Goal: Information Seeking & Learning: Understand process/instructions

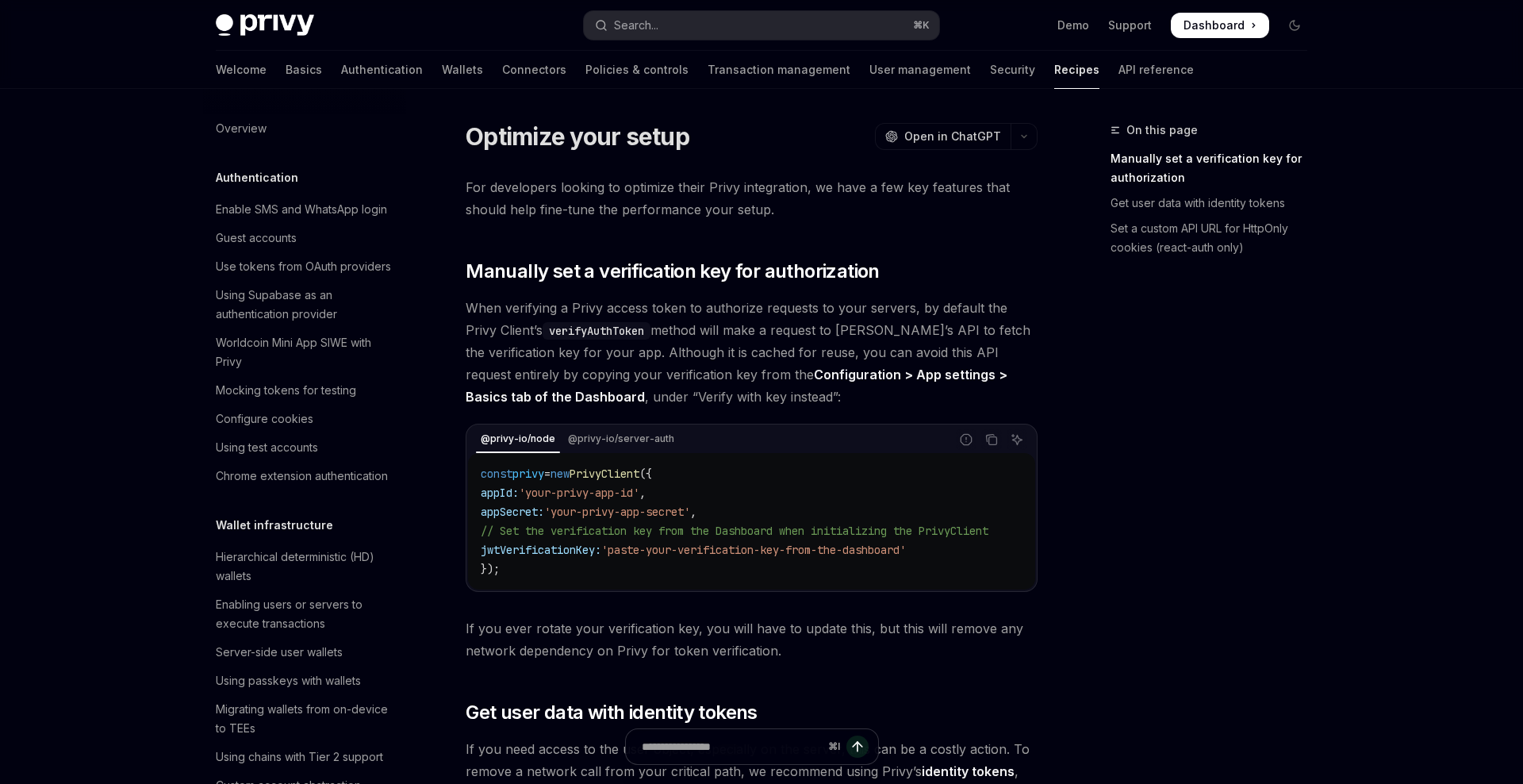
click at [649, 428] on div "@privy-io/node @privy-io/server-auth" at bounding box center [709, 439] width 482 height 27
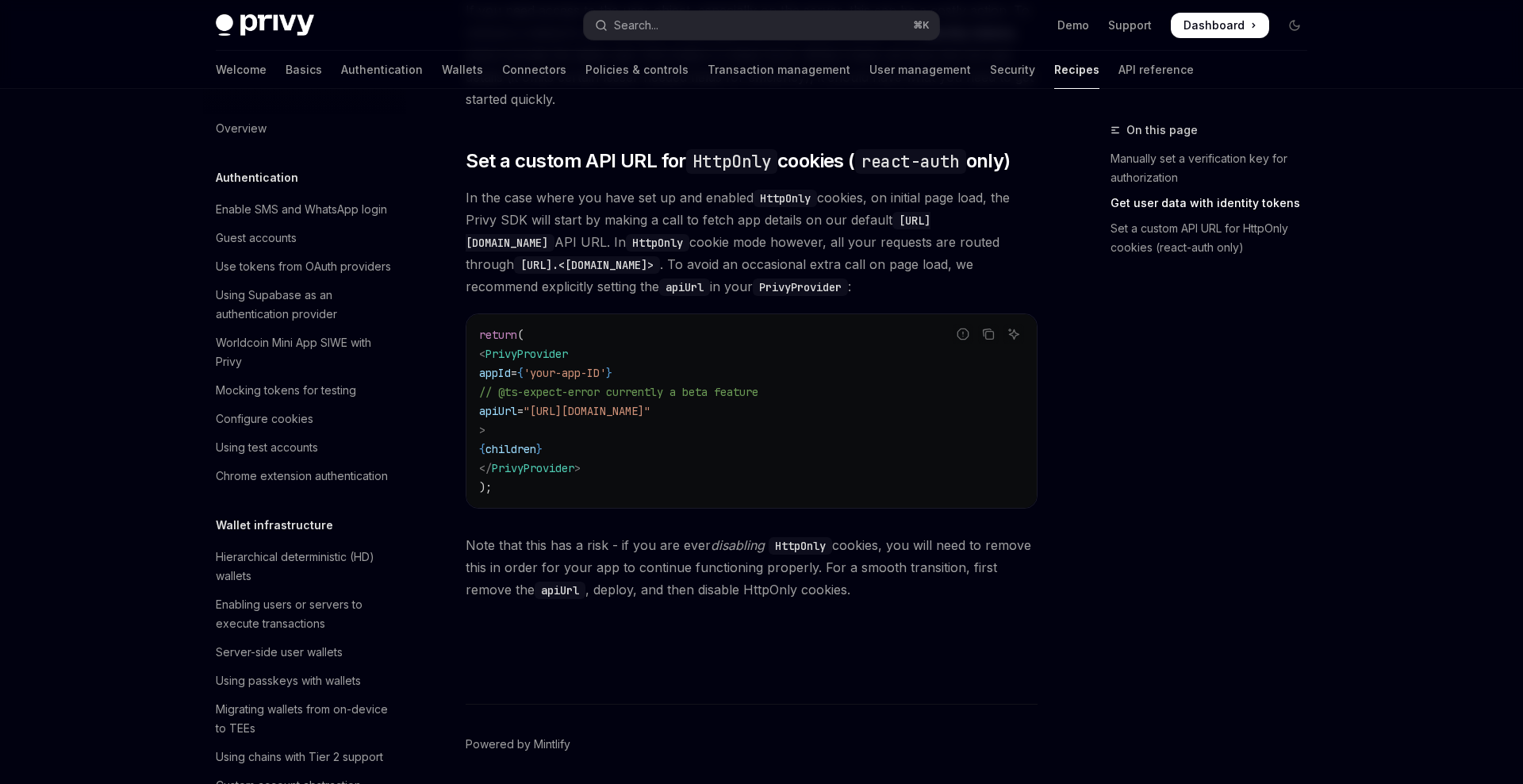
scroll to position [776, 0]
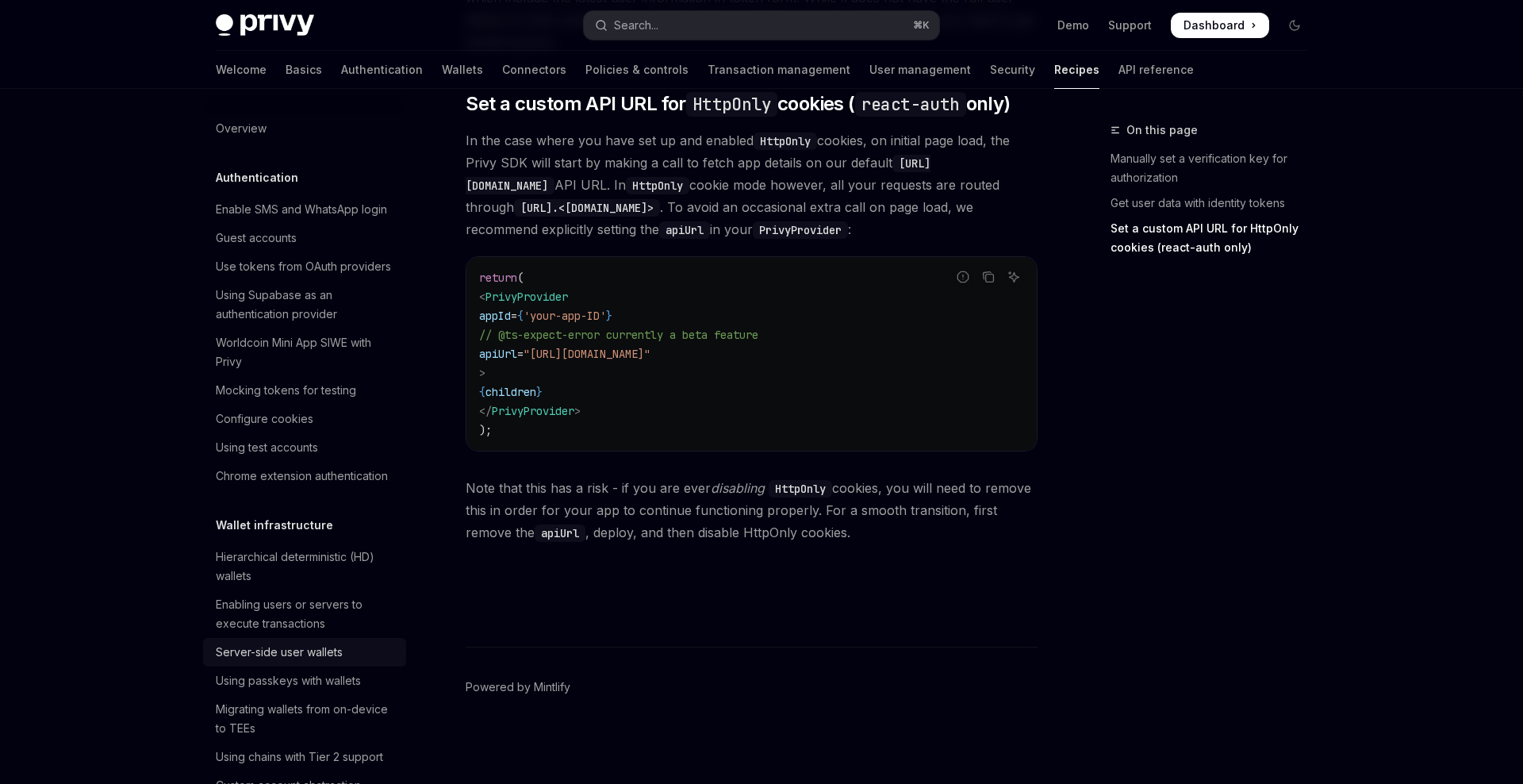
click at [310, 657] on div "Server-side user wallets" at bounding box center [278, 652] width 127 height 19
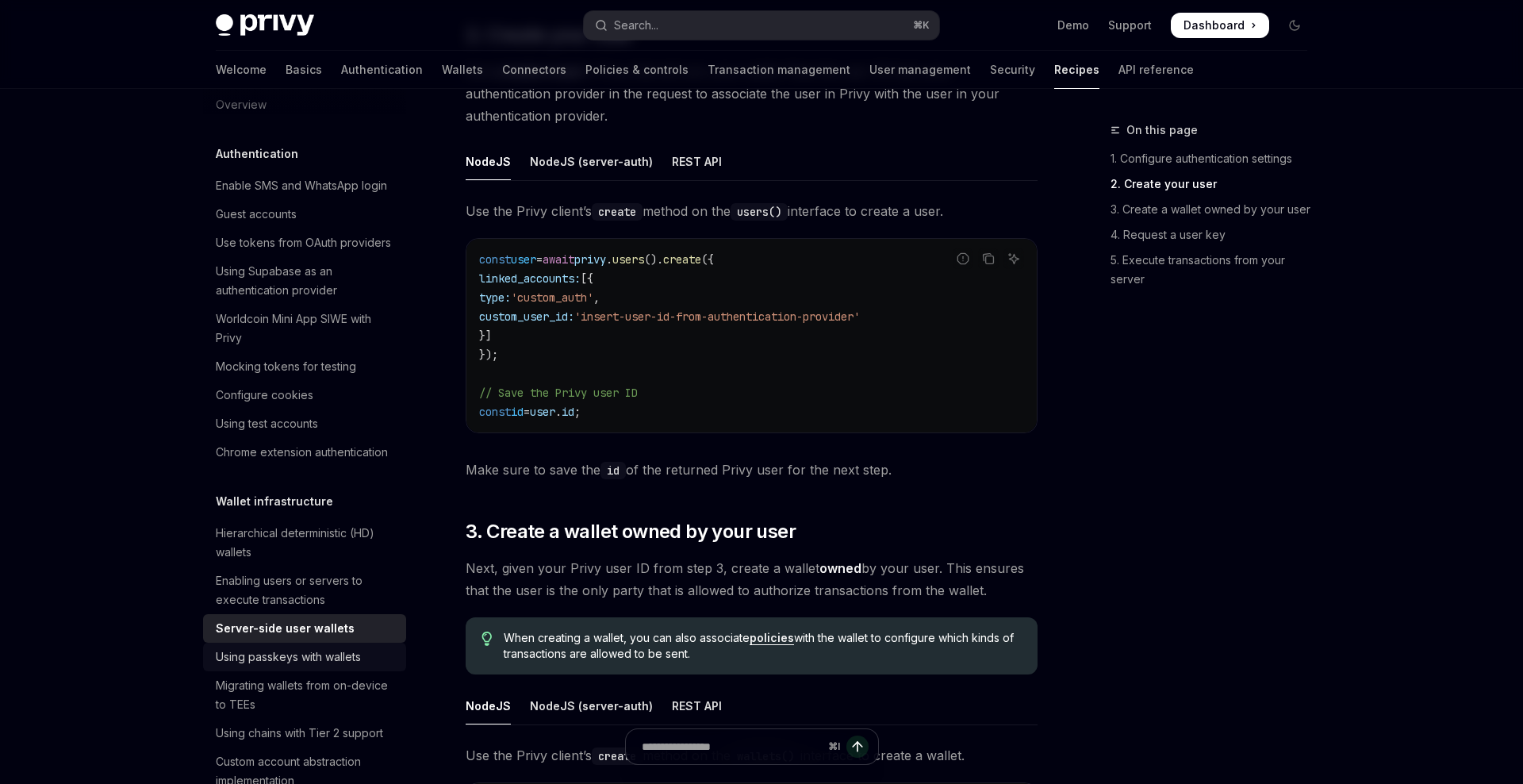
scroll to position [44, 0]
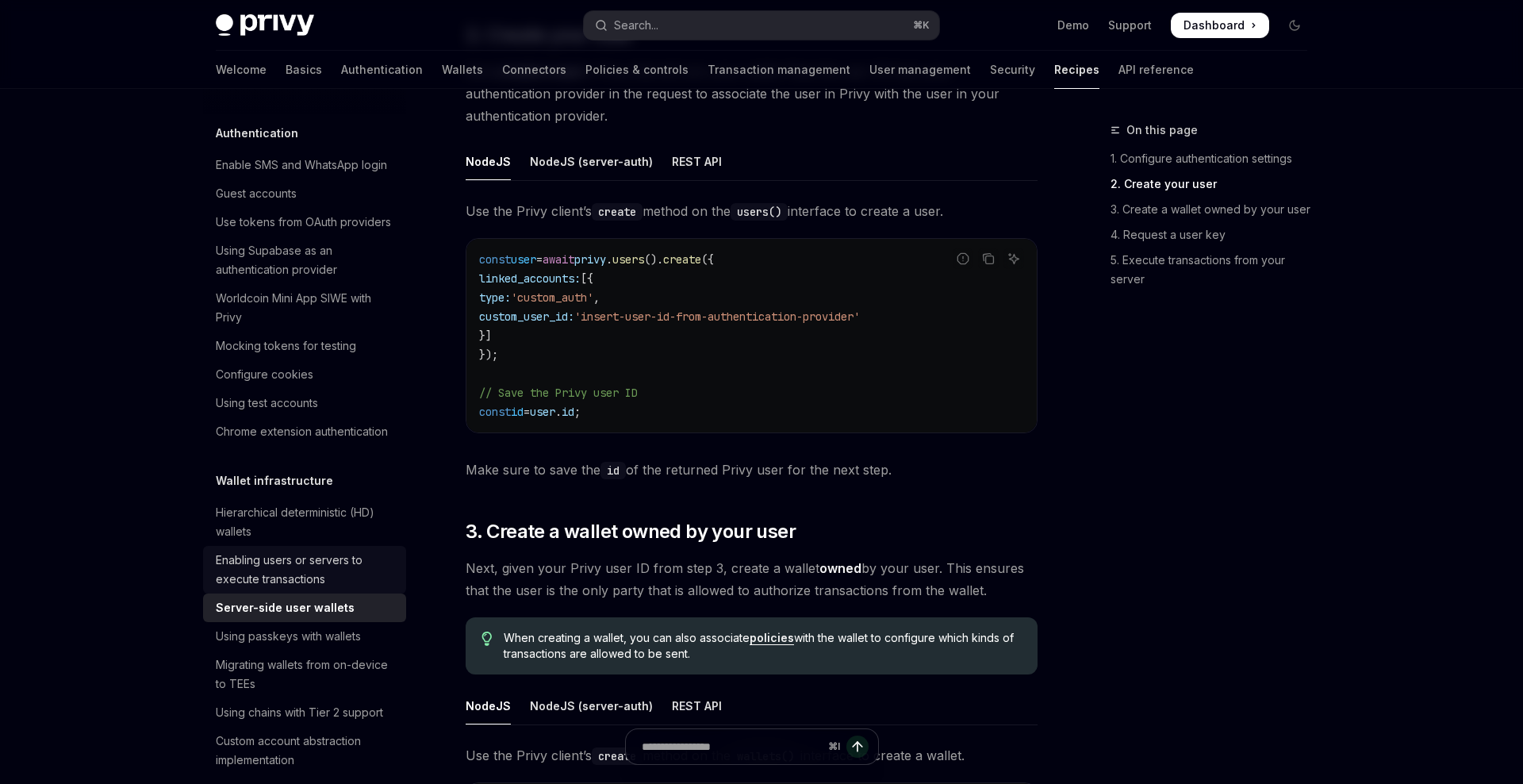
click at [280, 572] on div "Enabling users or servers to execute transactions" at bounding box center [306, 569] width 180 height 38
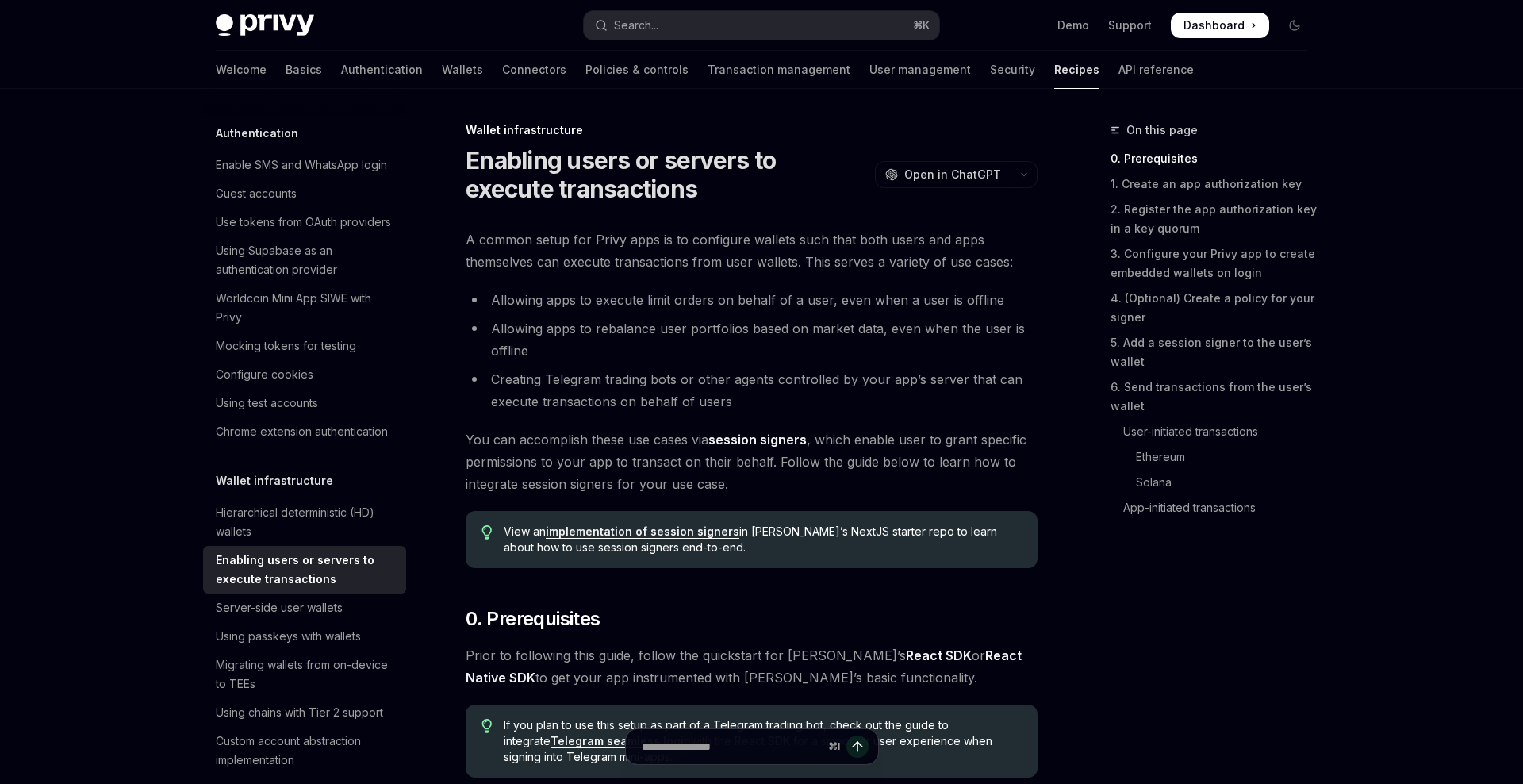
type textarea "*"
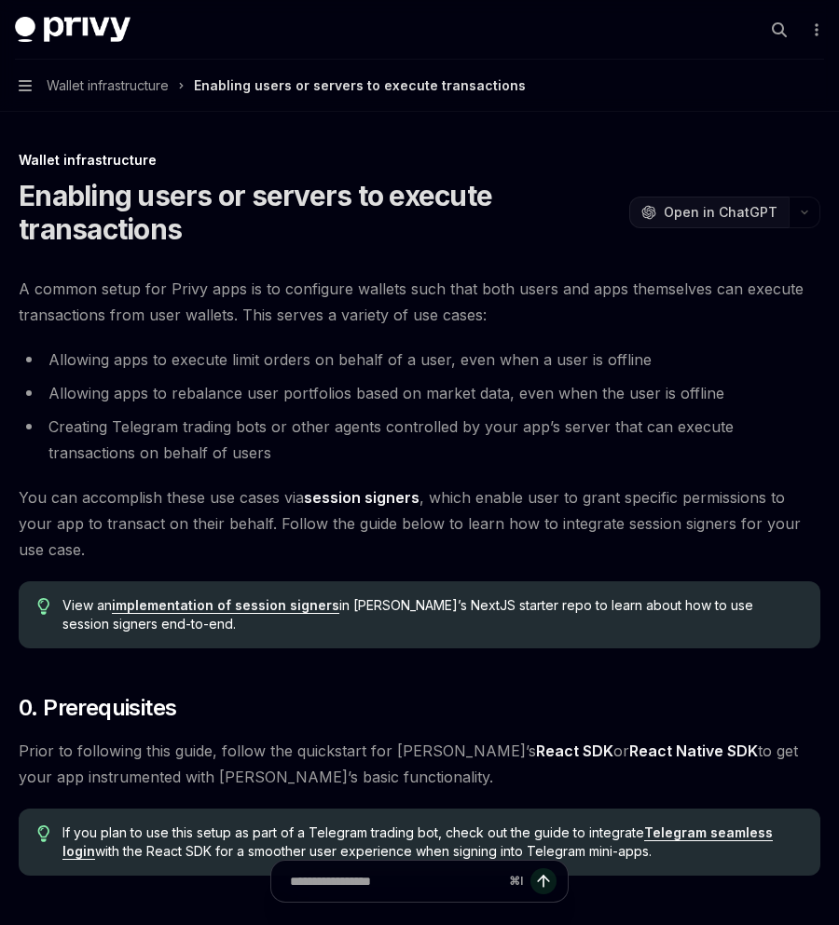
click at [724, 216] on span "Open in ChatGPT" at bounding box center [720, 212] width 114 height 19
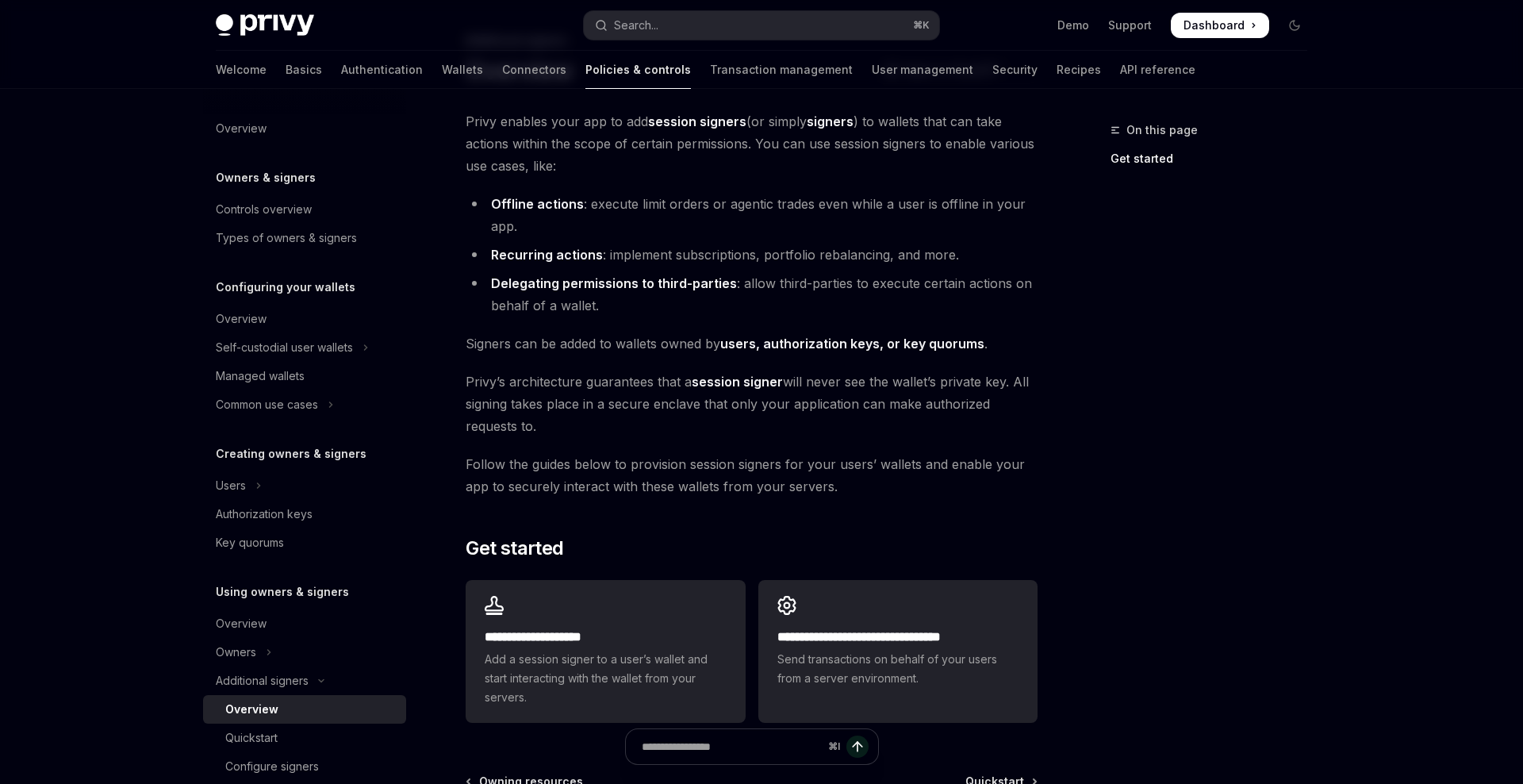
scroll to position [92, 0]
drag, startPoint x: 495, startPoint y: 382, endPoint x: 575, endPoint y: 372, distance: 80.6
click at [575, 372] on span "[PERSON_NAME]’s architecture guarantees that a session signer will never see th…" at bounding box center [752, 401] width 572 height 66
click at [669, 381] on span "[PERSON_NAME]’s architecture guarantees that a session signer will never see th…" at bounding box center [752, 401] width 572 height 66
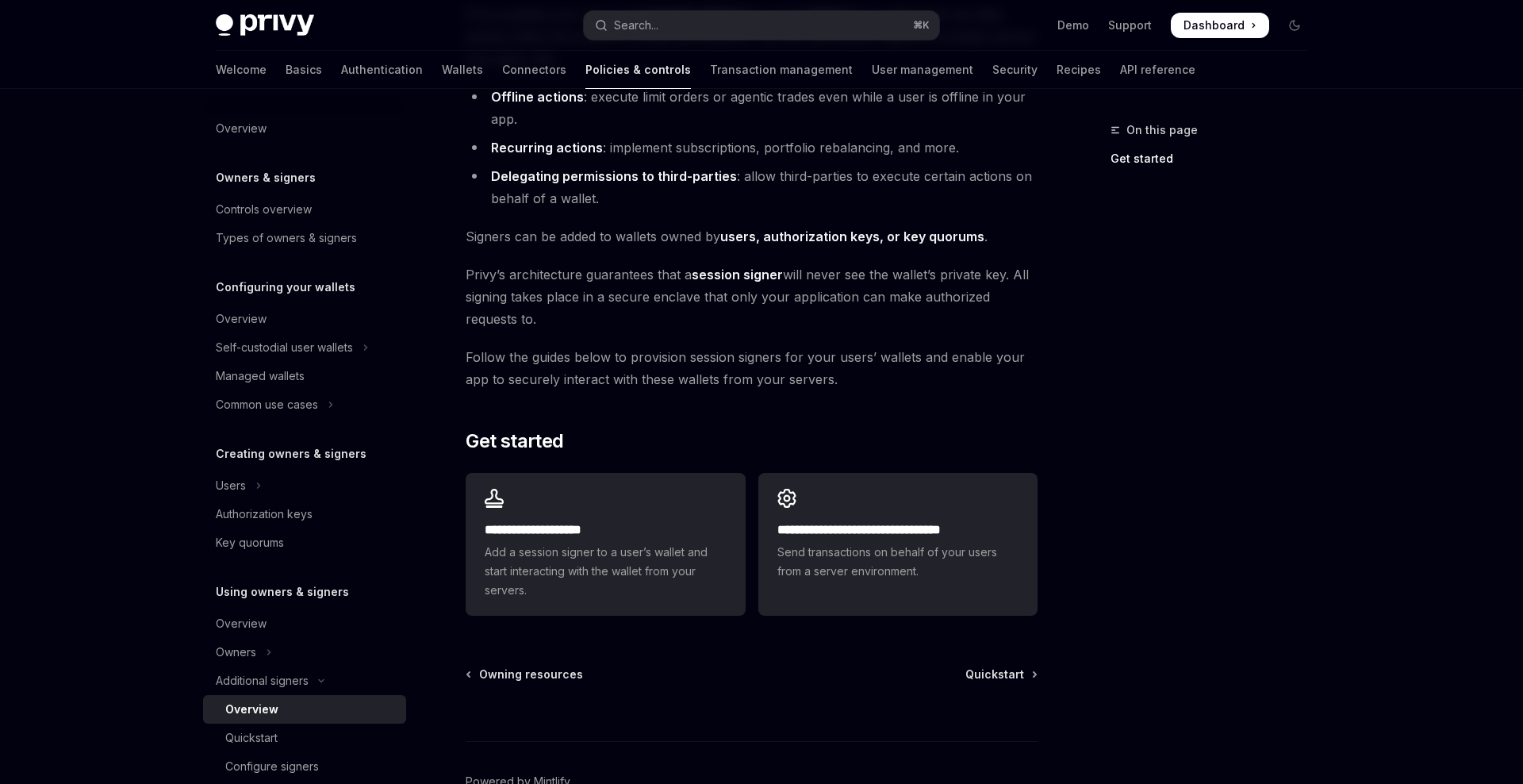
scroll to position [198, 0]
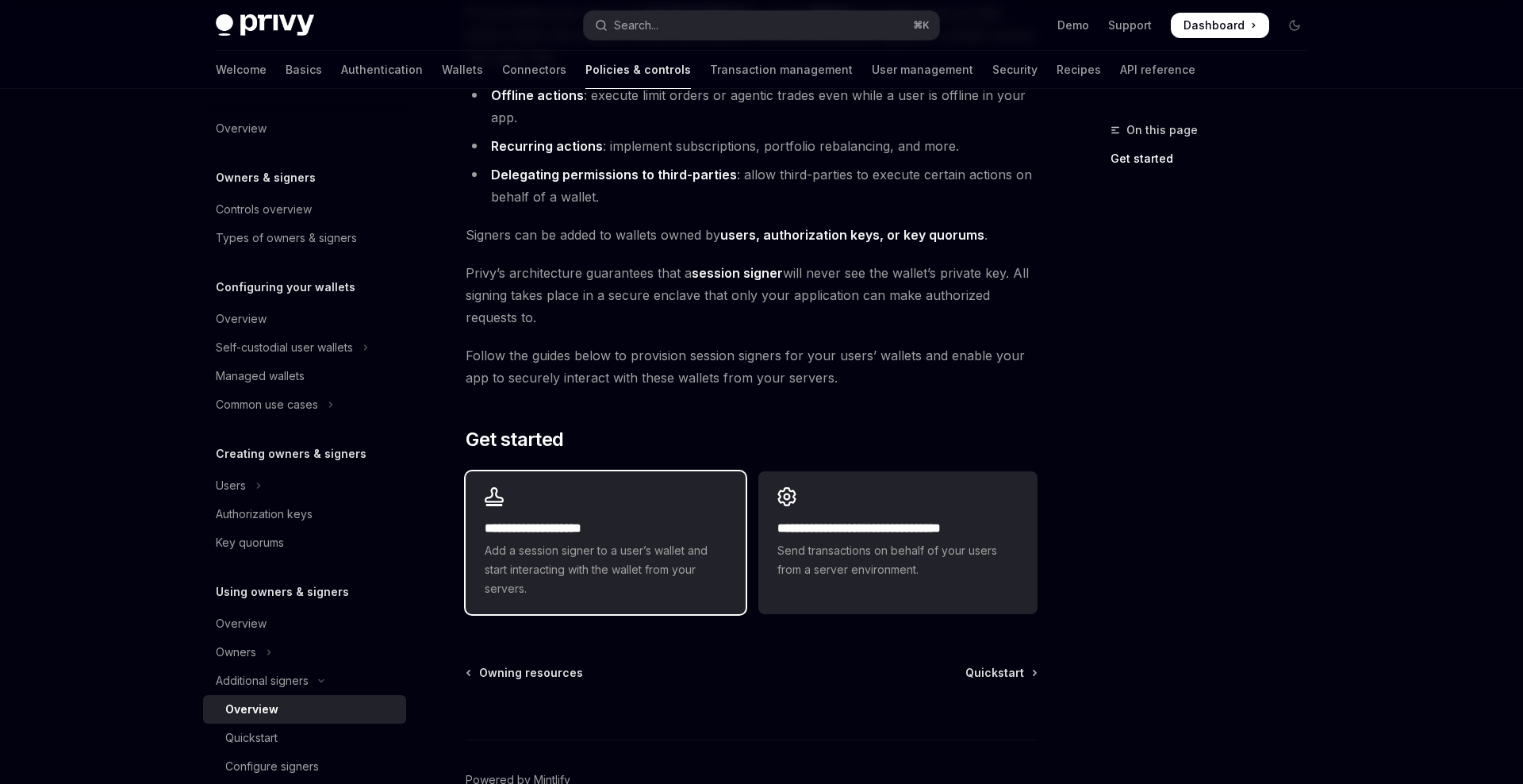
click at [616, 529] on h2 "**********" at bounding box center [604, 528] width 241 height 19
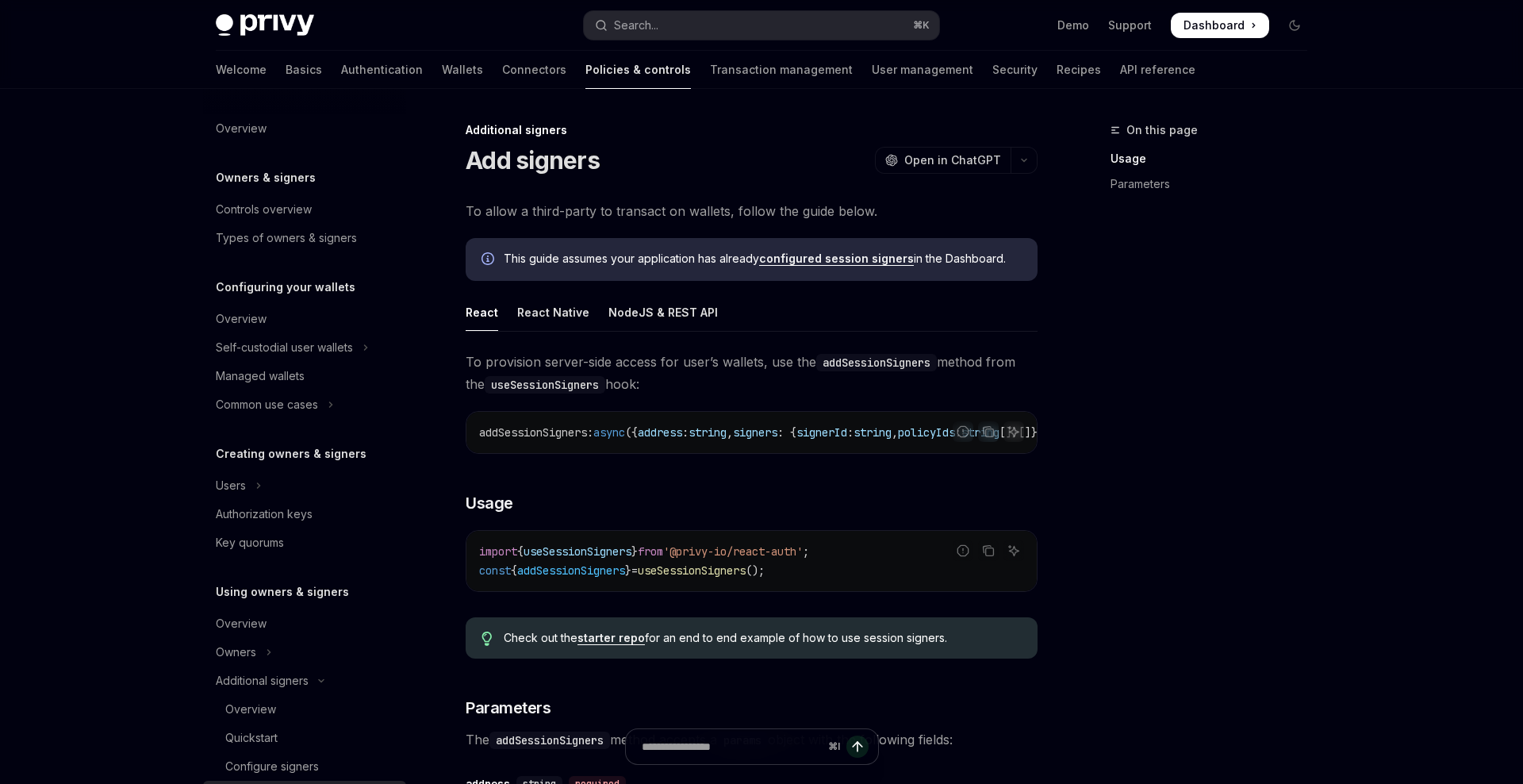
scroll to position [358, 0]
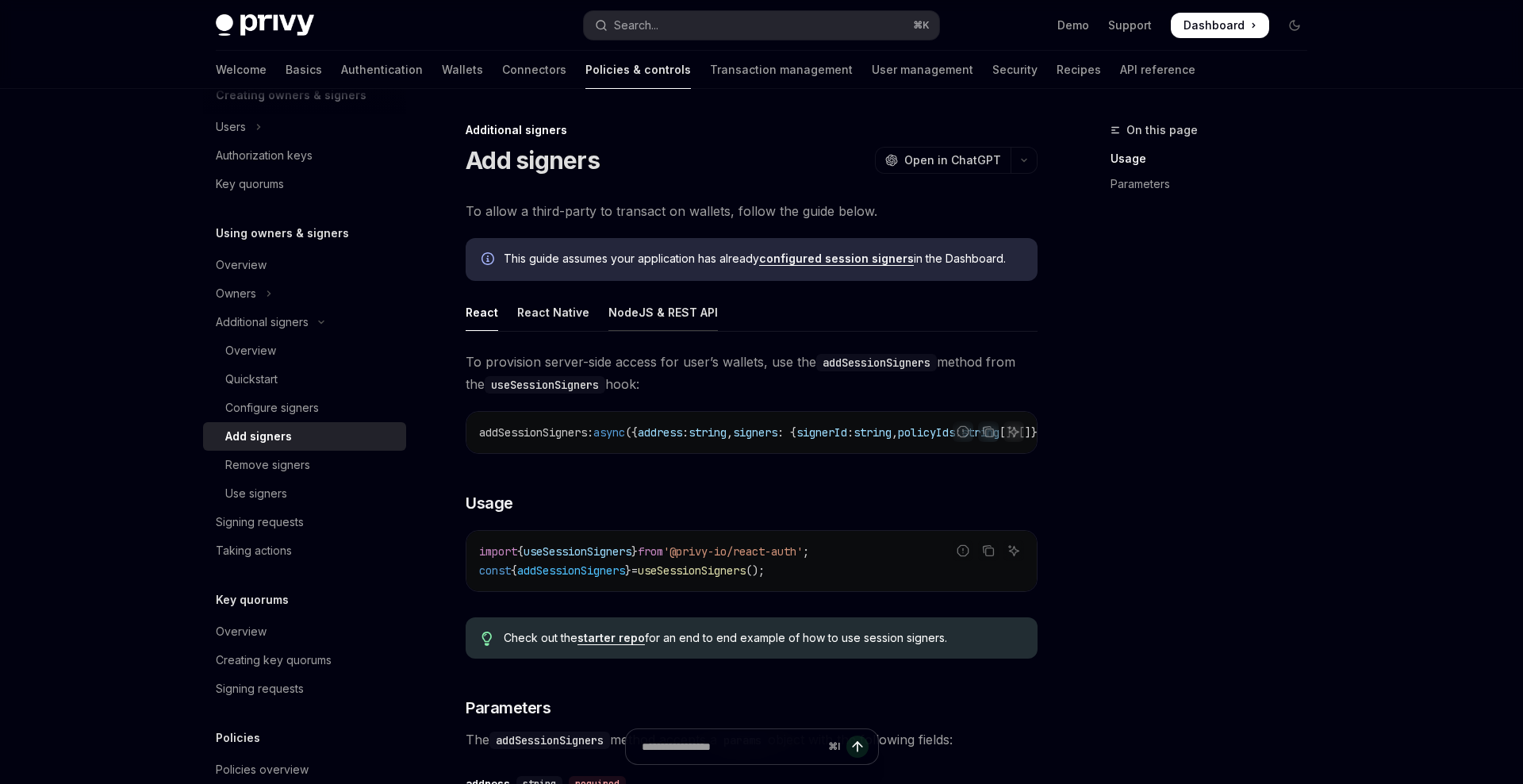
click at [674, 311] on div "NodeJS & REST API" at bounding box center [663, 312] width 110 height 37
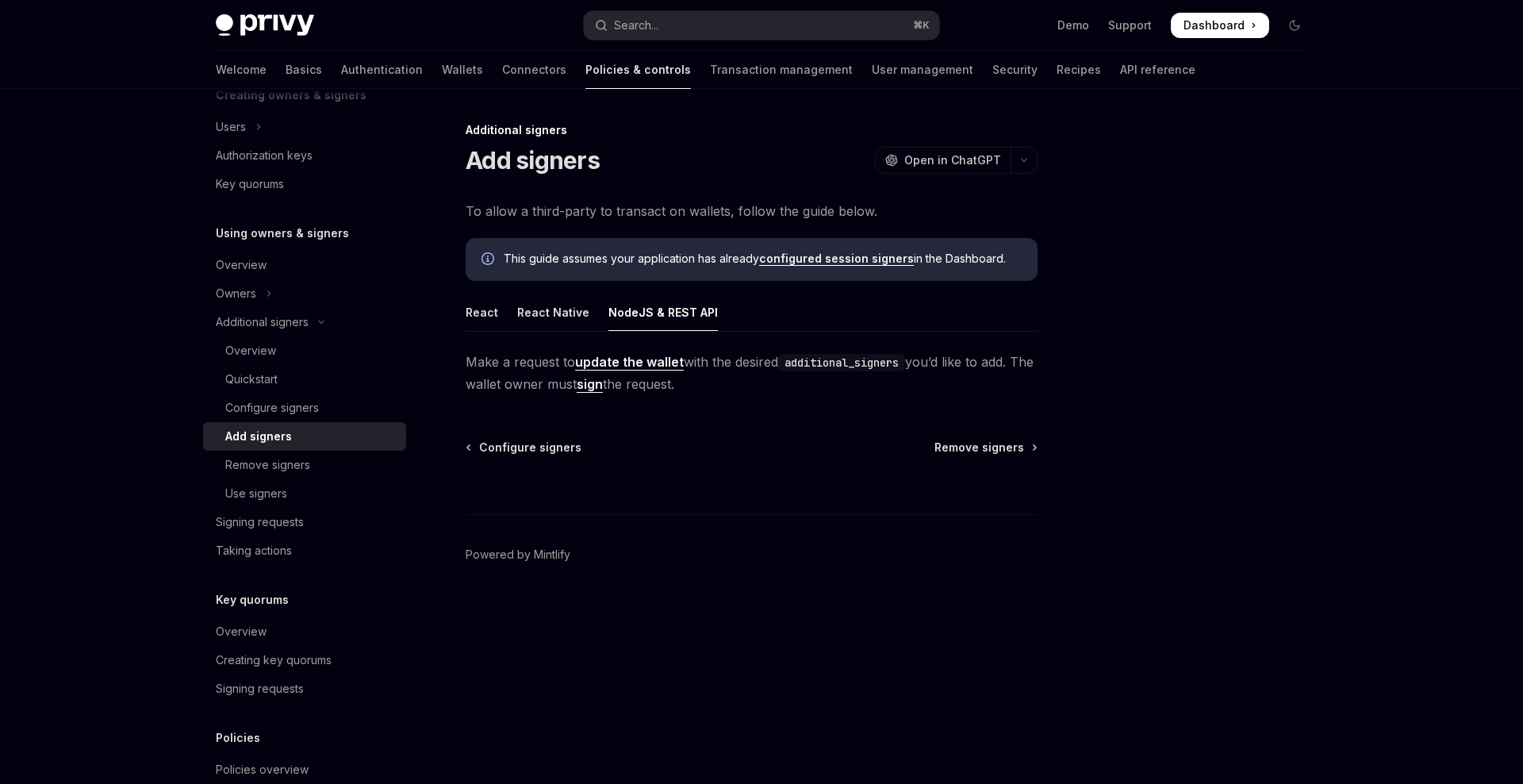
click at [866, 364] on code "additional_signers" at bounding box center [841, 363] width 127 height 18
click at [669, 390] on span "Make a request to update the wallet with the desired additional_signers you’d l…" at bounding box center [752, 373] width 572 height 44
click at [311, 404] on div "Configure signers" at bounding box center [272, 408] width 94 height 19
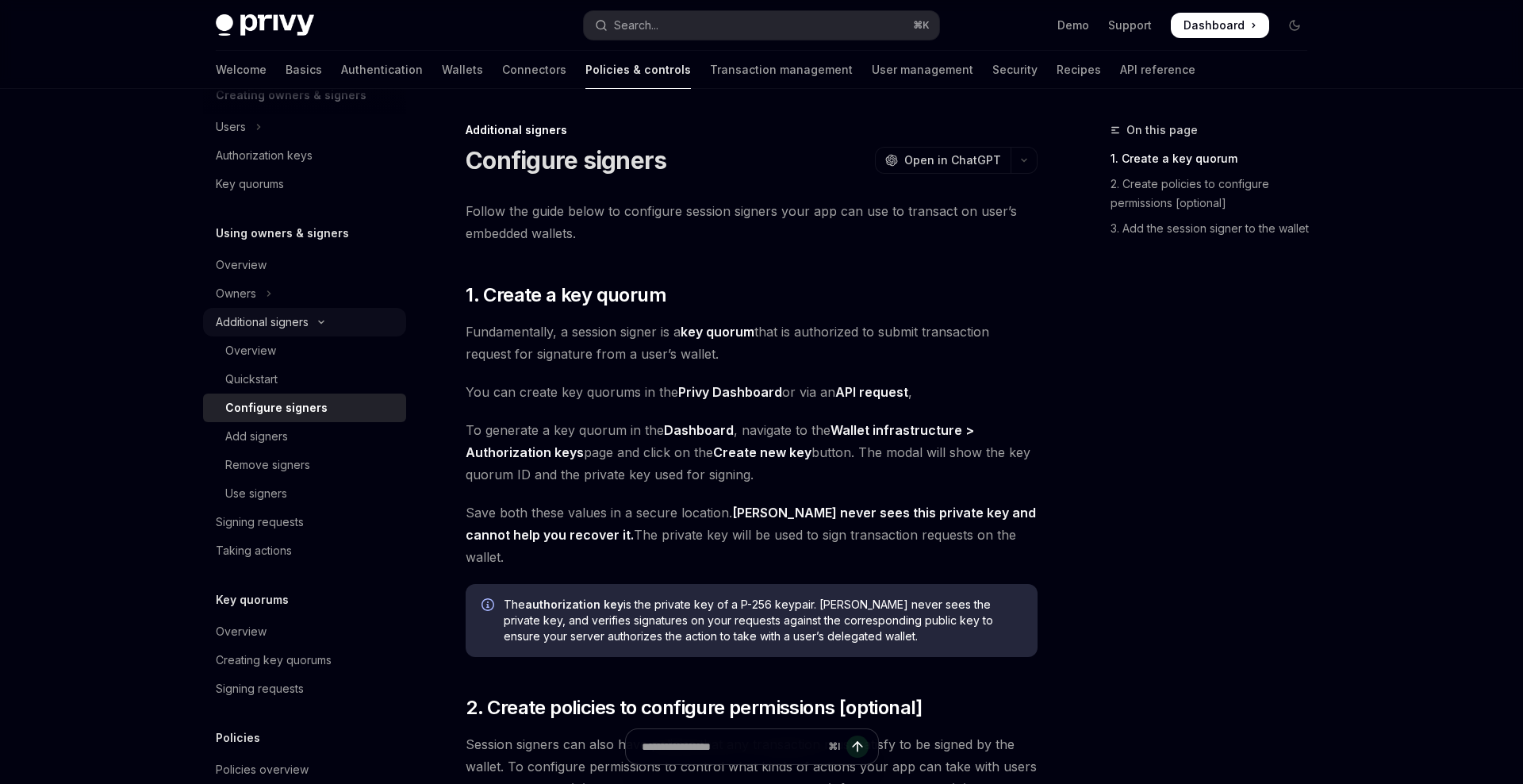
click at [256, 321] on div "Additional signers" at bounding box center [261, 322] width 93 height 19
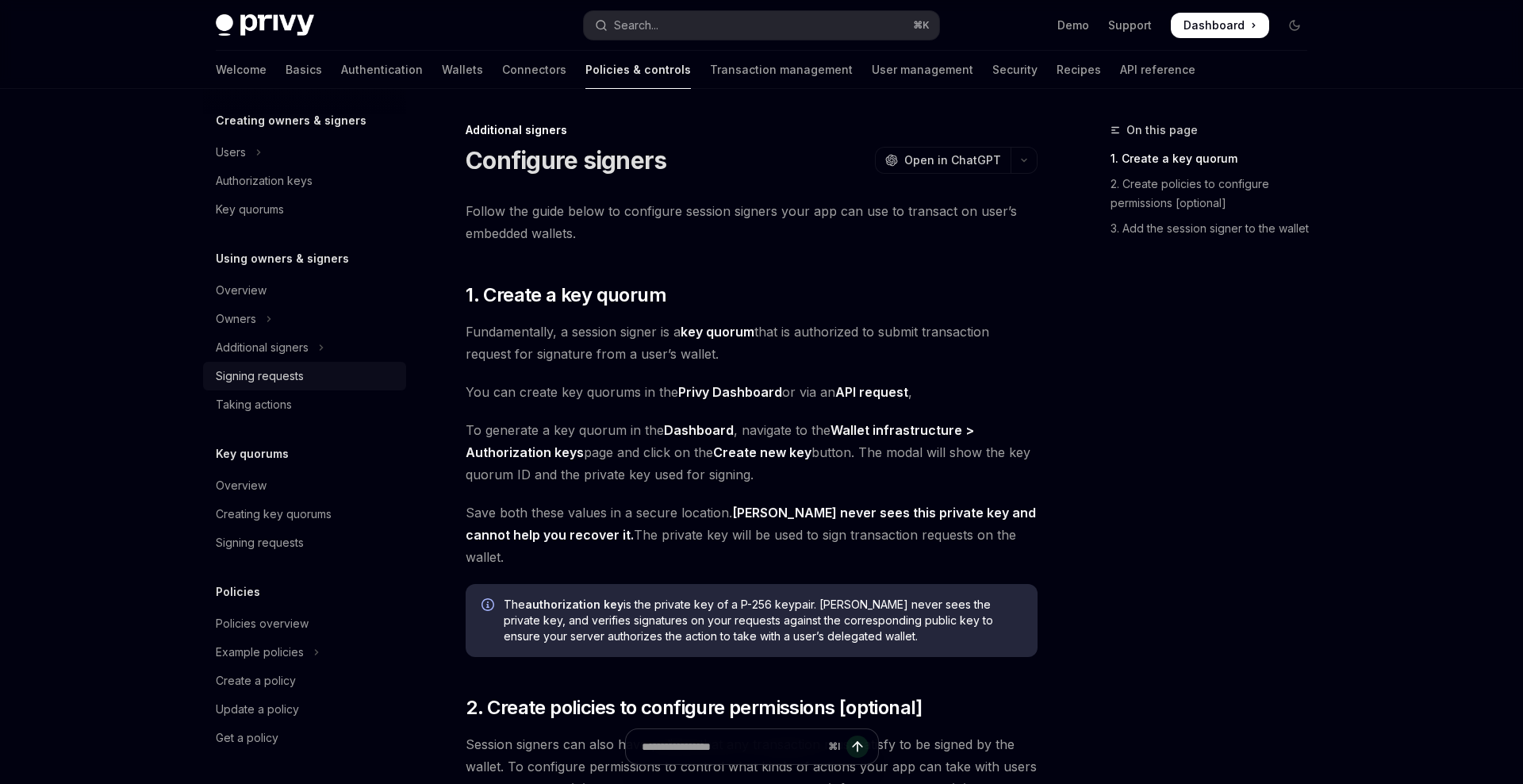
click at [296, 375] on div "Signing requests" at bounding box center [259, 376] width 88 height 19
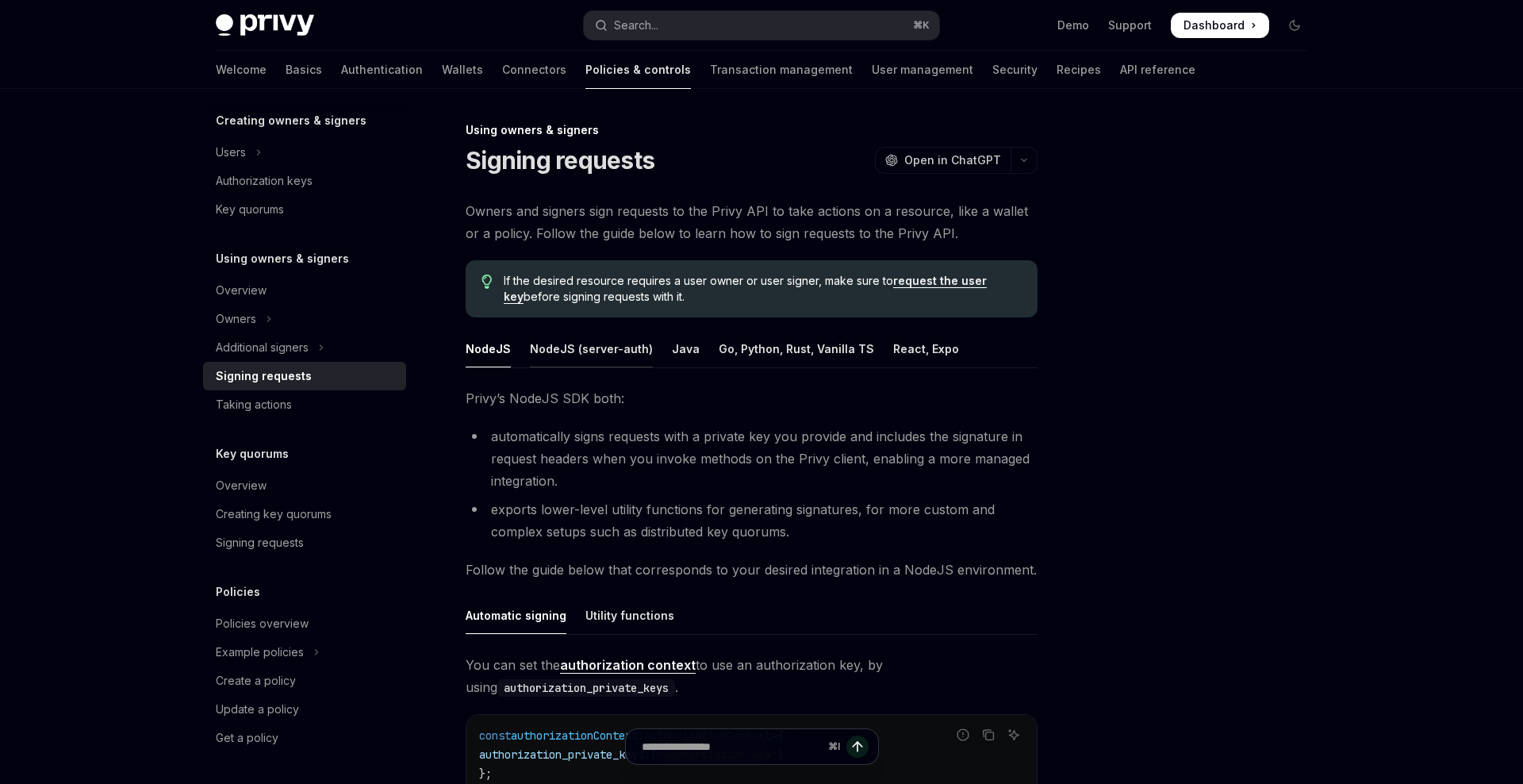
click at [619, 346] on div "NodeJS (server-auth)" at bounding box center [591, 349] width 123 height 37
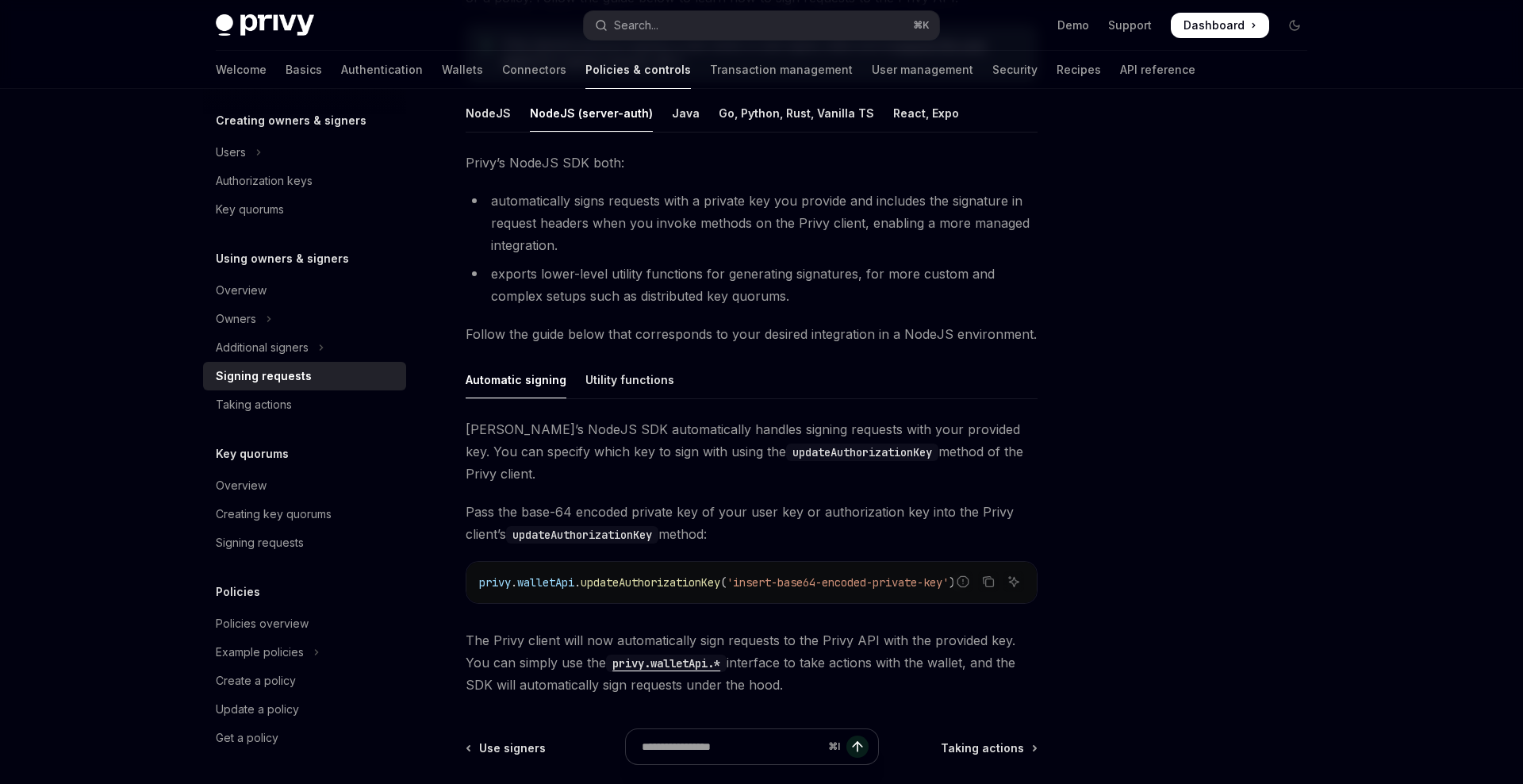
scroll to position [237, 0]
drag, startPoint x: 713, startPoint y: 616, endPoint x: 873, endPoint y: 615, distance: 160.0
click at [873, 627] on span "The Privy client will now automatically sign requests to the Privy API with the…" at bounding box center [752, 661] width 572 height 66
click at [878, 634] on span "The Privy client will now automatically sign requests to the Privy API with the…" at bounding box center [752, 661] width 572 height 66
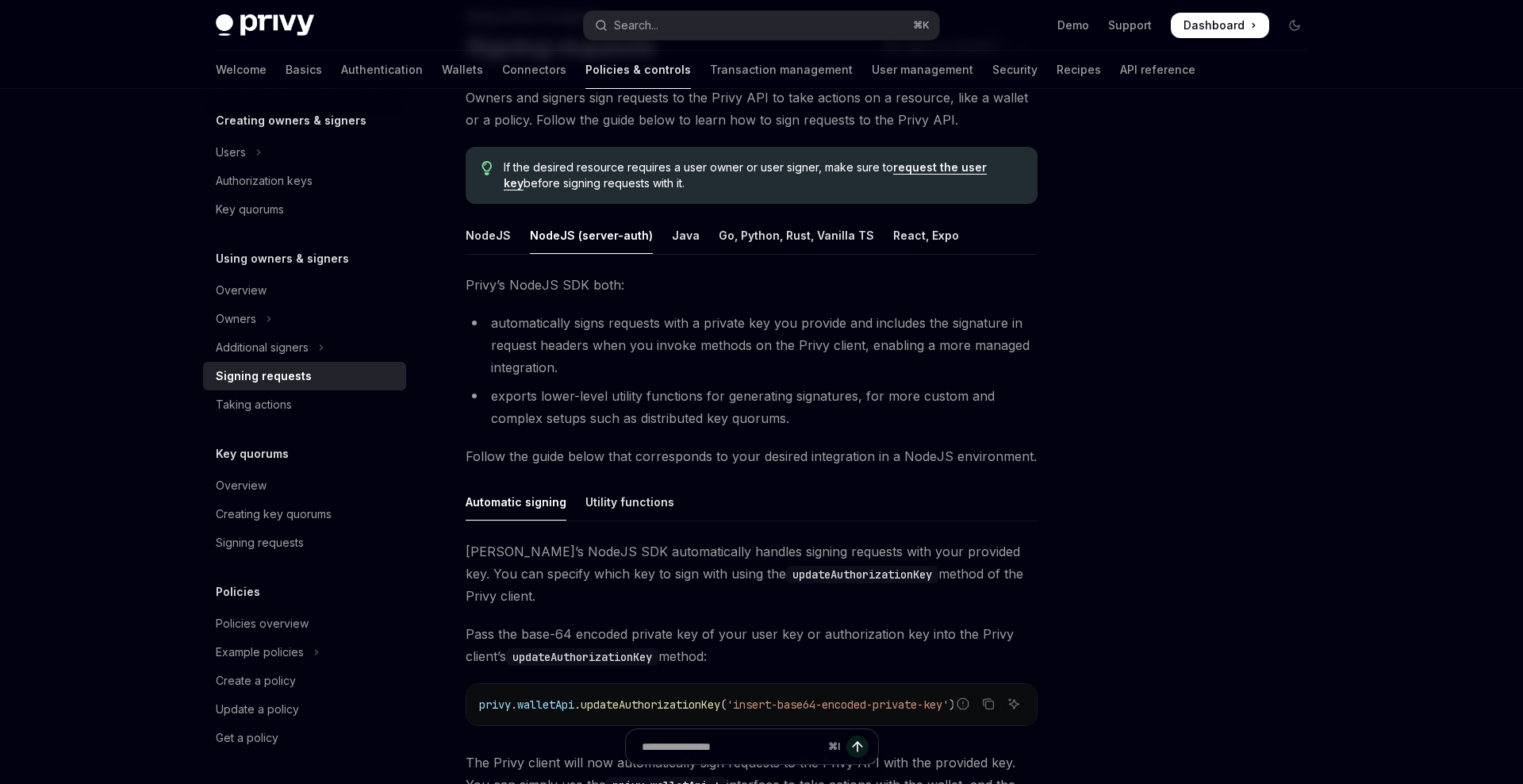
scroll to position [88, 0]
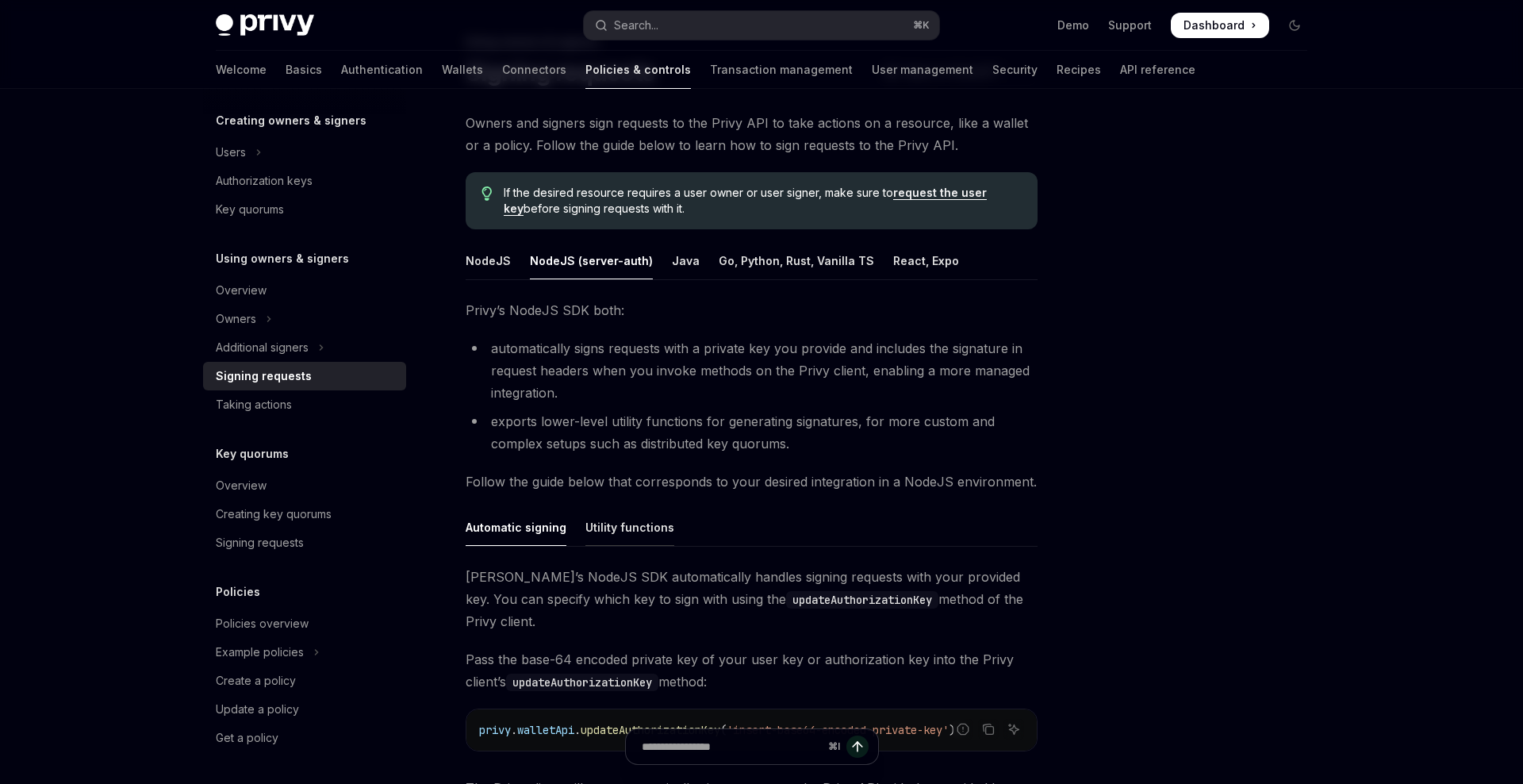
click at [641, 527] on div "Utility functions" at bounding box center [630, 527] width 89 height 37
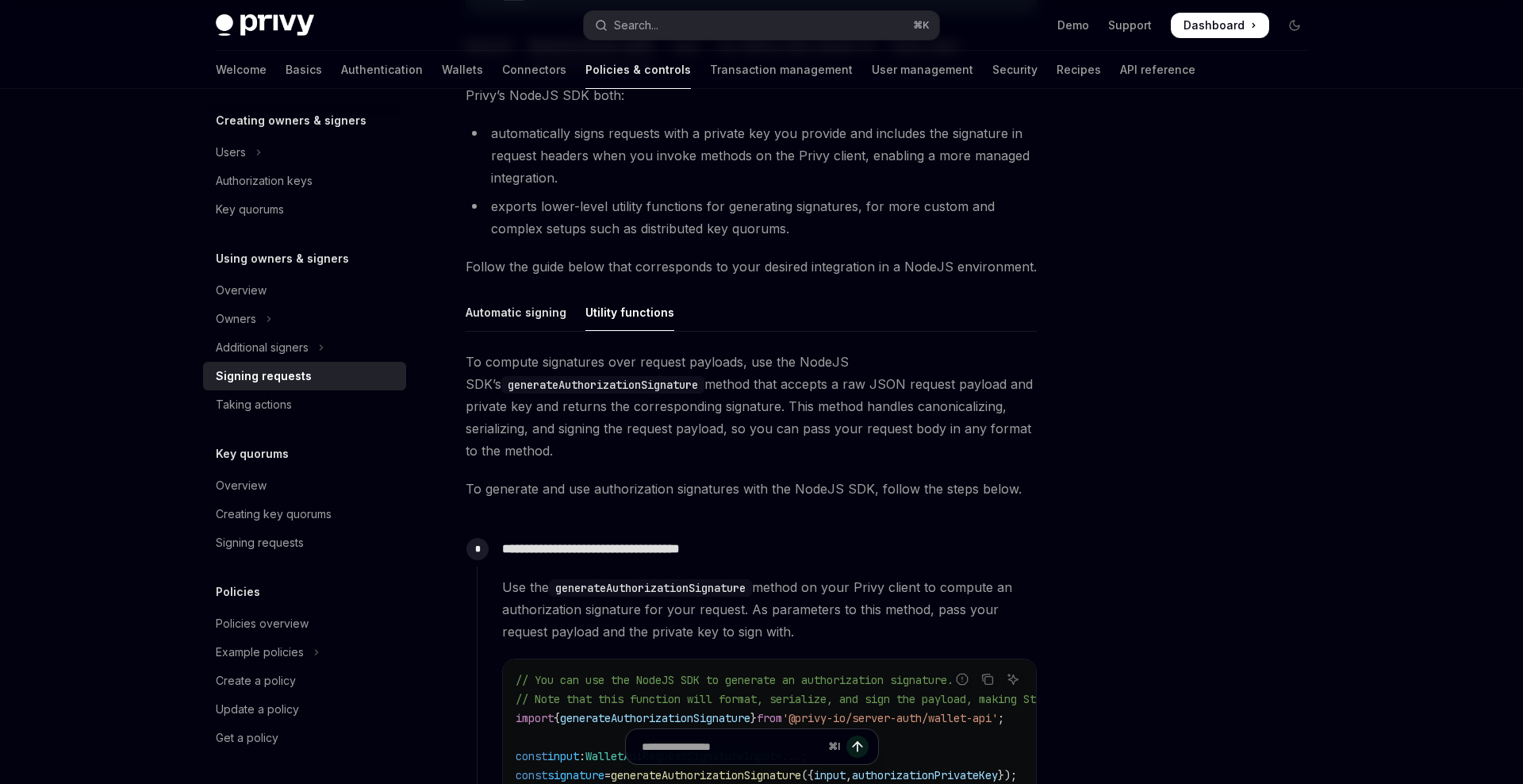
scroll to position [159, 0]
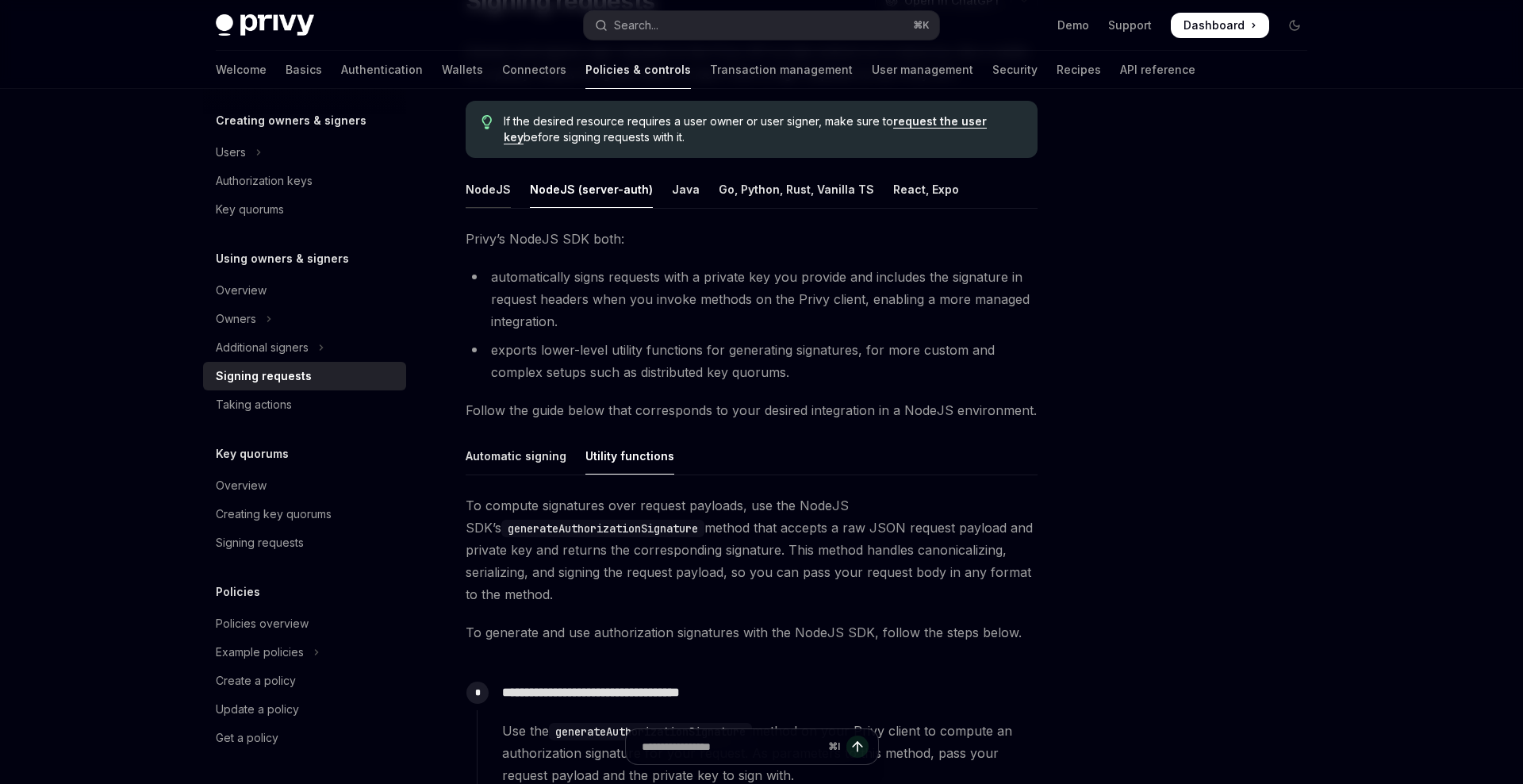
click at [490, 185] on div "NodeJS" at bounding box center [488, 189] width 45 height 37
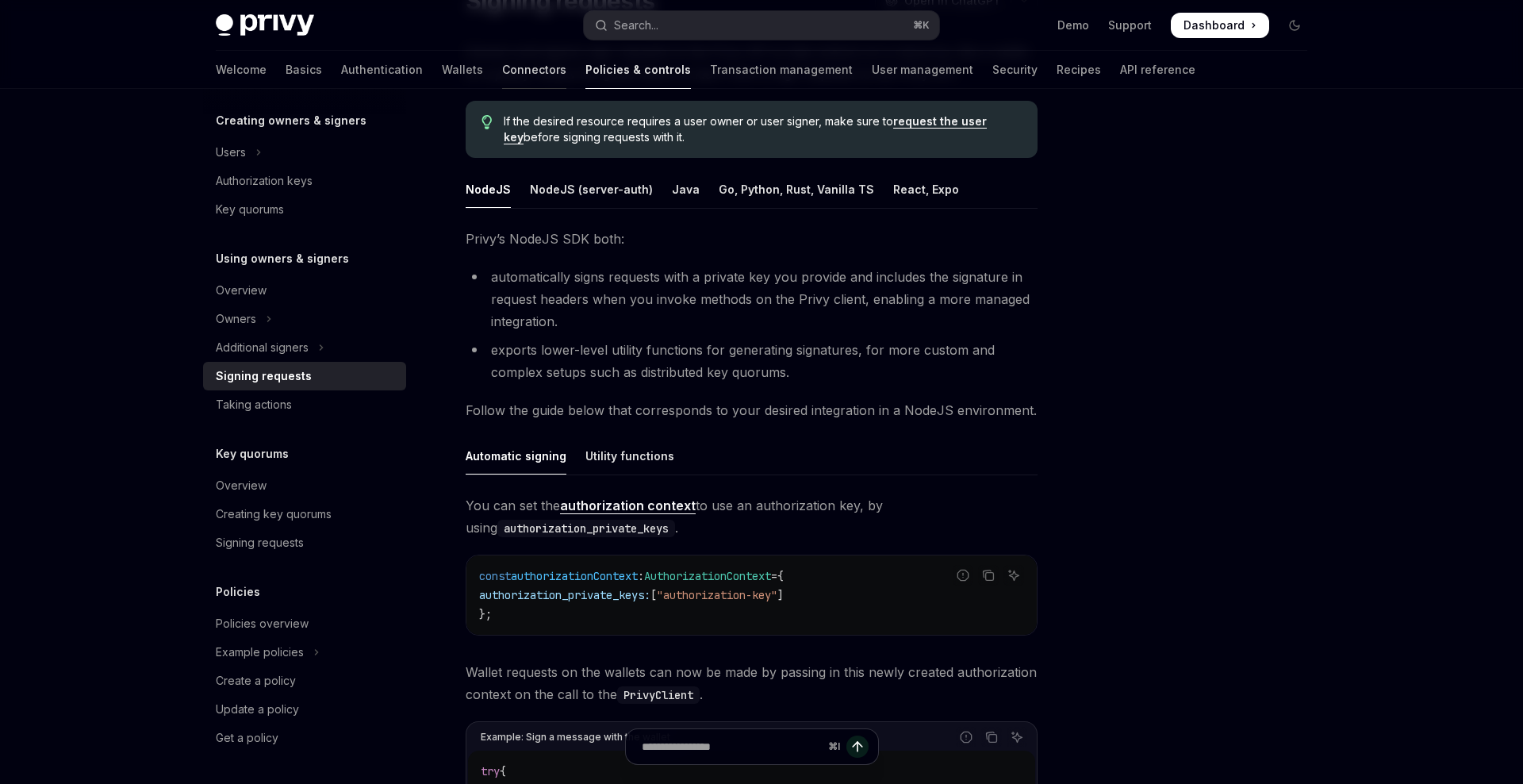
click at [502, 73] on link "Connectors" at bounding box center [534, 70] width 64 height 38
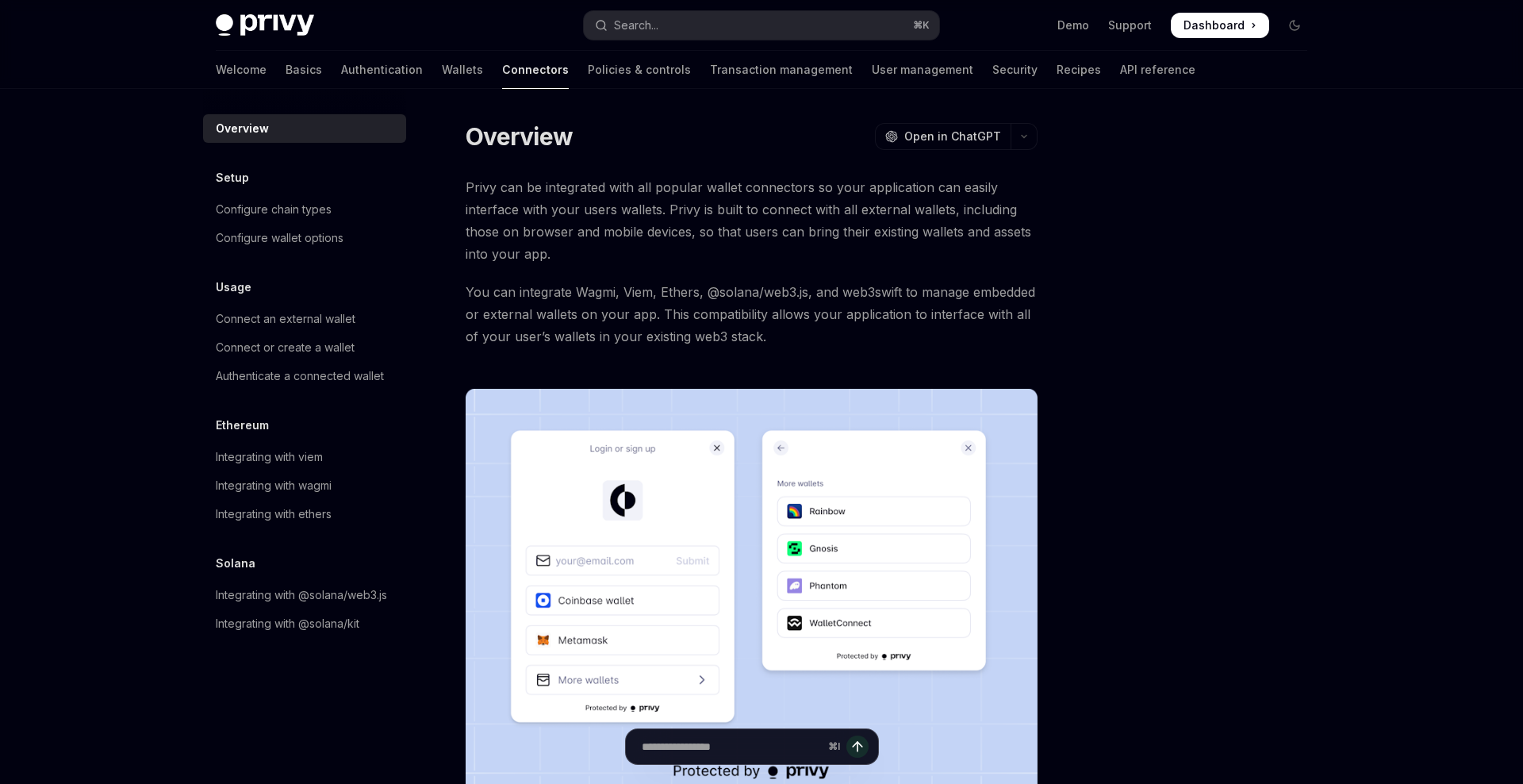
click at [355, 74] on div "Welcome Basics Authentication Wallets Connectors Policies & controls Transactio…" at bounding box center [705, 70] width 980 height 38
click at [442, 69] on link "Wallets" at bounding box center [462, 70] width 41 height 38
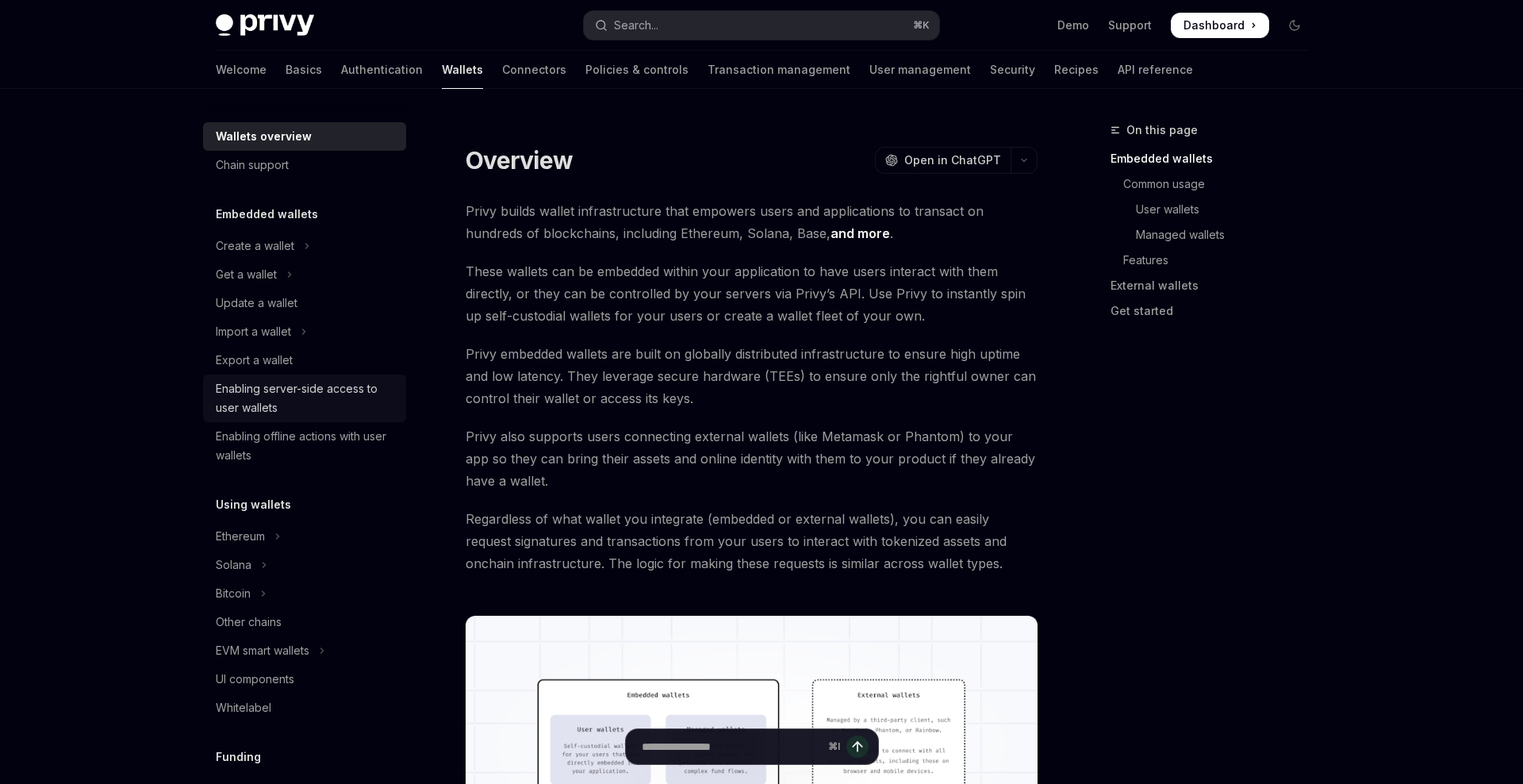
click at [329, 386] on div "Enabling server-side access to user wallets" at bounding box center [306, 398] width 180 height 38
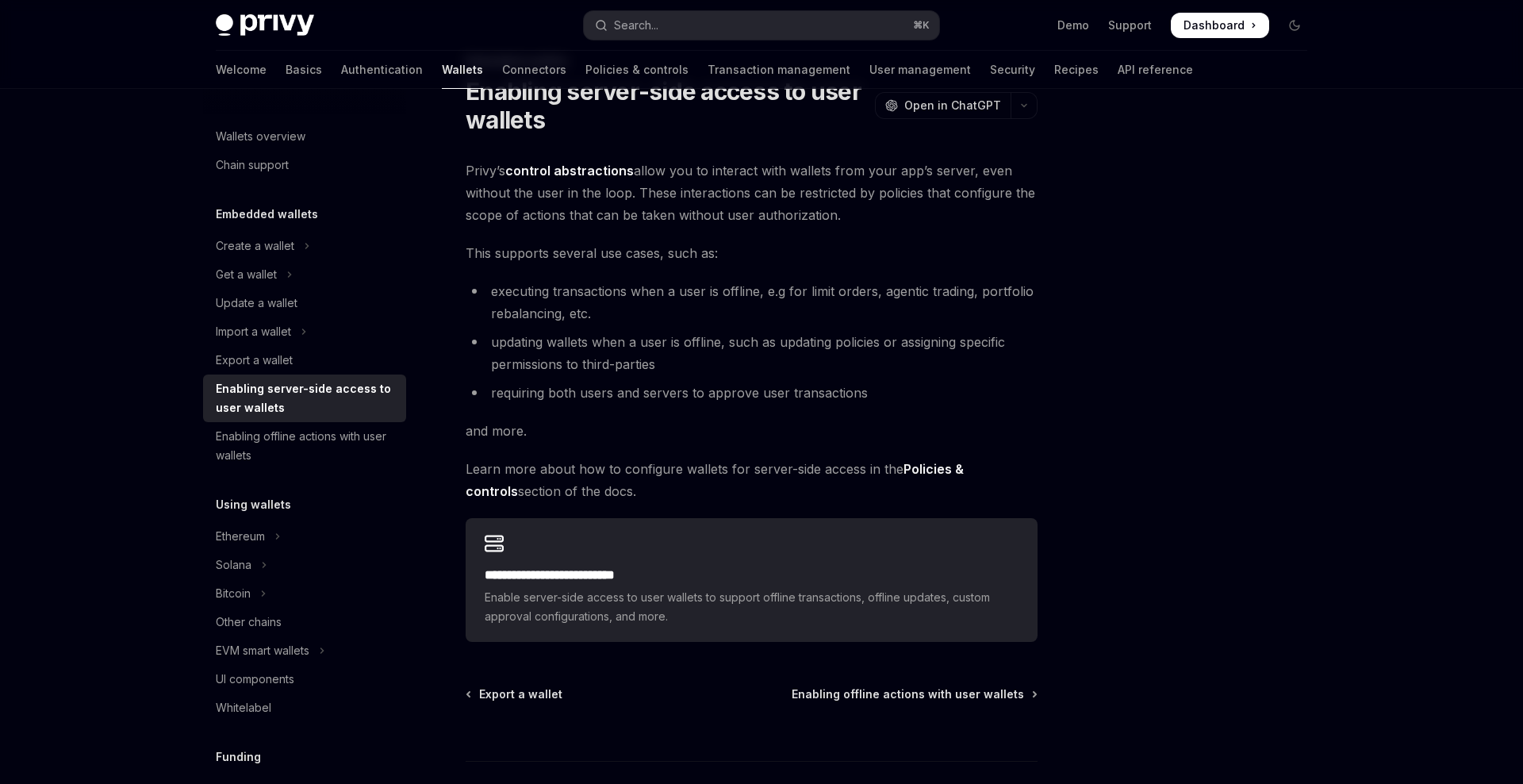
scroll to position [80, 0]
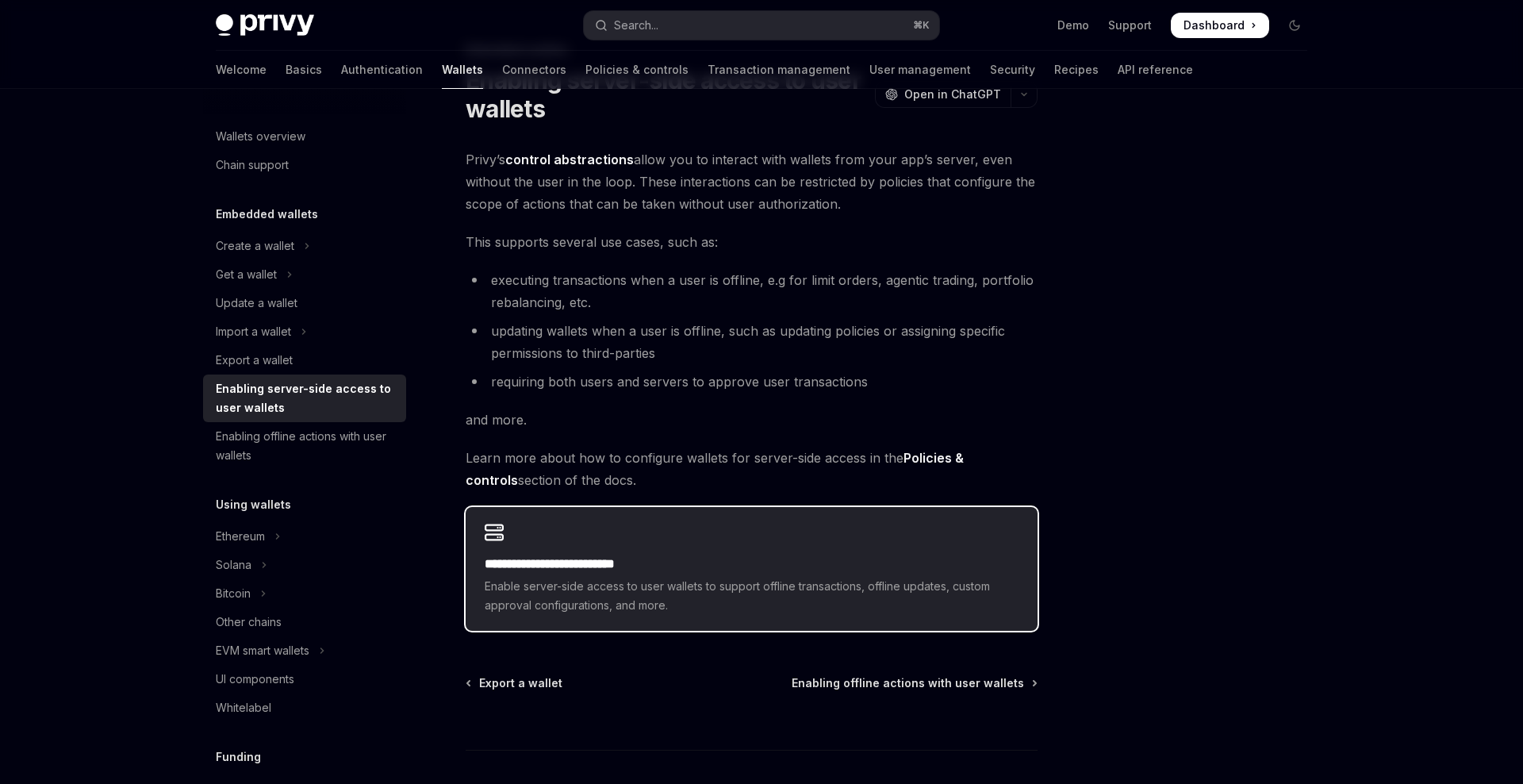
click at [572, 556] on h2 "**********" at bounding box center [751, 564] width 534 height 19
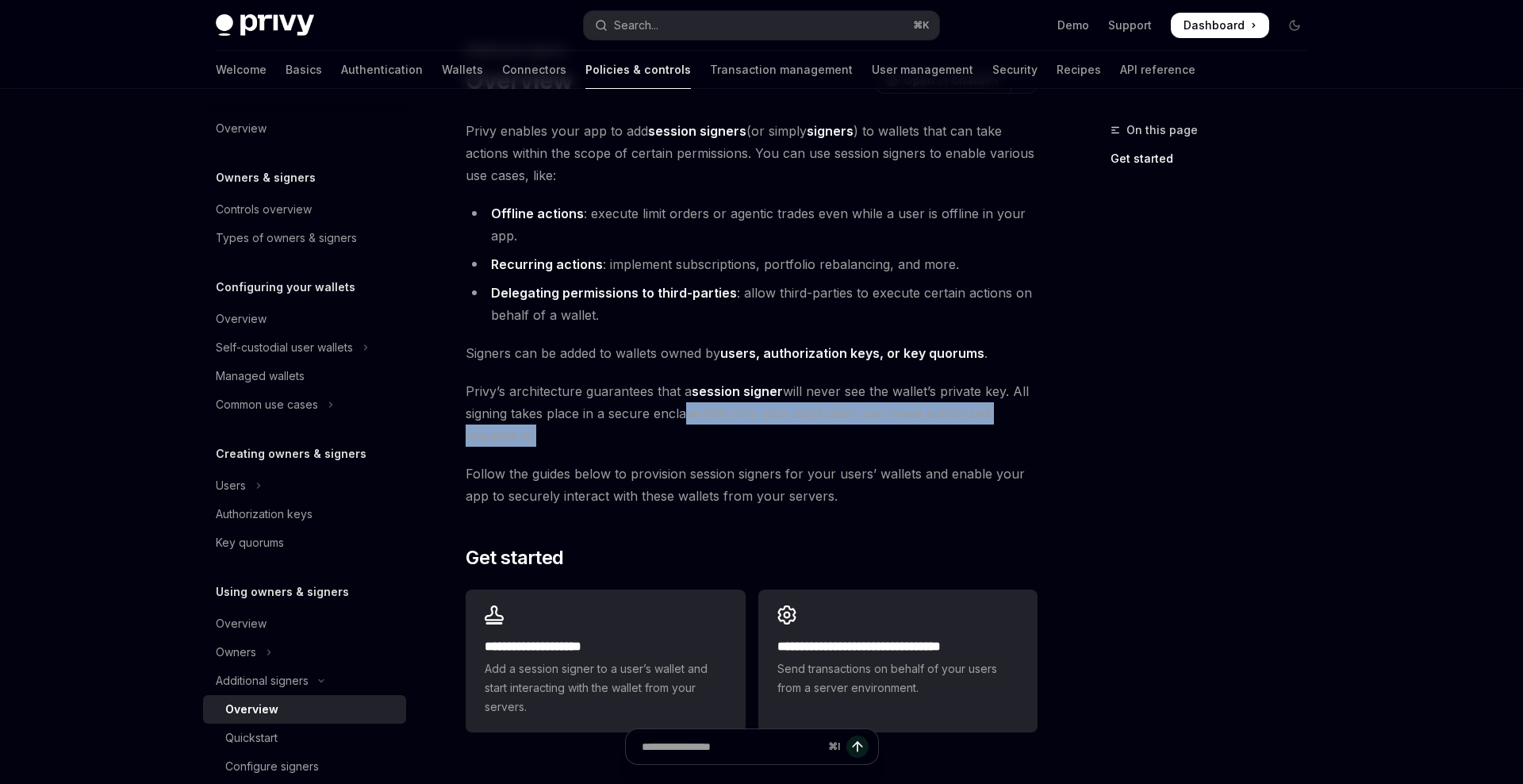
drag, startPoint x: 530, startPoint y: 421, endPoint x: 678, endPoint y: 410, distance: 148.4
click at [678, 410] on span "[PERSON_NAME]’s architecture guarantees that a session signer will never see th…" at bounding box center [752, 413] width 572 height 66
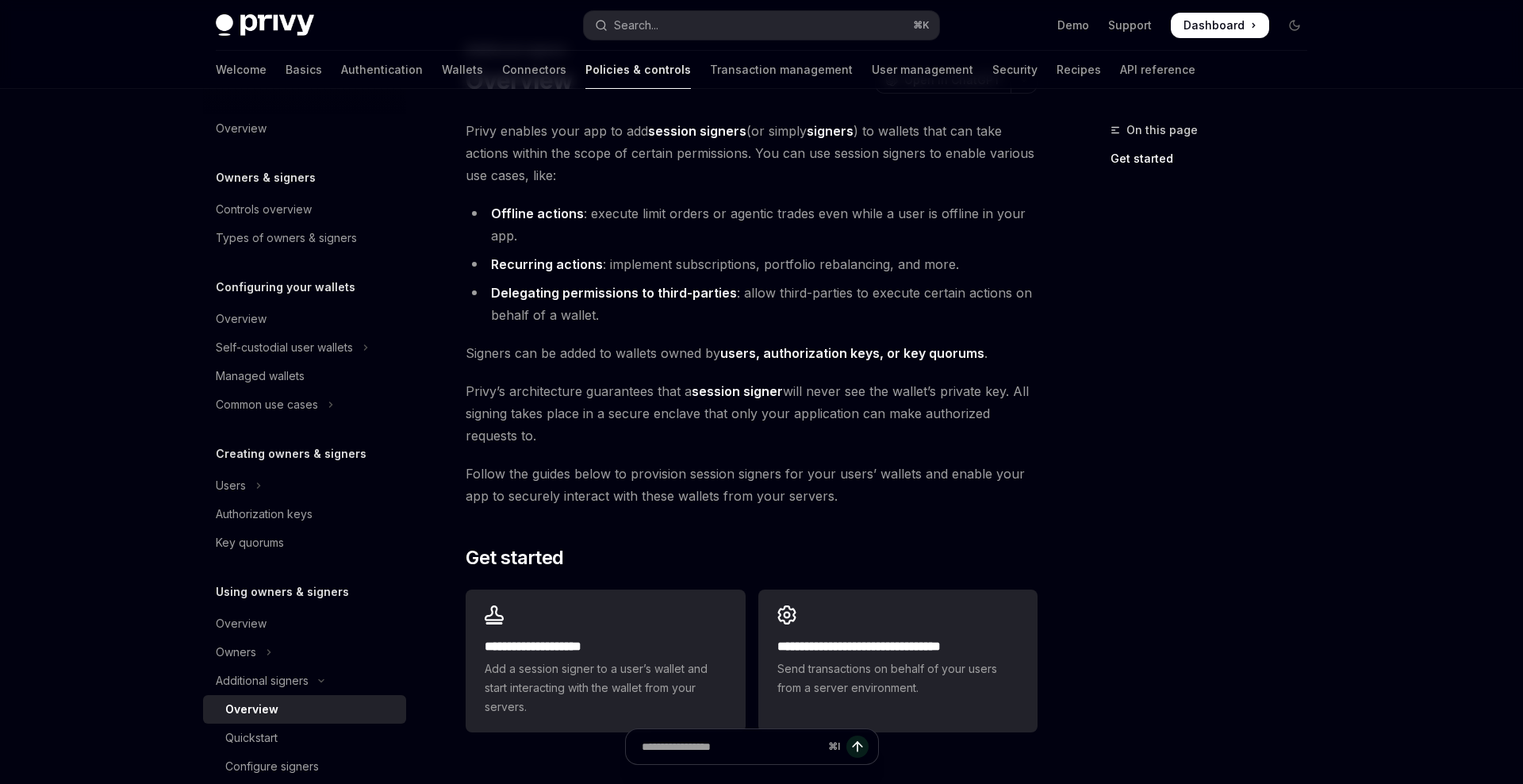
click at [677, 426] on span "[PERSON_NAME]’s architecture guarantees that a session signer will never see th…" at bounding box center [752, 413] width 572 height 66
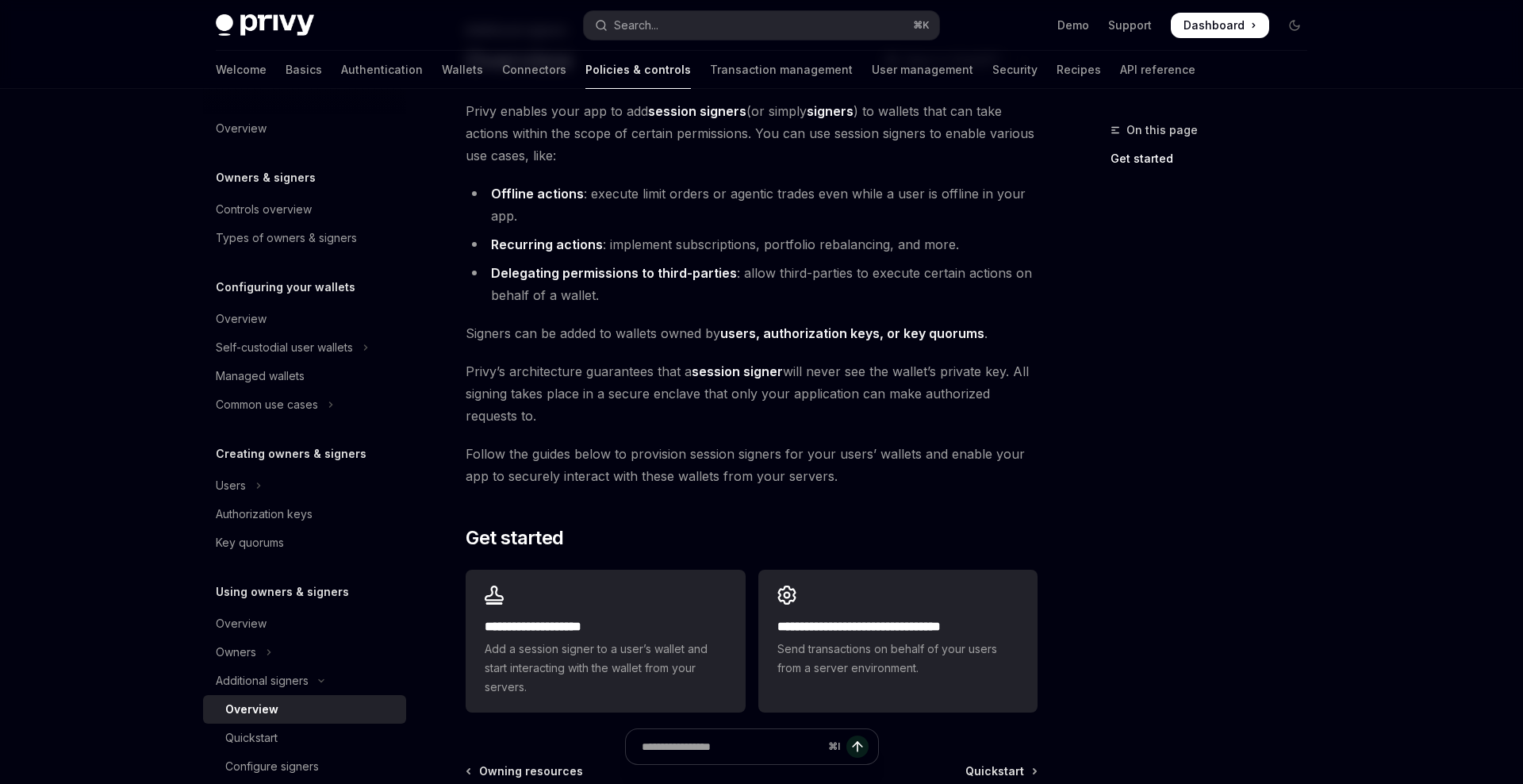
scroll to position [104, 0]
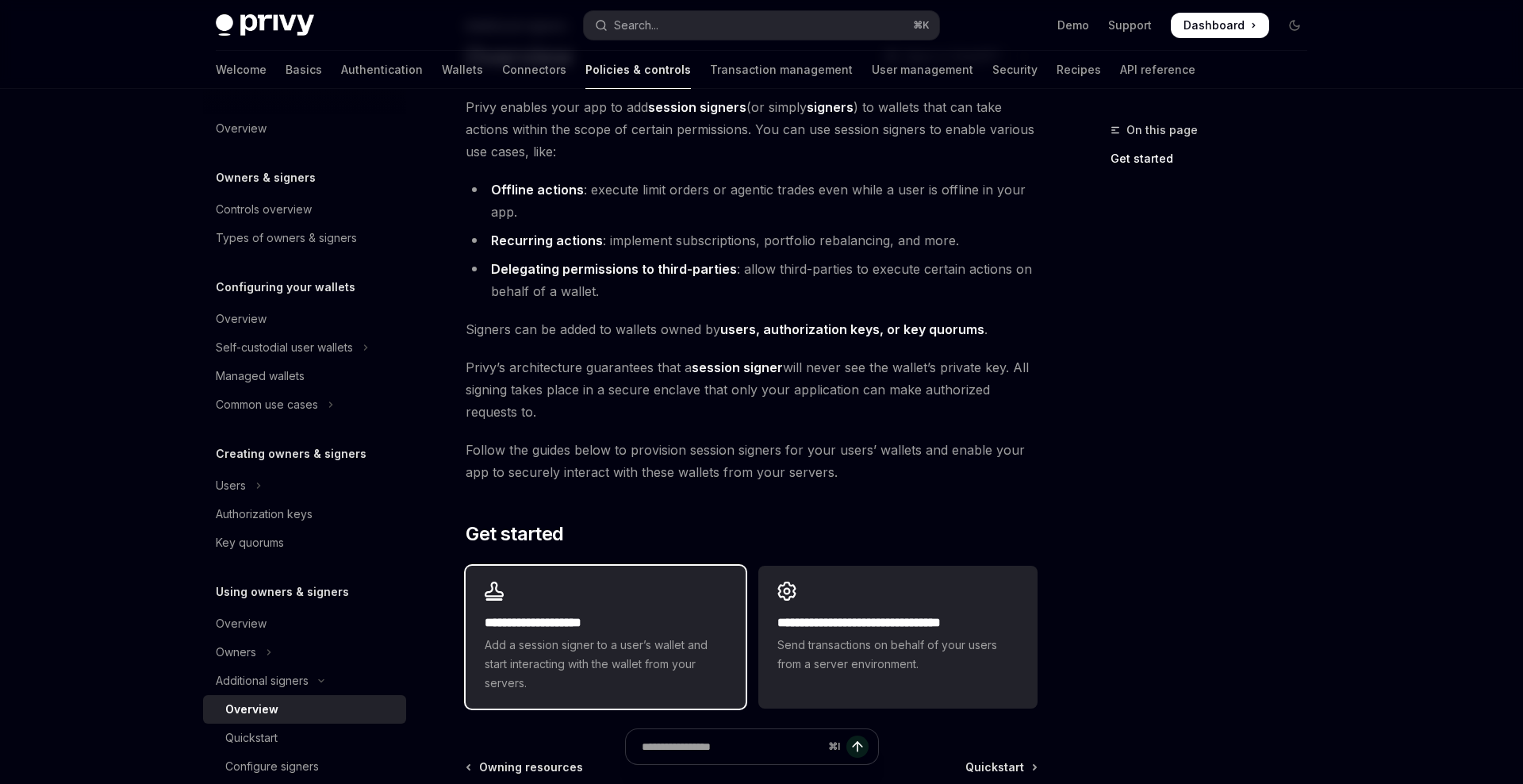
click at [631, 593] on div "**********" at bounding box center [605, 637] width 279 height 143
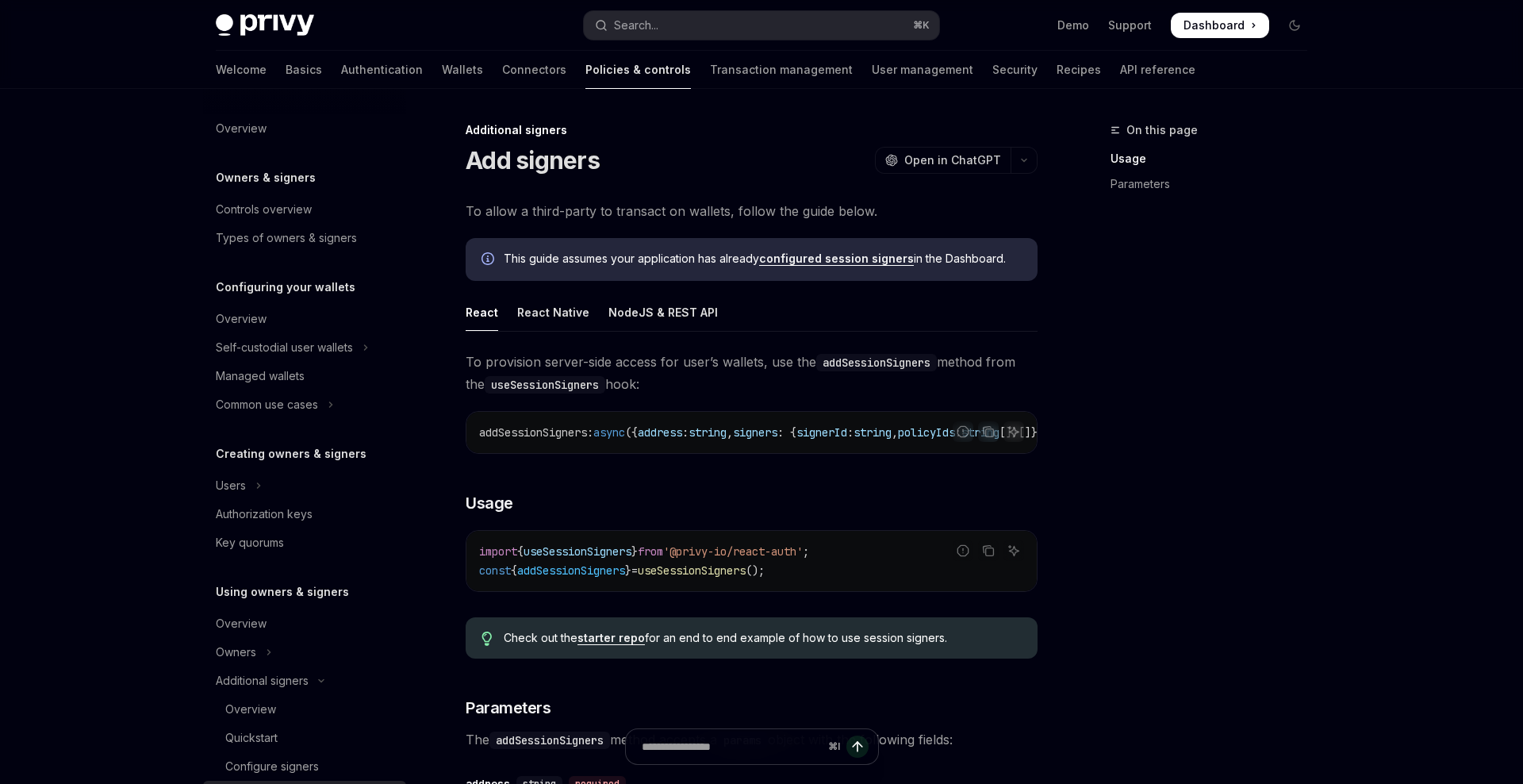
scroll to position [358, 0]
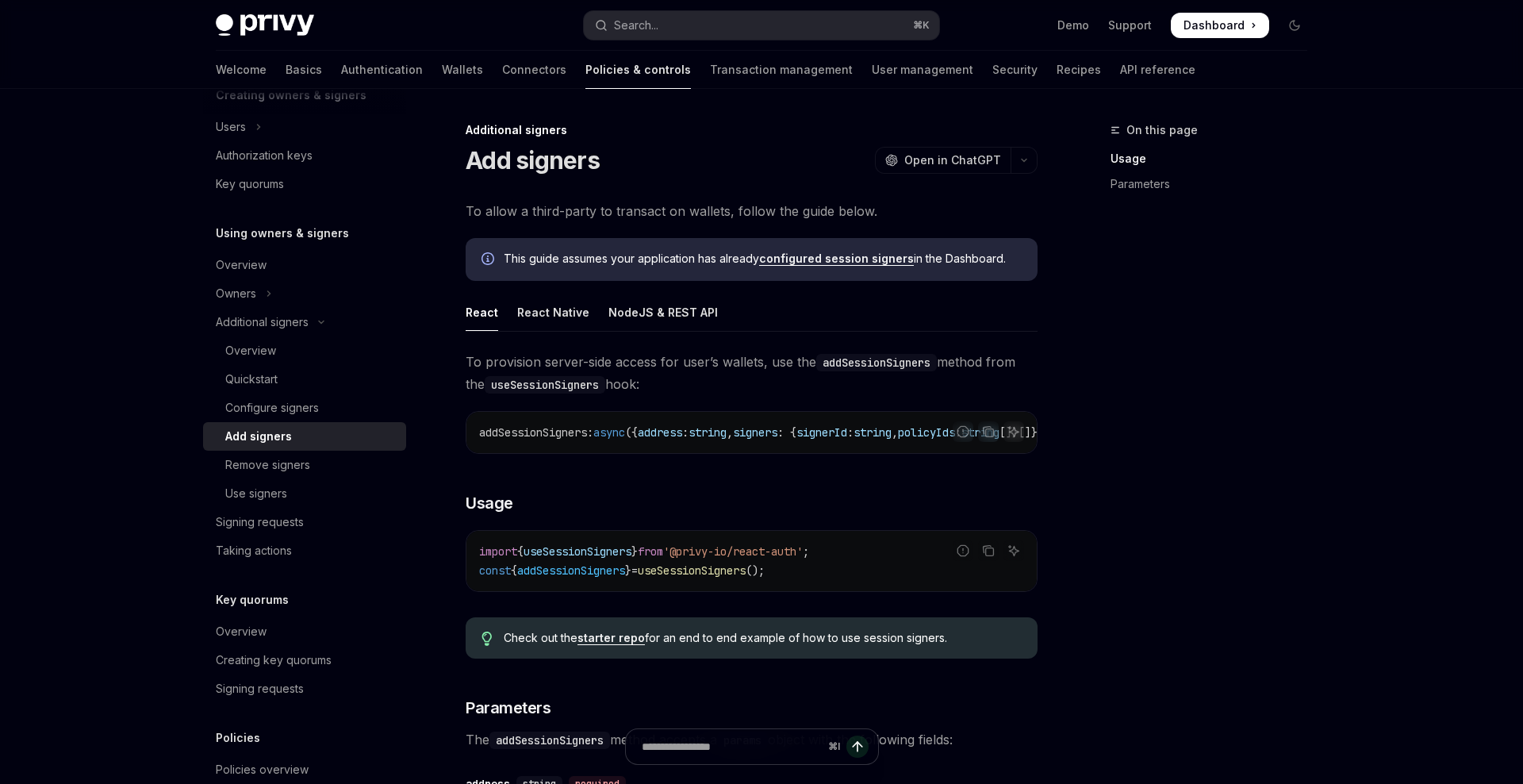
scroll to position [104, 0]
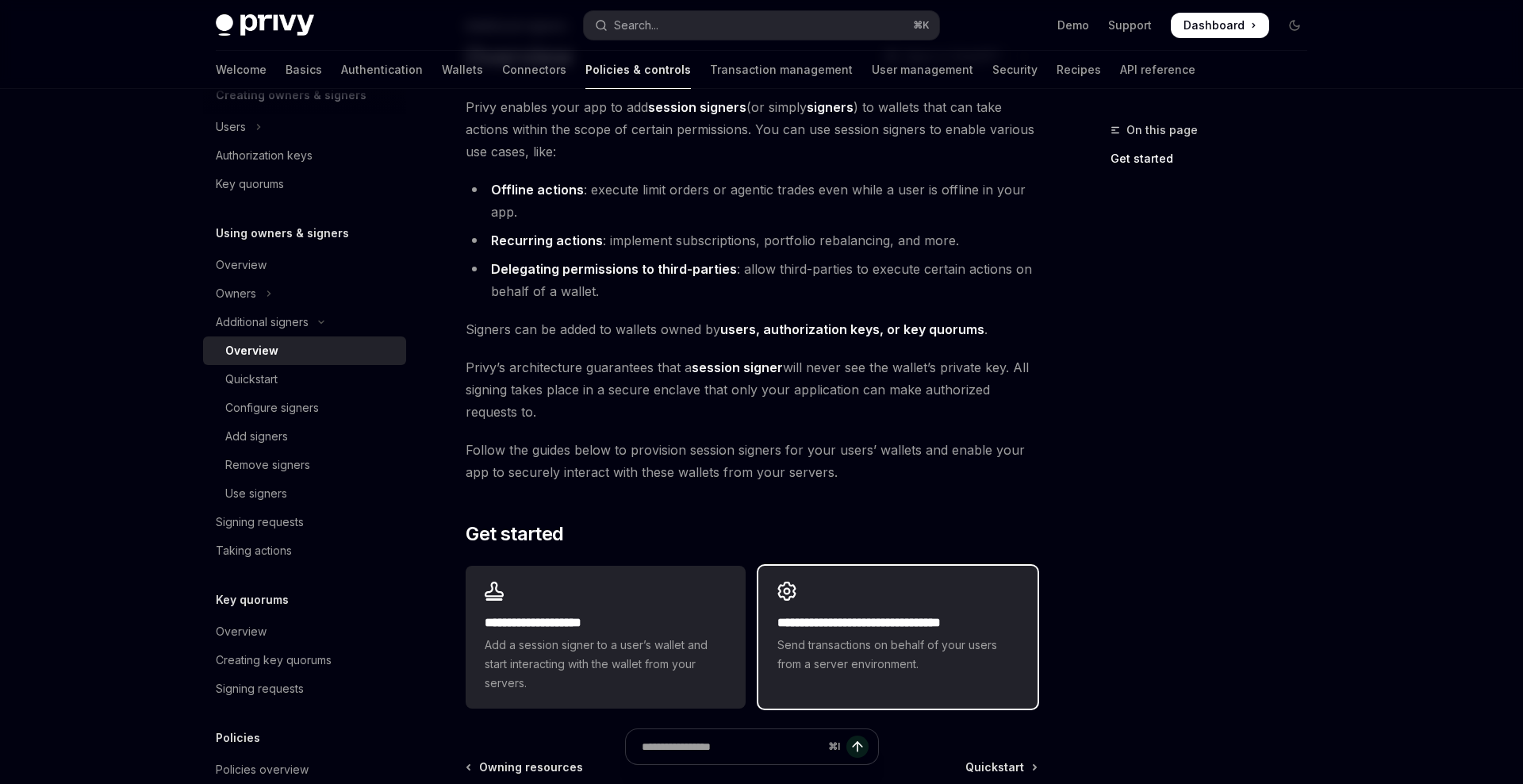
click at [856, 632] on h2 "**********" at bounding box center [897, 622] width 241 height 19
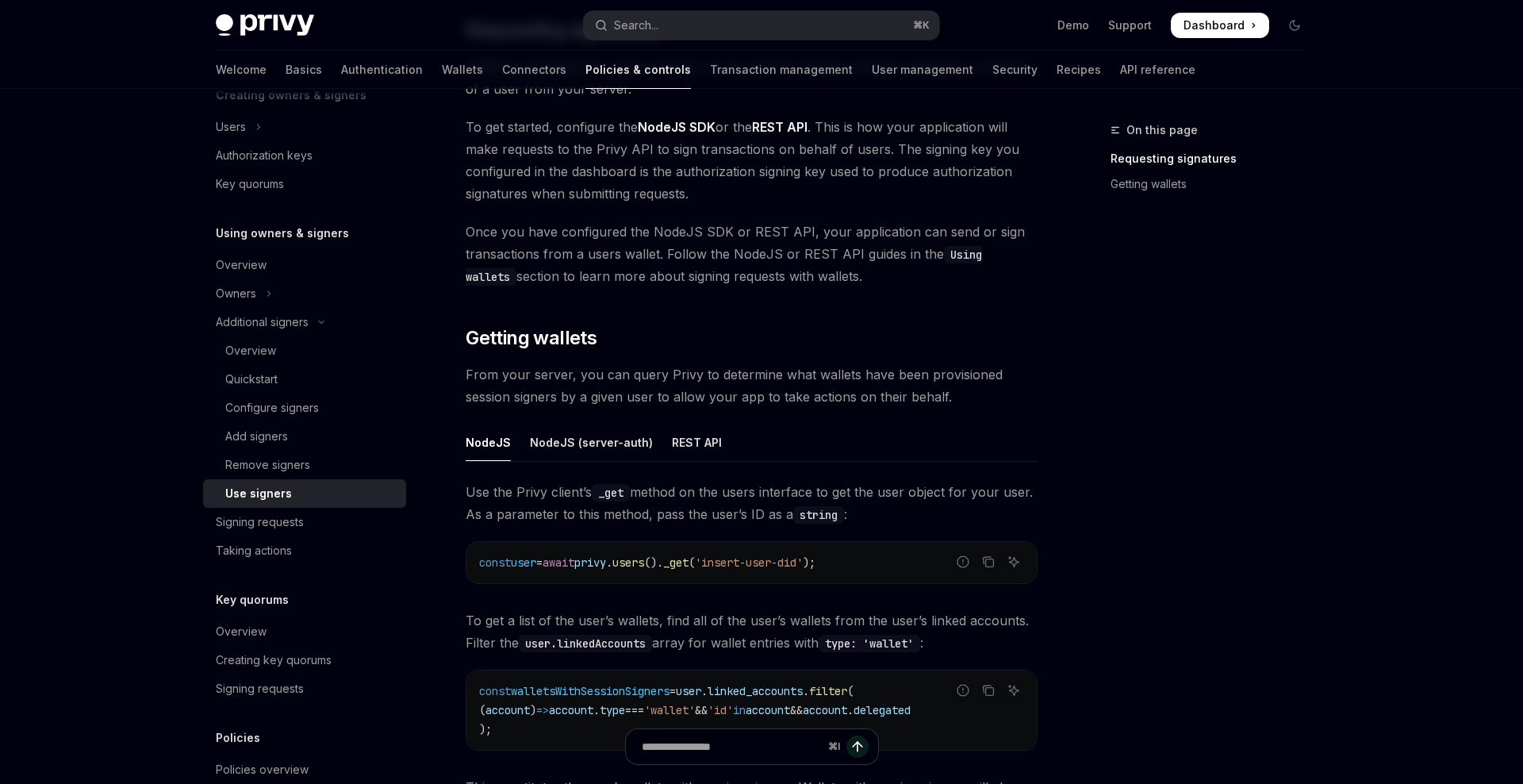
scroll to position [289, 0]
click at [709, 444] on div "REST API" at bounding box center [696, 441] width 50 height 37
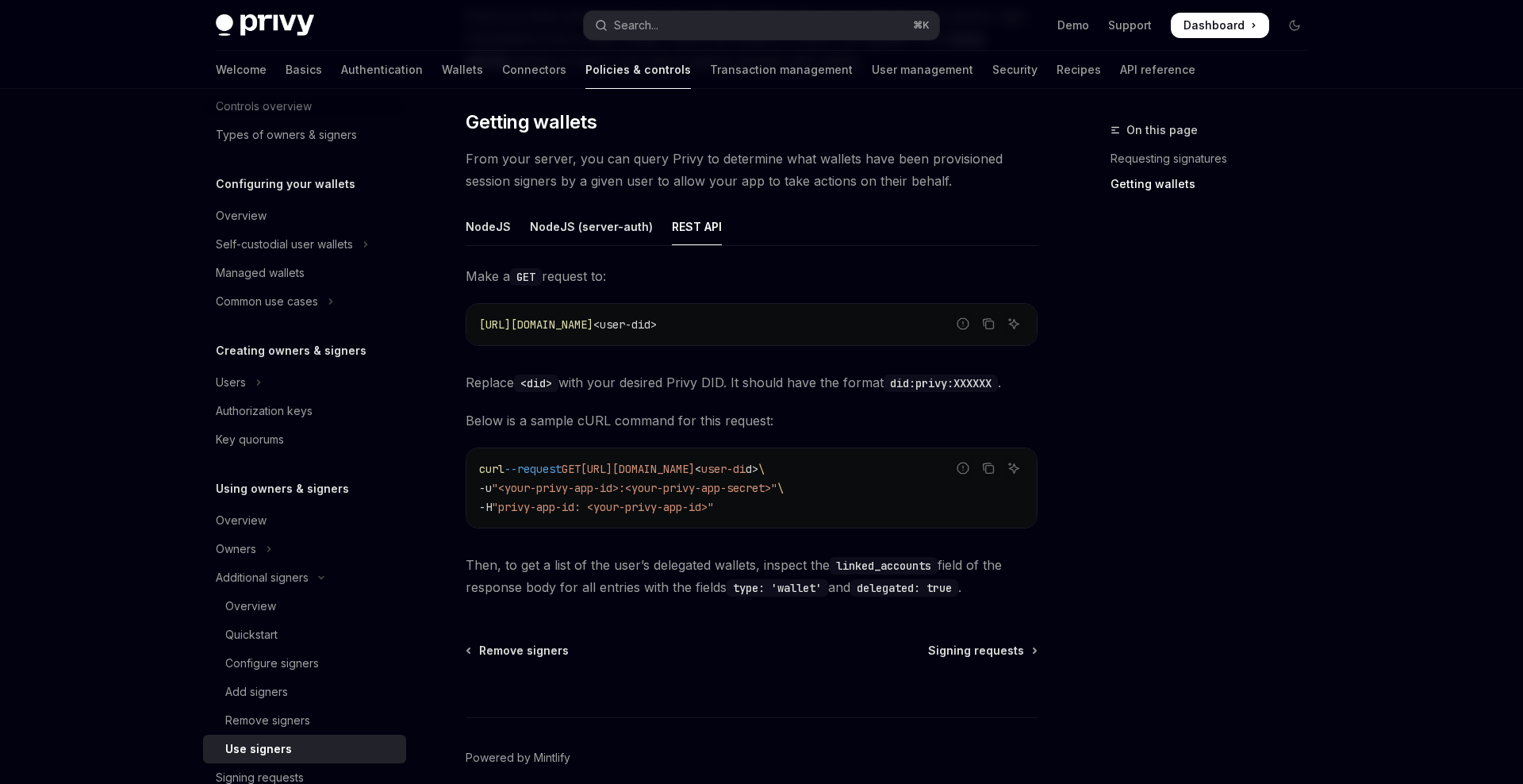
scroll to position [102, 0]
click at [259, 553] on button "Owners" at bounding box center [305, 550] width 203 height 29
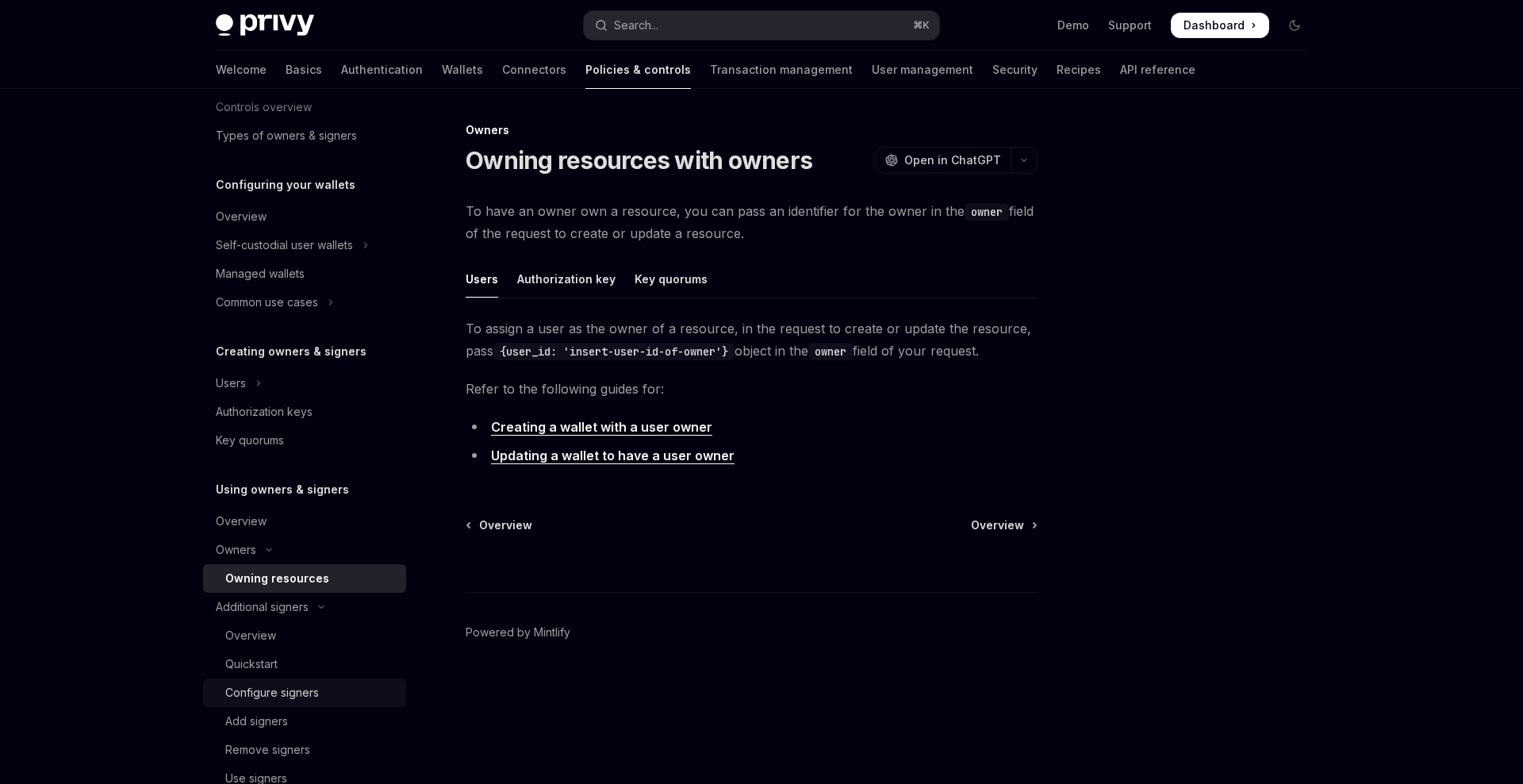
click at [267, 702] on link "Configure signers" at bounding box center [305, 693] width 203 height 29
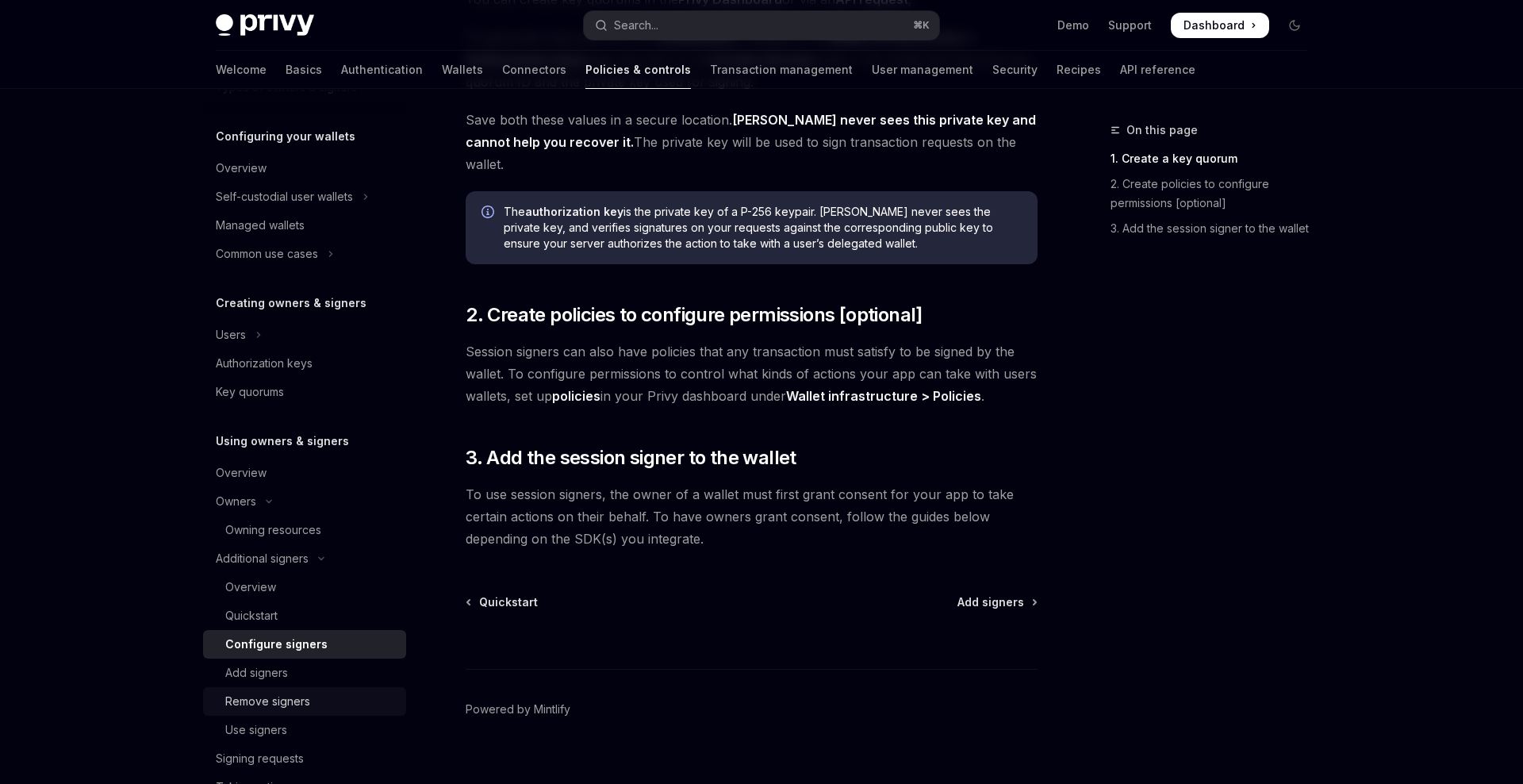
scroll to position [160, 0]
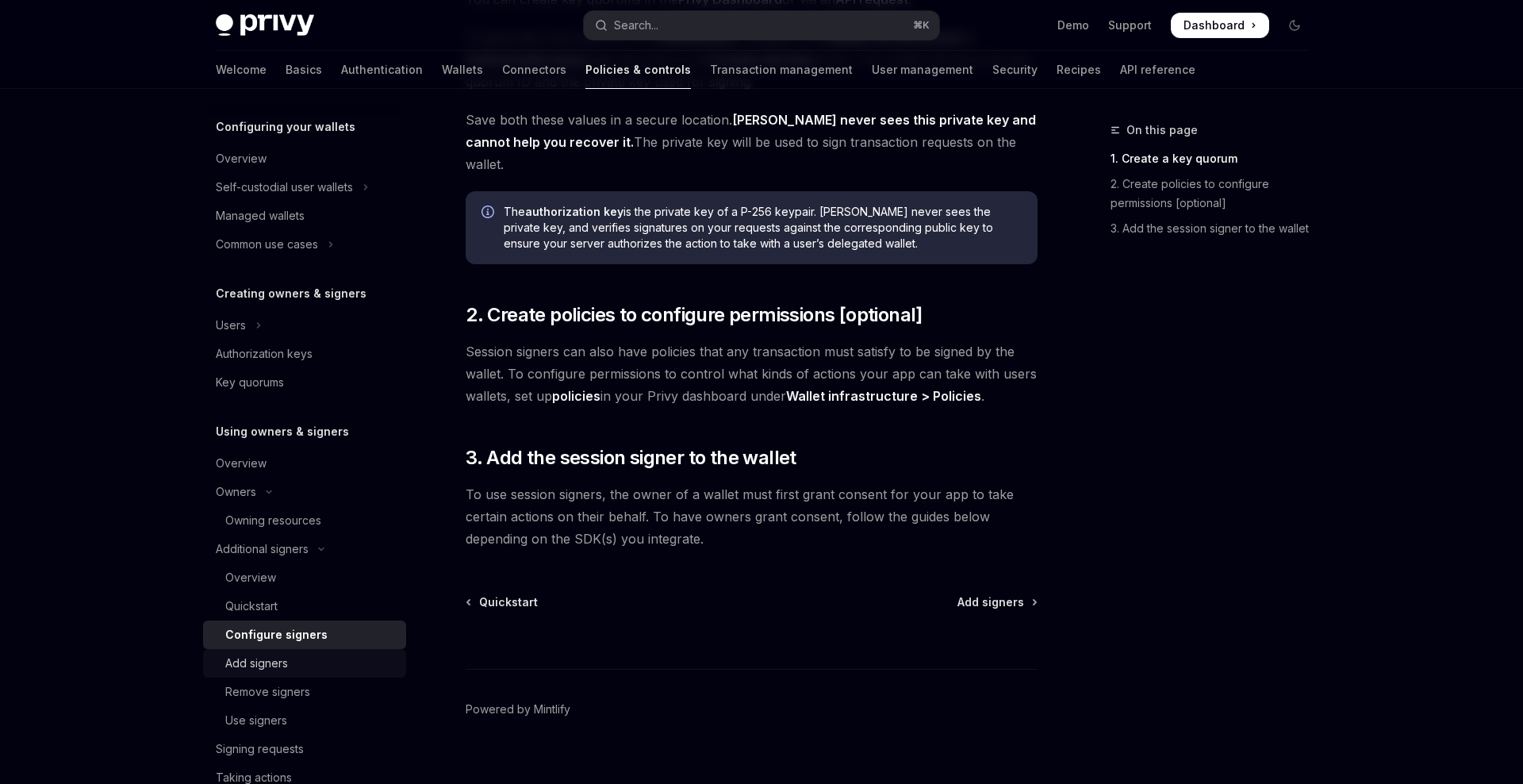
click at [308, 669] on div "Add signers" at bounding box center [311, 663] width 171 height 19
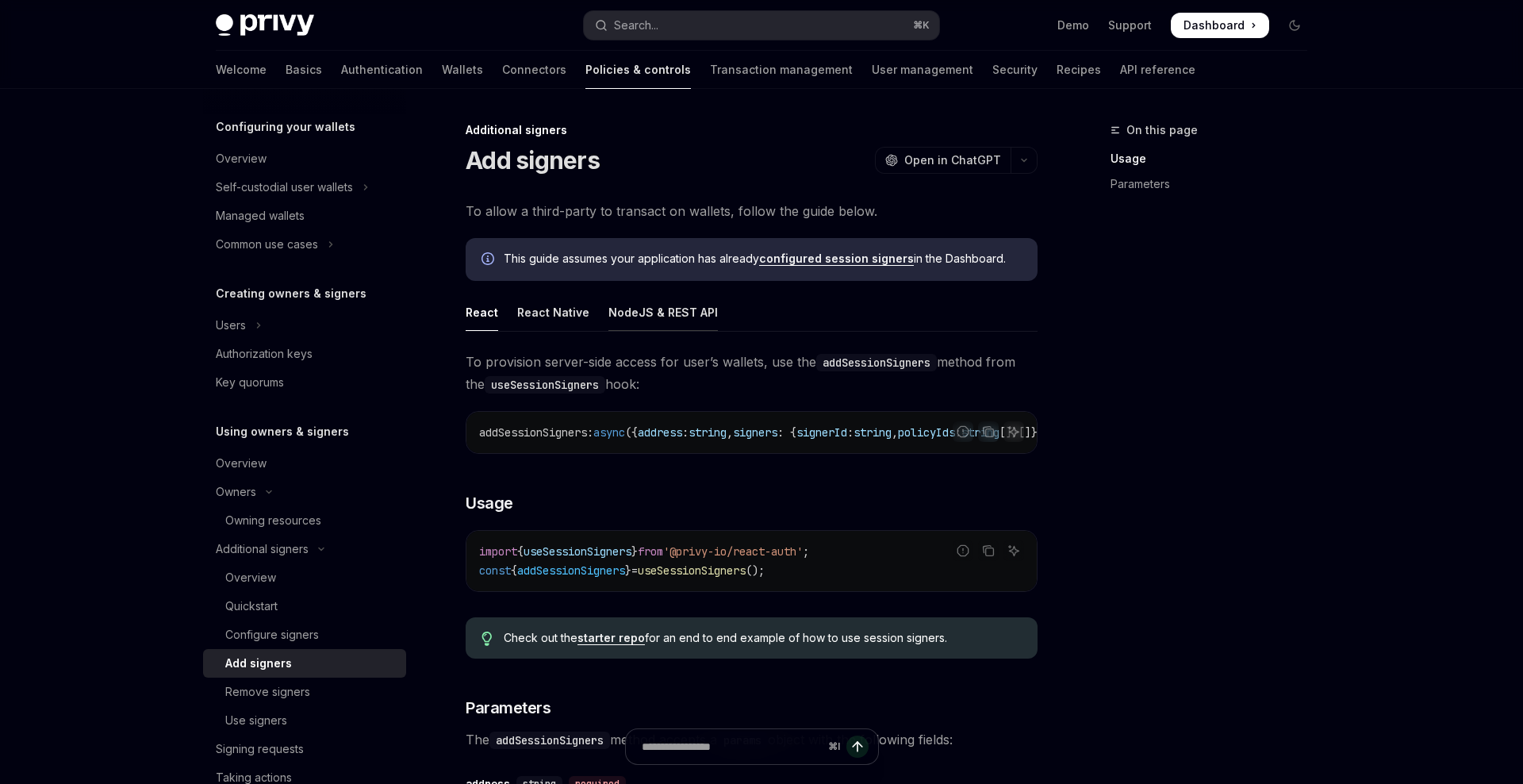
click at [680, 319] on div "NodeJS & REST API" at bounding box center [663, 312] width 110 height 37
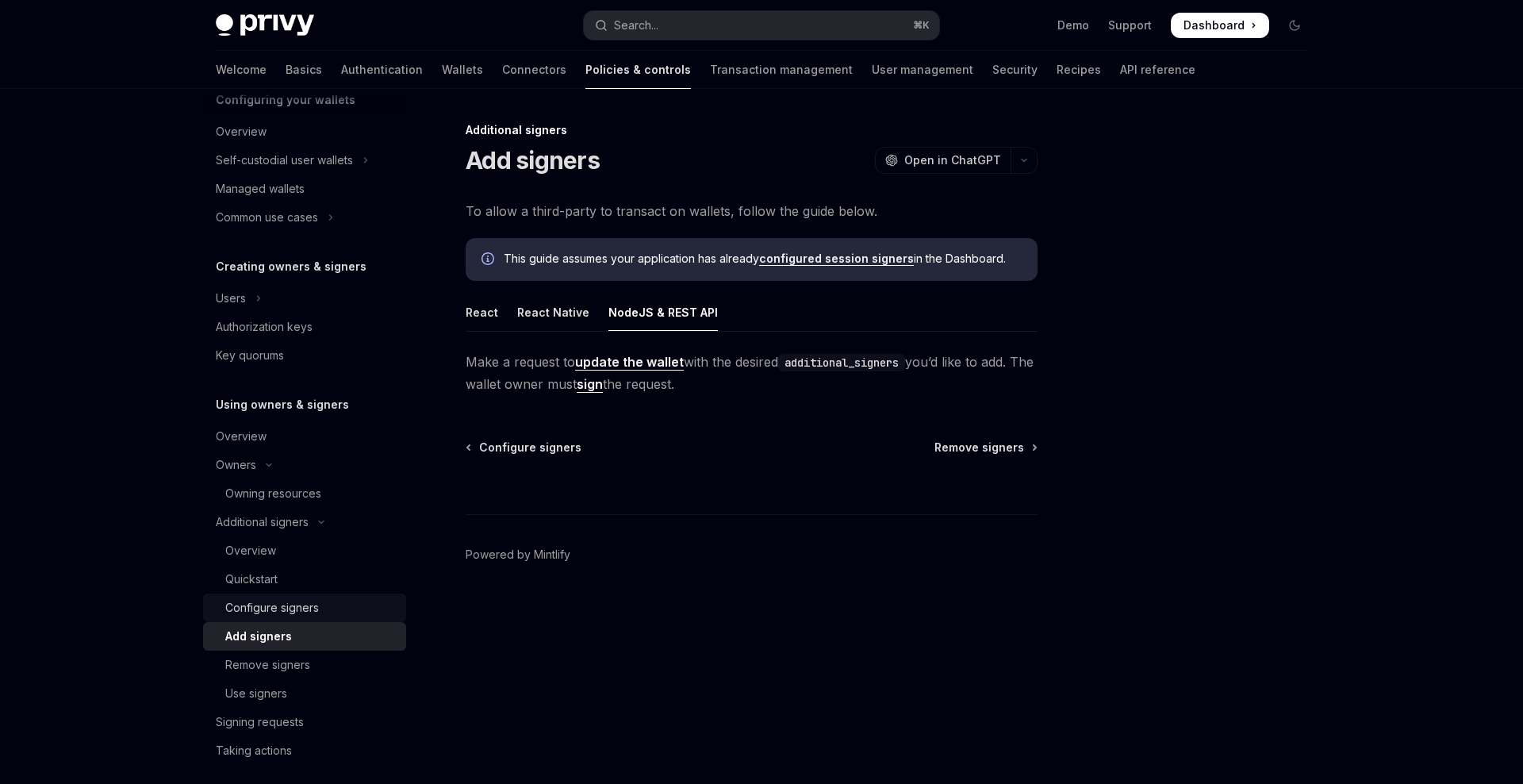
scroll to position [199, 0]
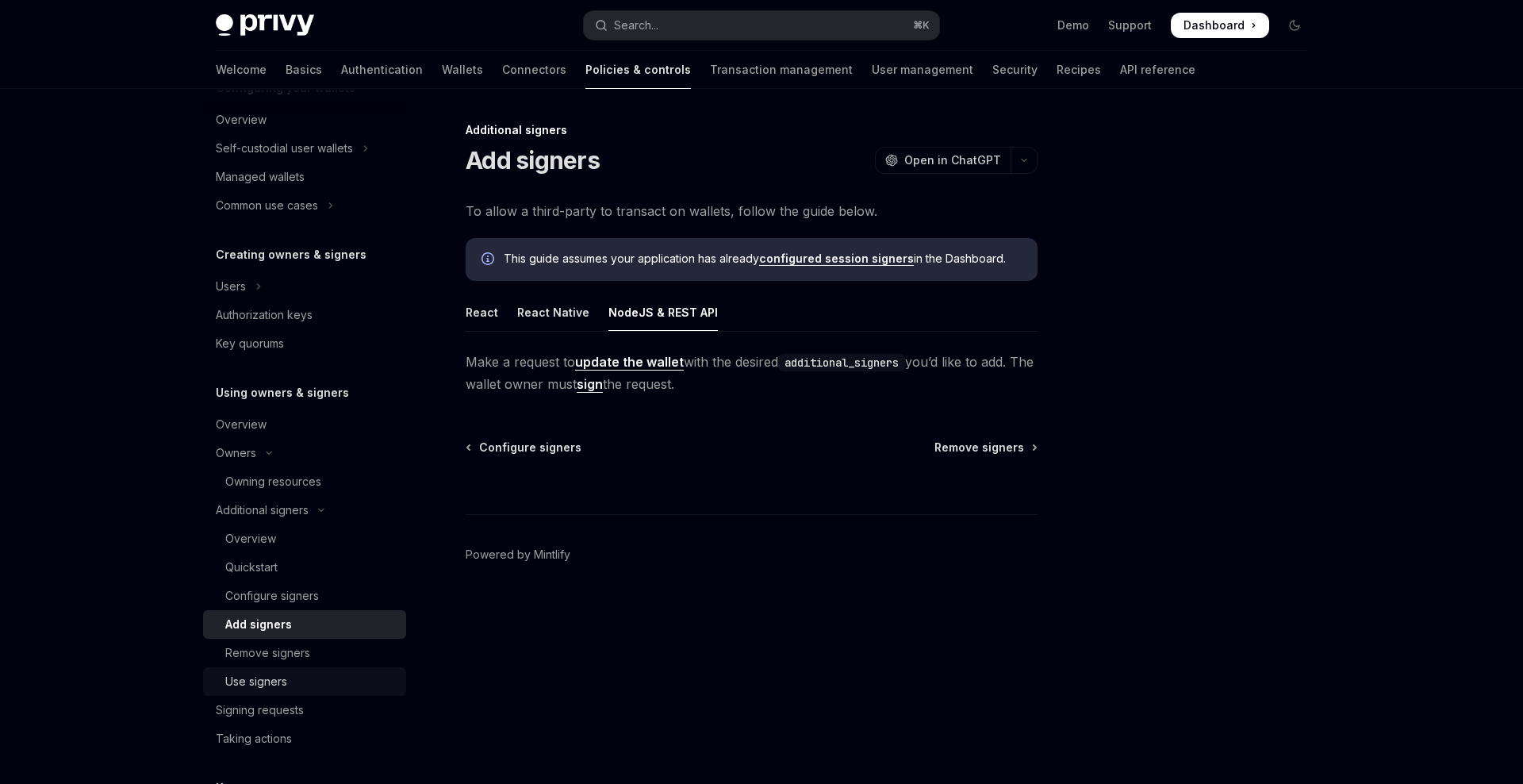
click at [285, 691] on link "Use signers" at bounding box center [305, 682] width 203 height 29
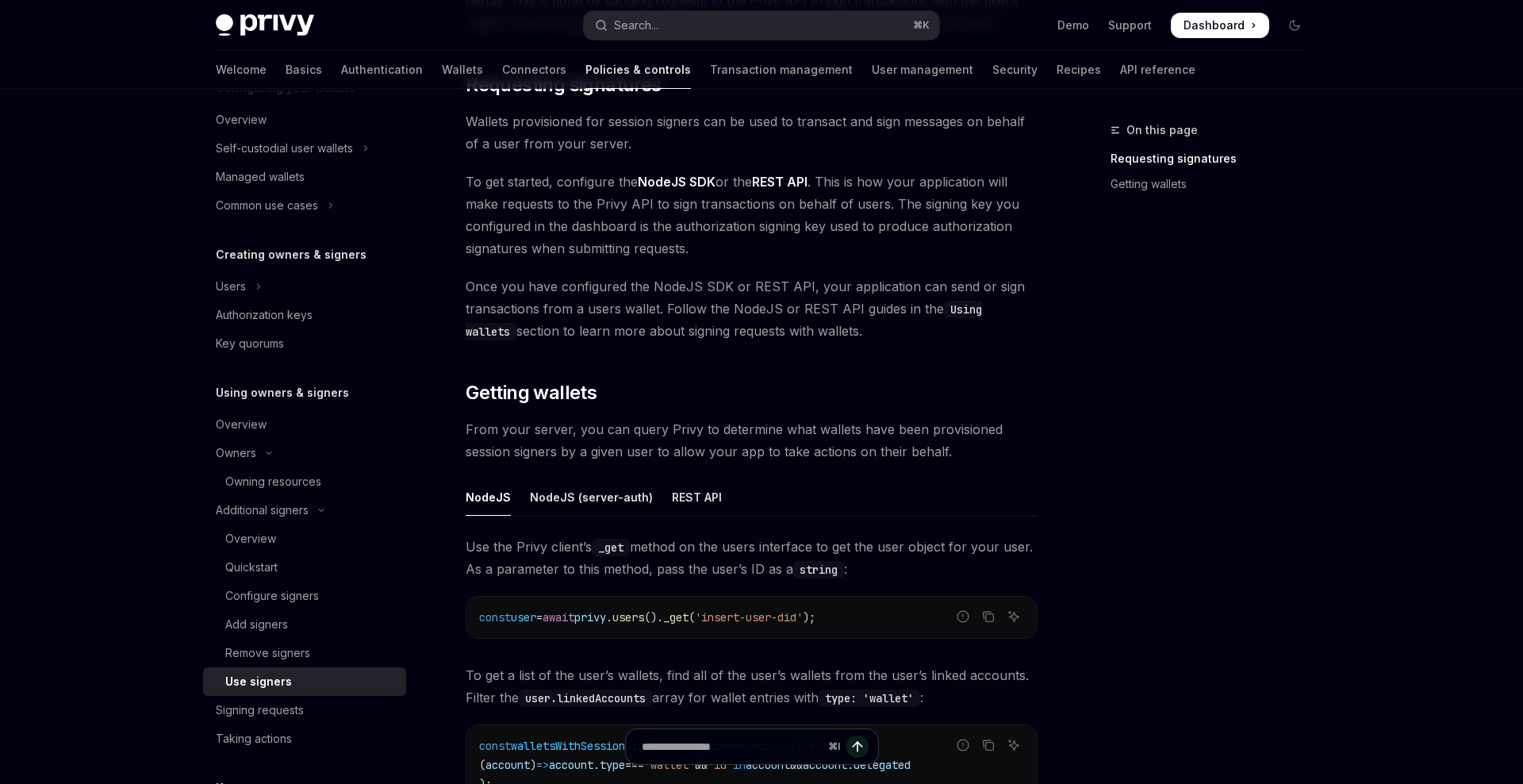
scroll to position [237, 0]
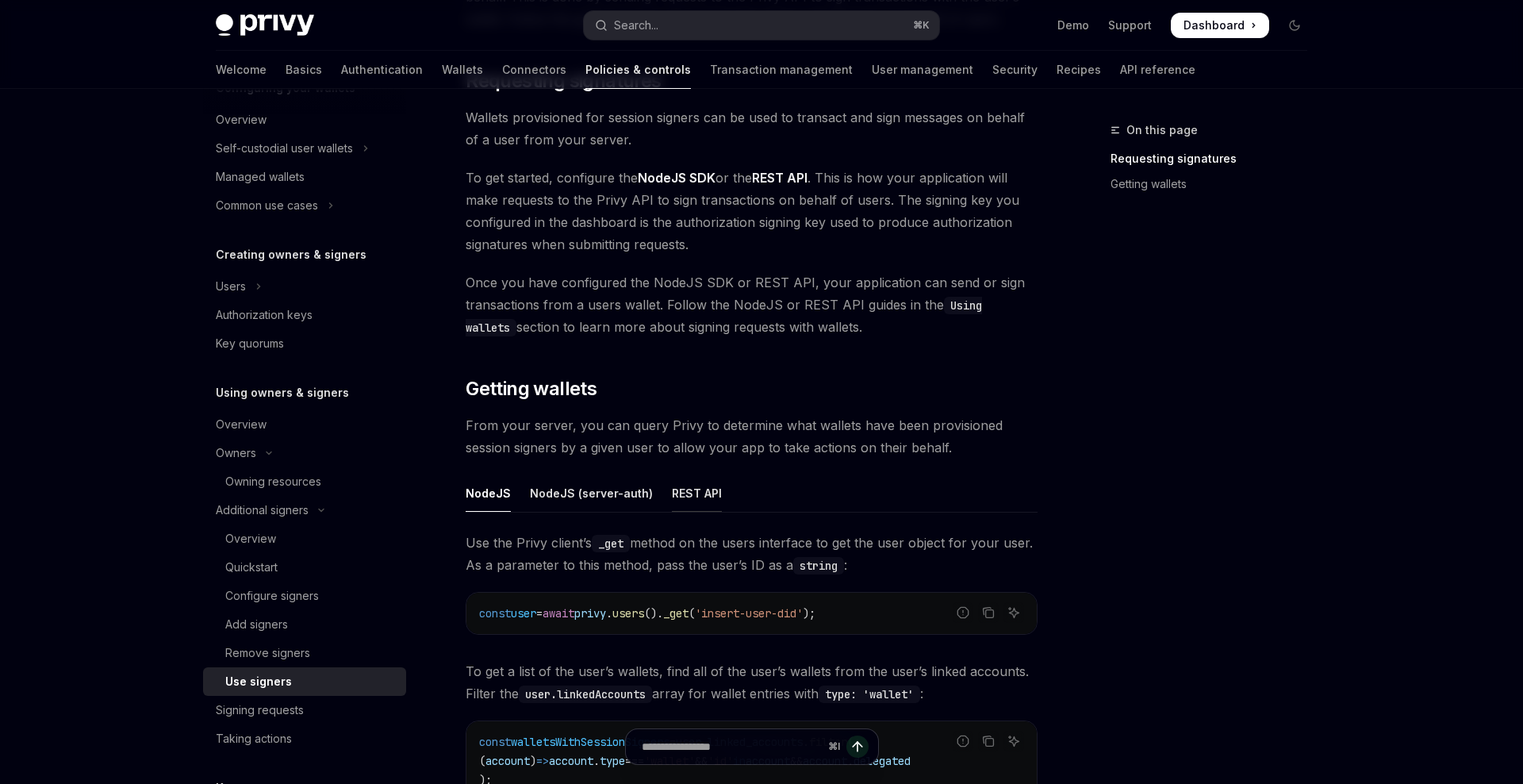
click at [686, 488] on div "REST API" at bounding box center [696, 493] width 50 height 37
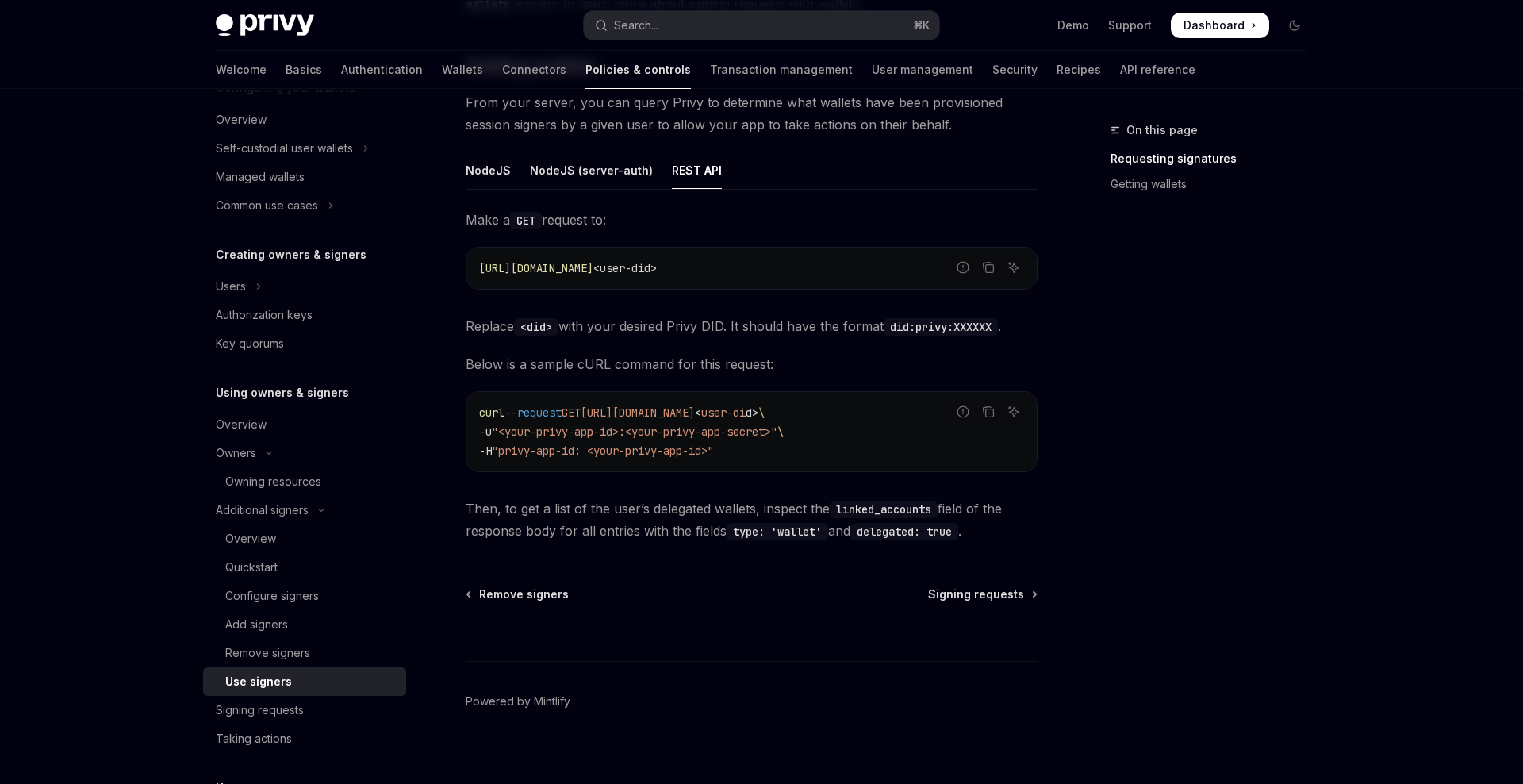
scroll to position [574, 0]
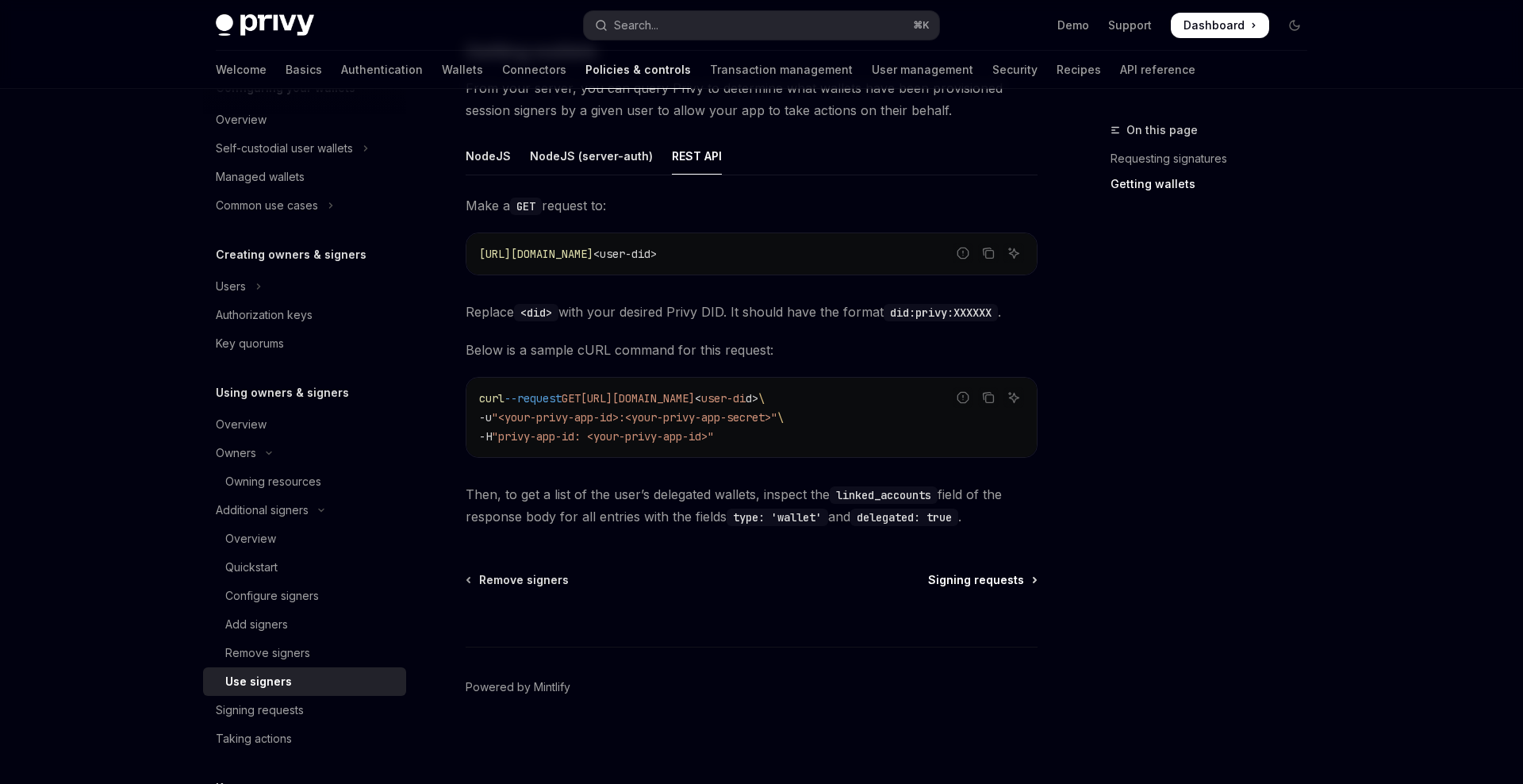
click at [972, 586] on span "Signing requests" at bounding box center [976, 580] width 96 height 16
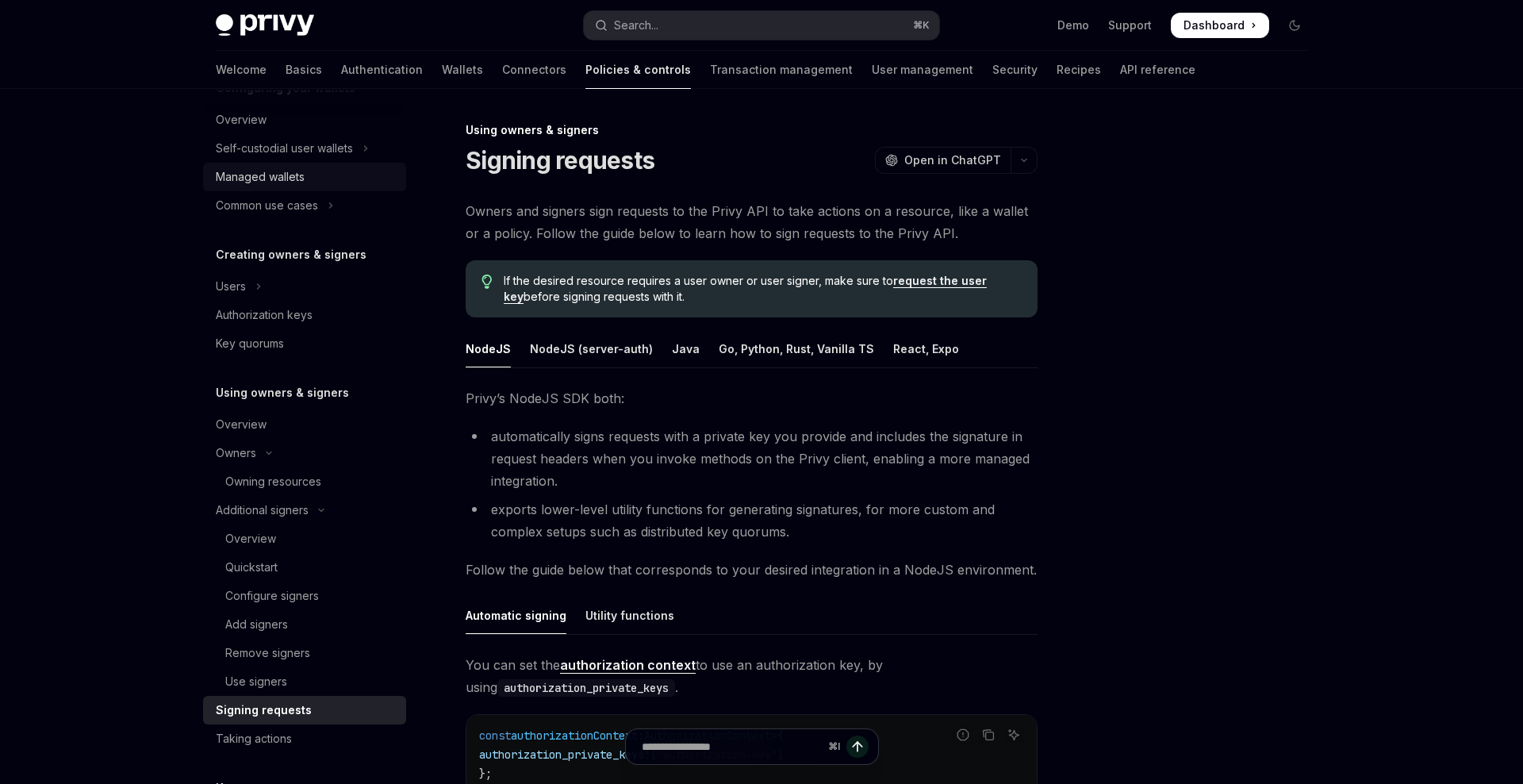
click at [278, 178] on div "Managed wallets" at bounding box center [260, 177] width 89 height 19
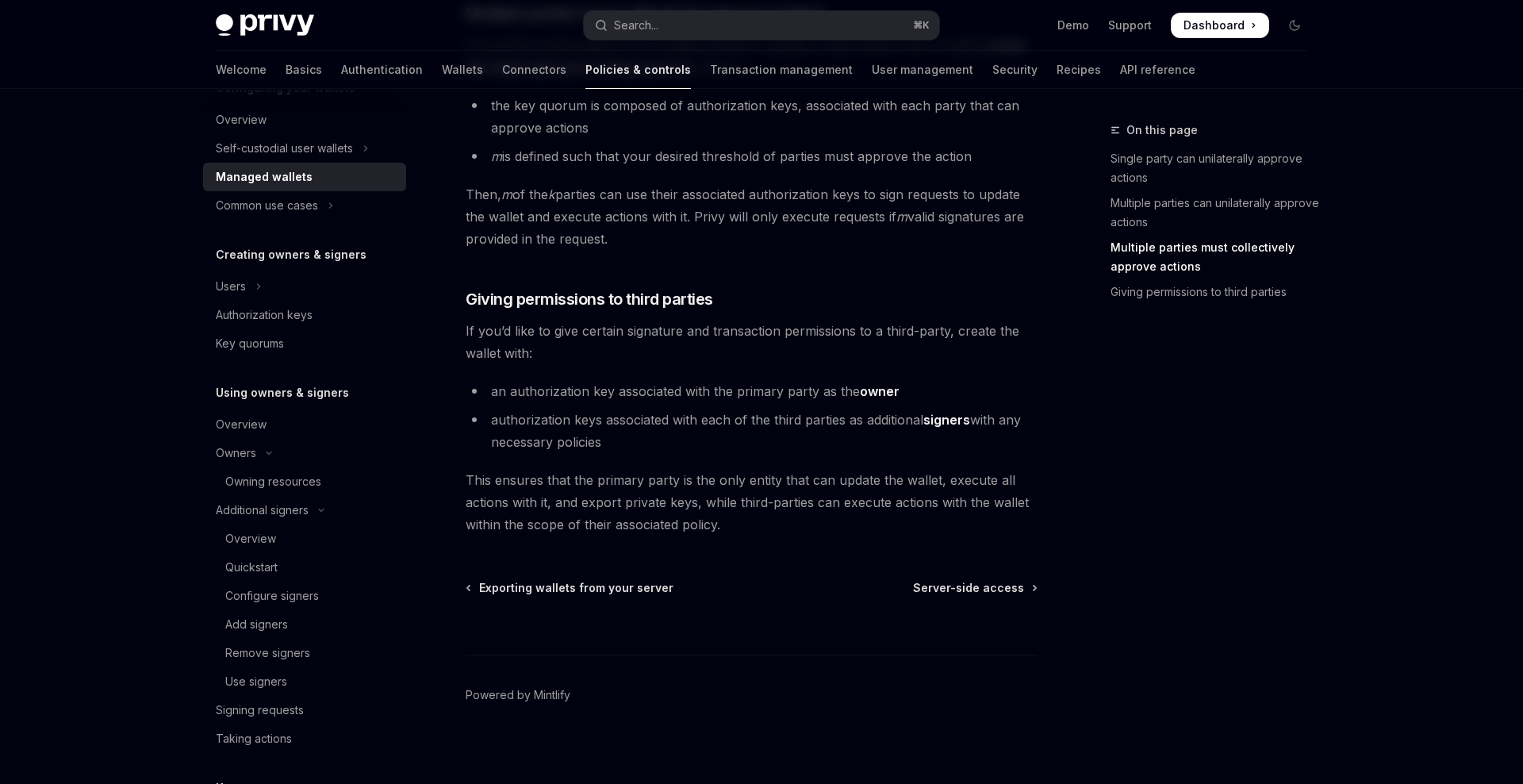
scroll to position [704, 0]
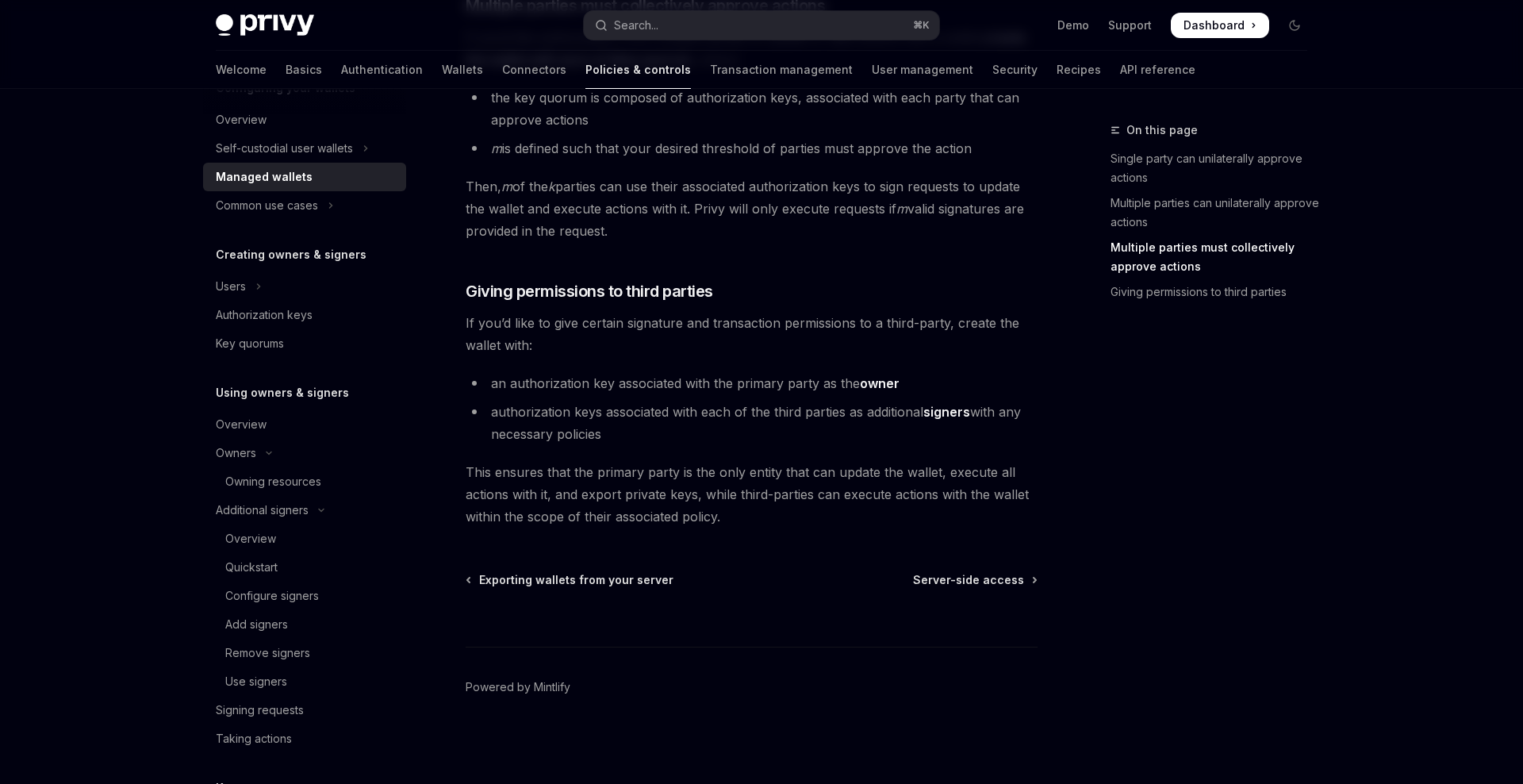
click at [956, 590] on div "⌘ I" at bounding box center [752, 617] width 572 height 59
click at [948, 582] on span "Server-side access" at bounding box center [969, 580] width 111 height 16
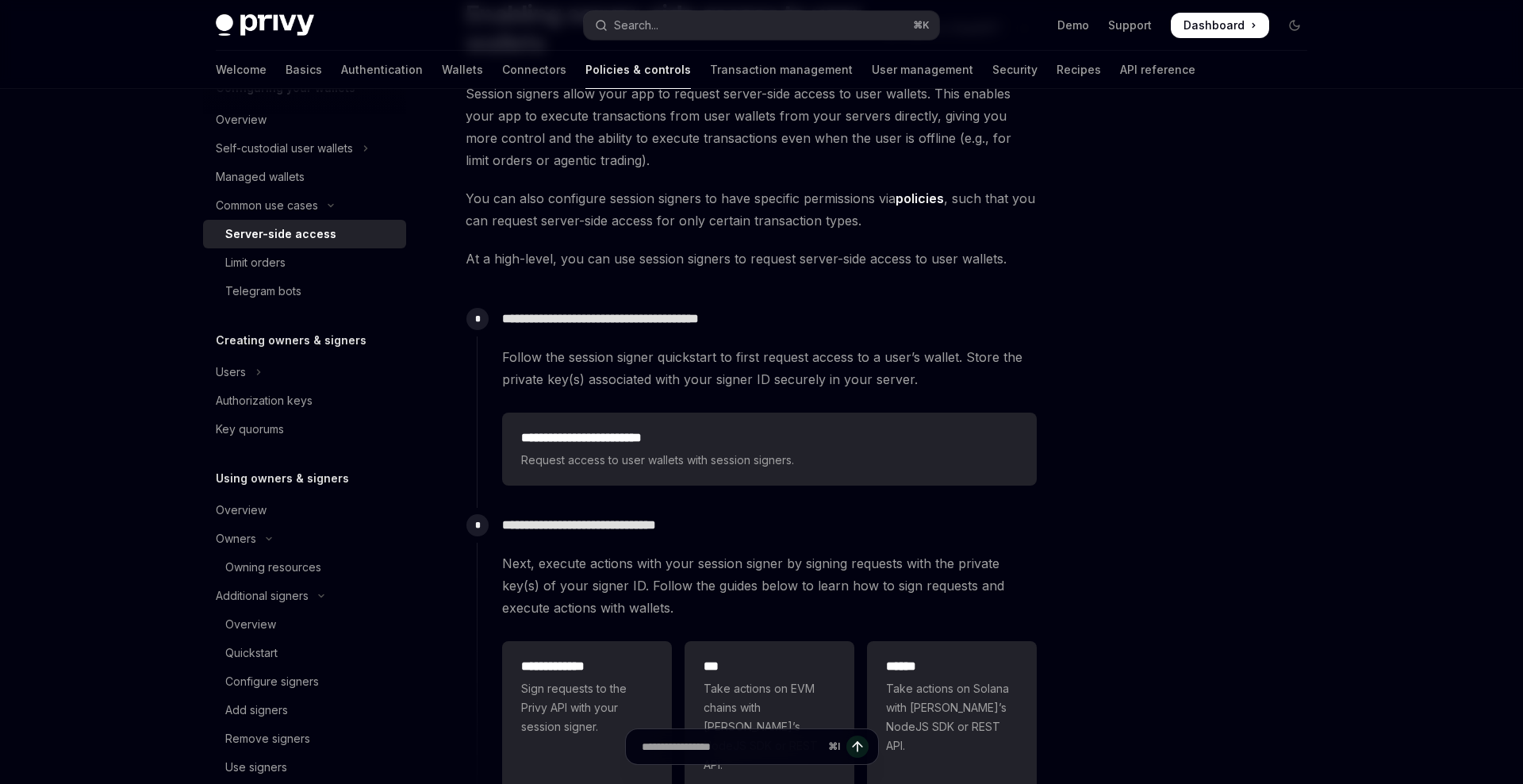
scroll to position [169, 0]
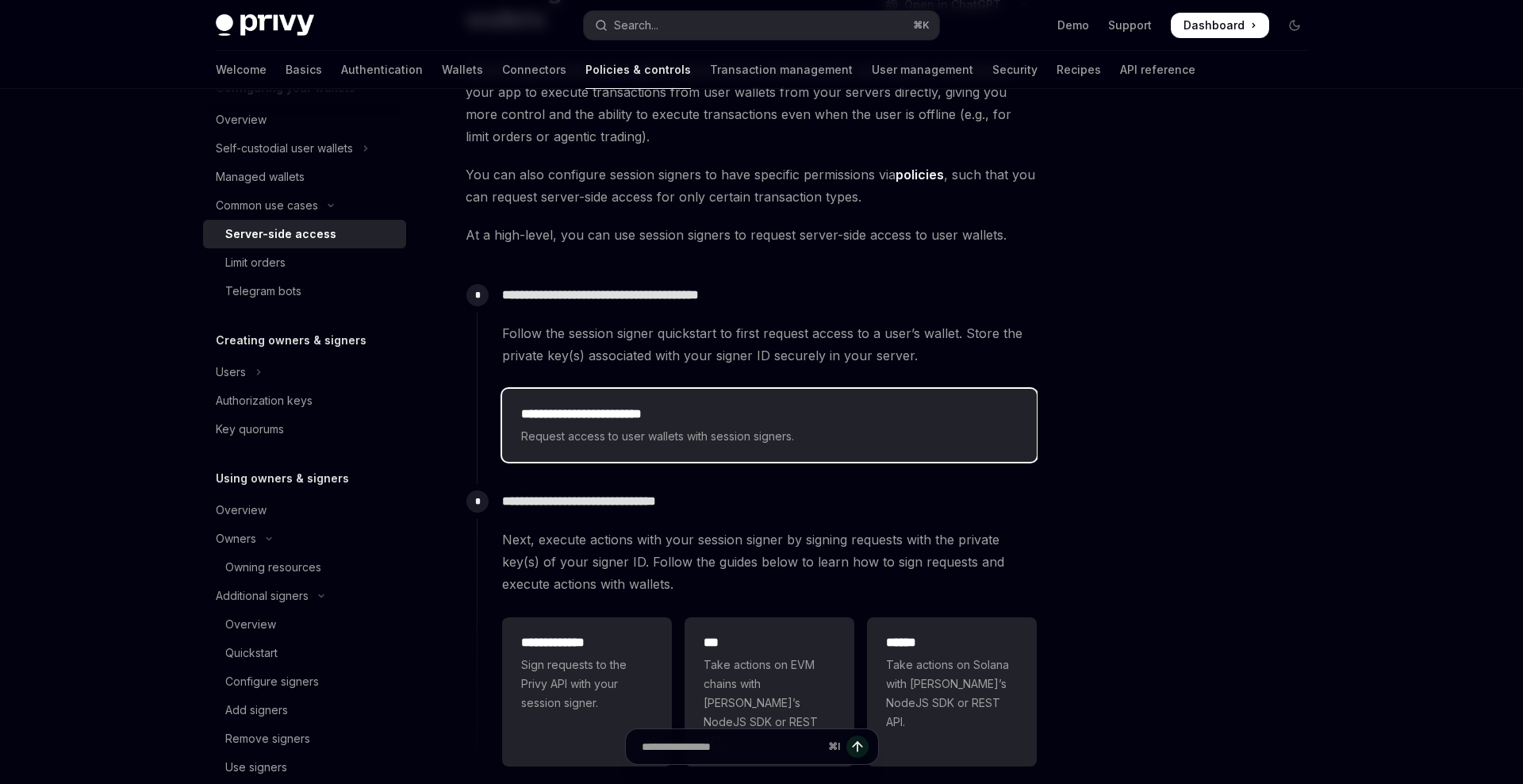
click at [684, 424] on div "**********" at bounding box center [769, 425] width 496 height 41
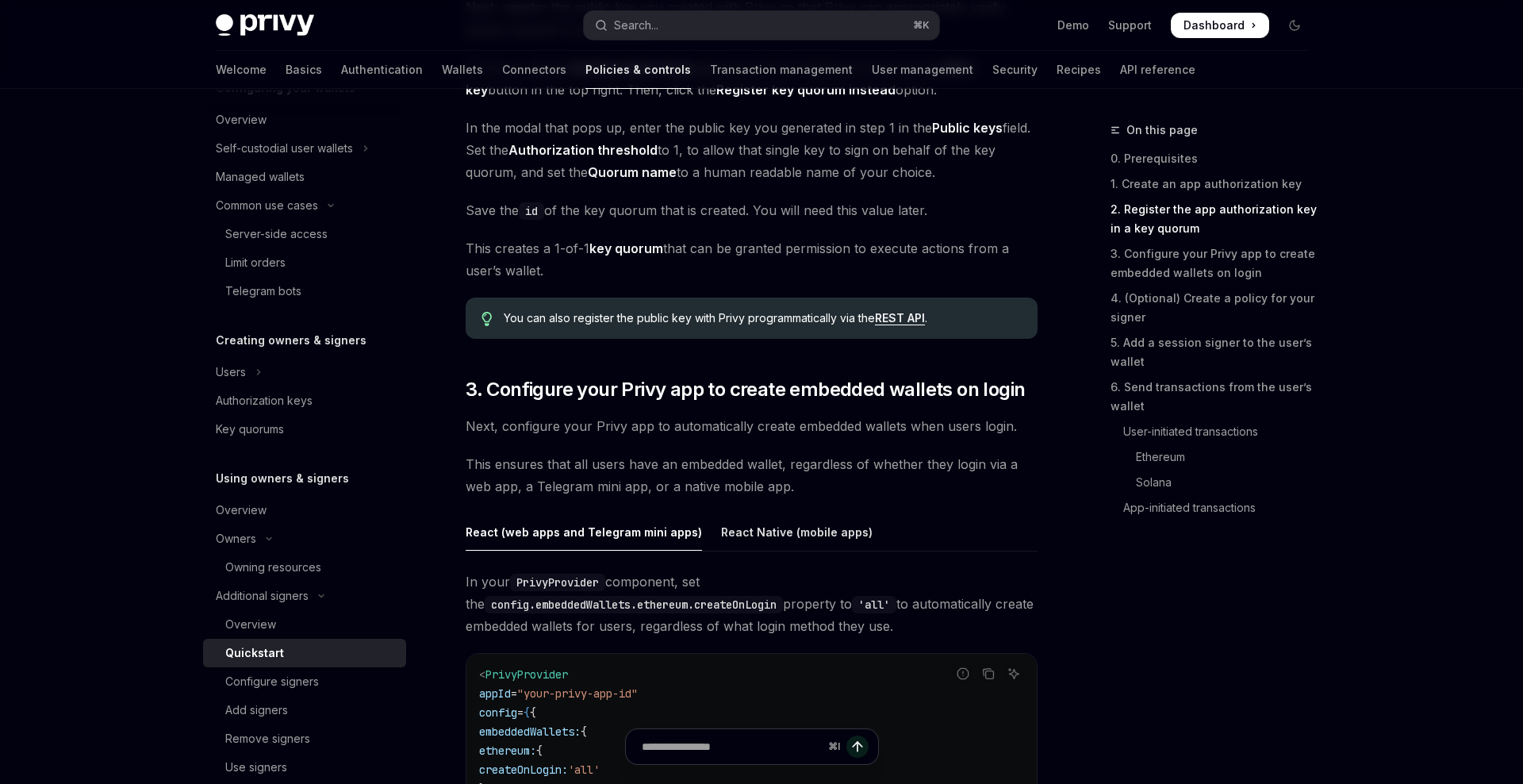
scroll to position [1248, 0]
drag, startPoint x: 577, startPoint y: 387, endPoint x: 814, endPoint y: 387, distance: 237.0
click at [814, 387] on span "3. Configure your Privy app to create embedded wallets on login" at bounding box center [745, 388] width 559 height 26
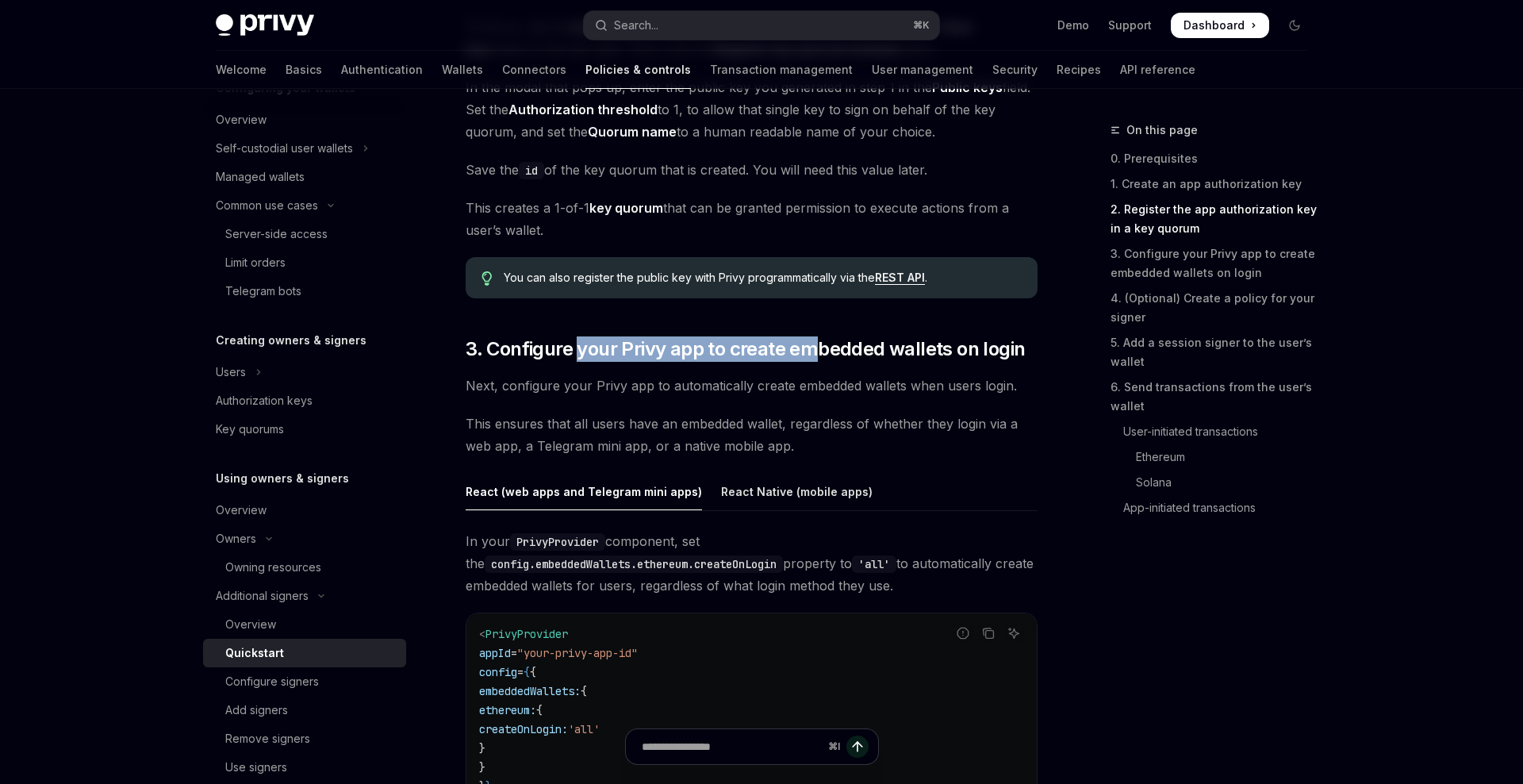
scroll to position [1279, 0]
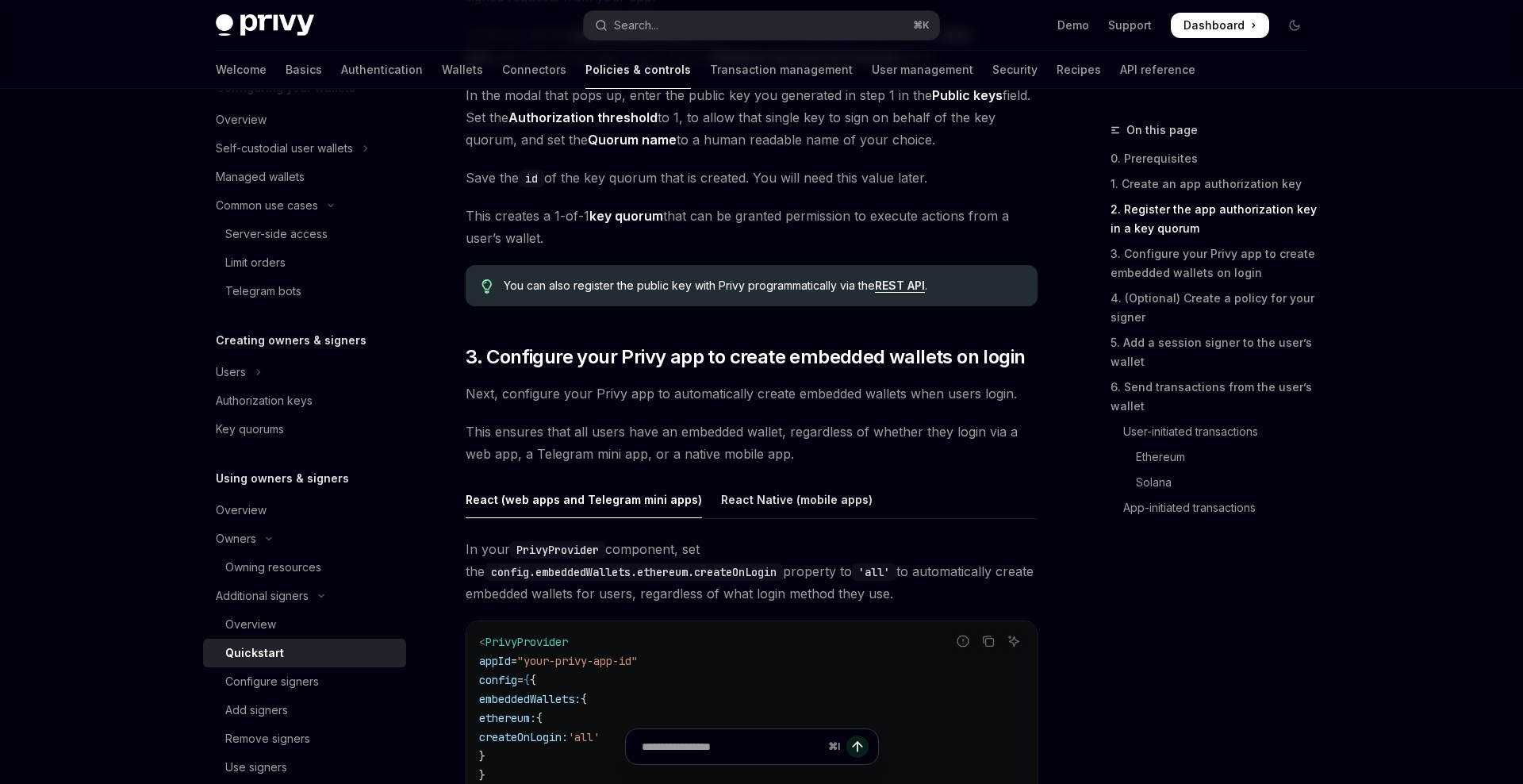
click at [782, 392] on span "Next, configure your Privy app to automatically create embedded wallets when us…" at bounding box center [752, 393] width 572 height 22
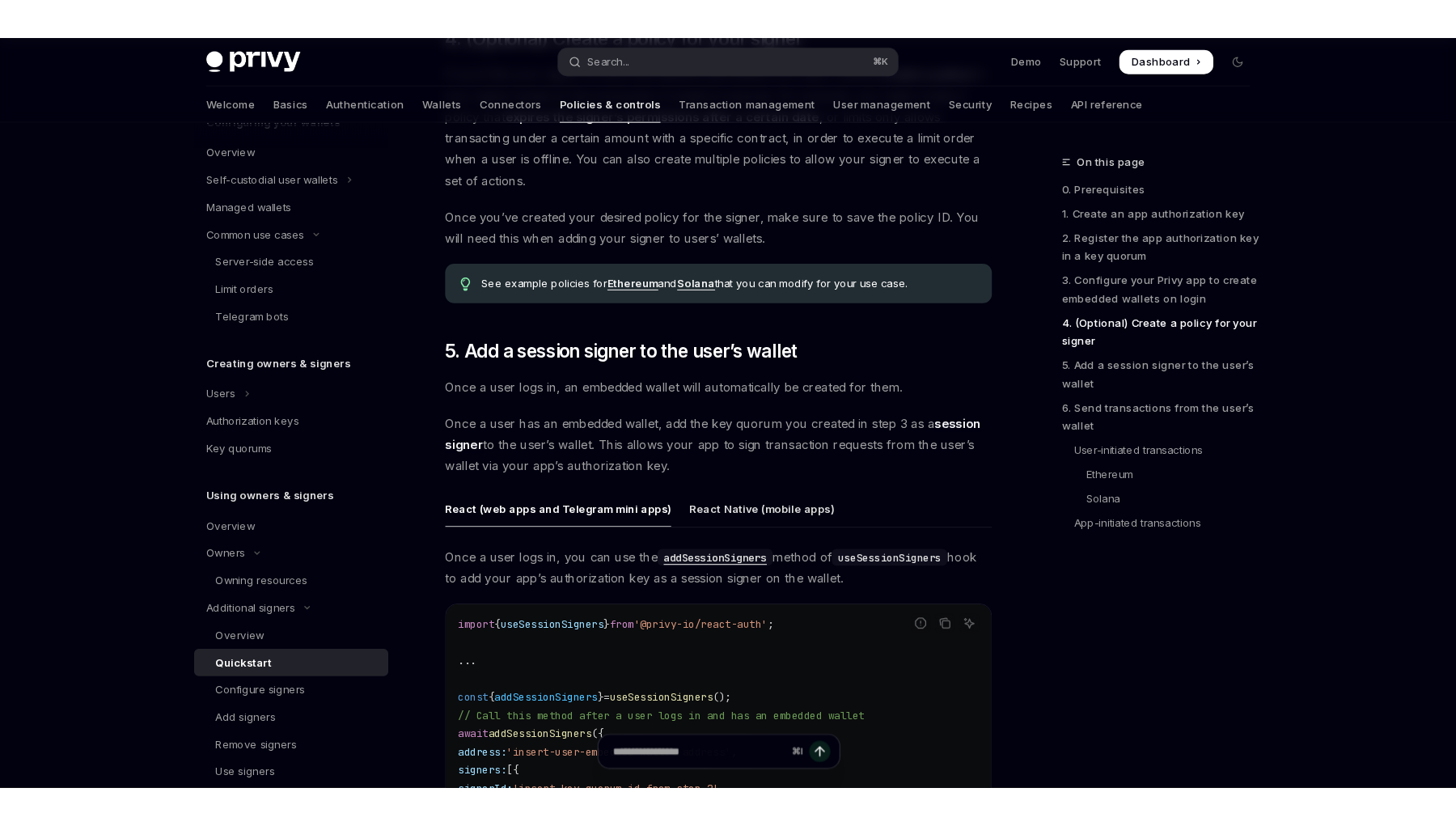
scroll to position [2276, 0]
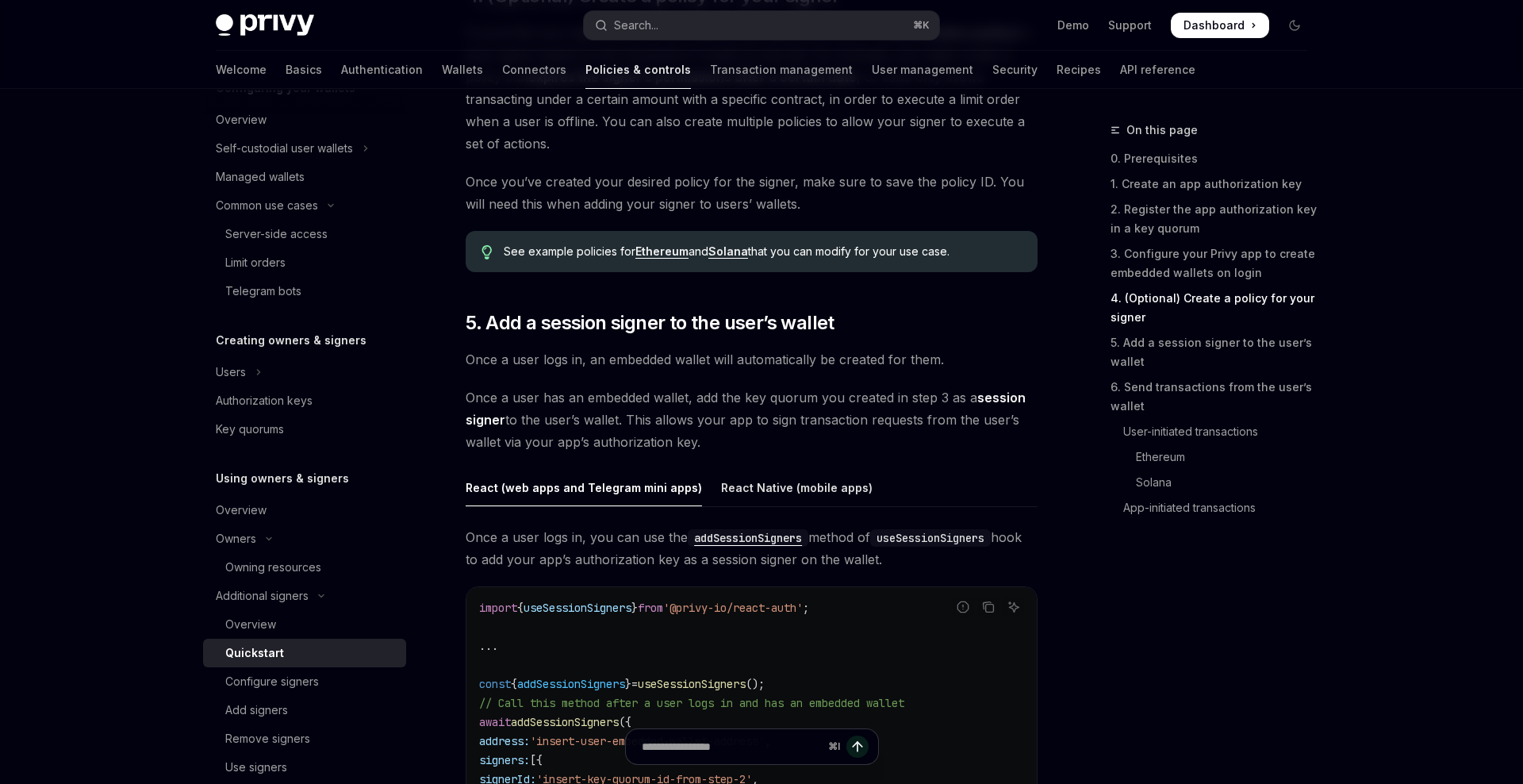
type textarea "*"
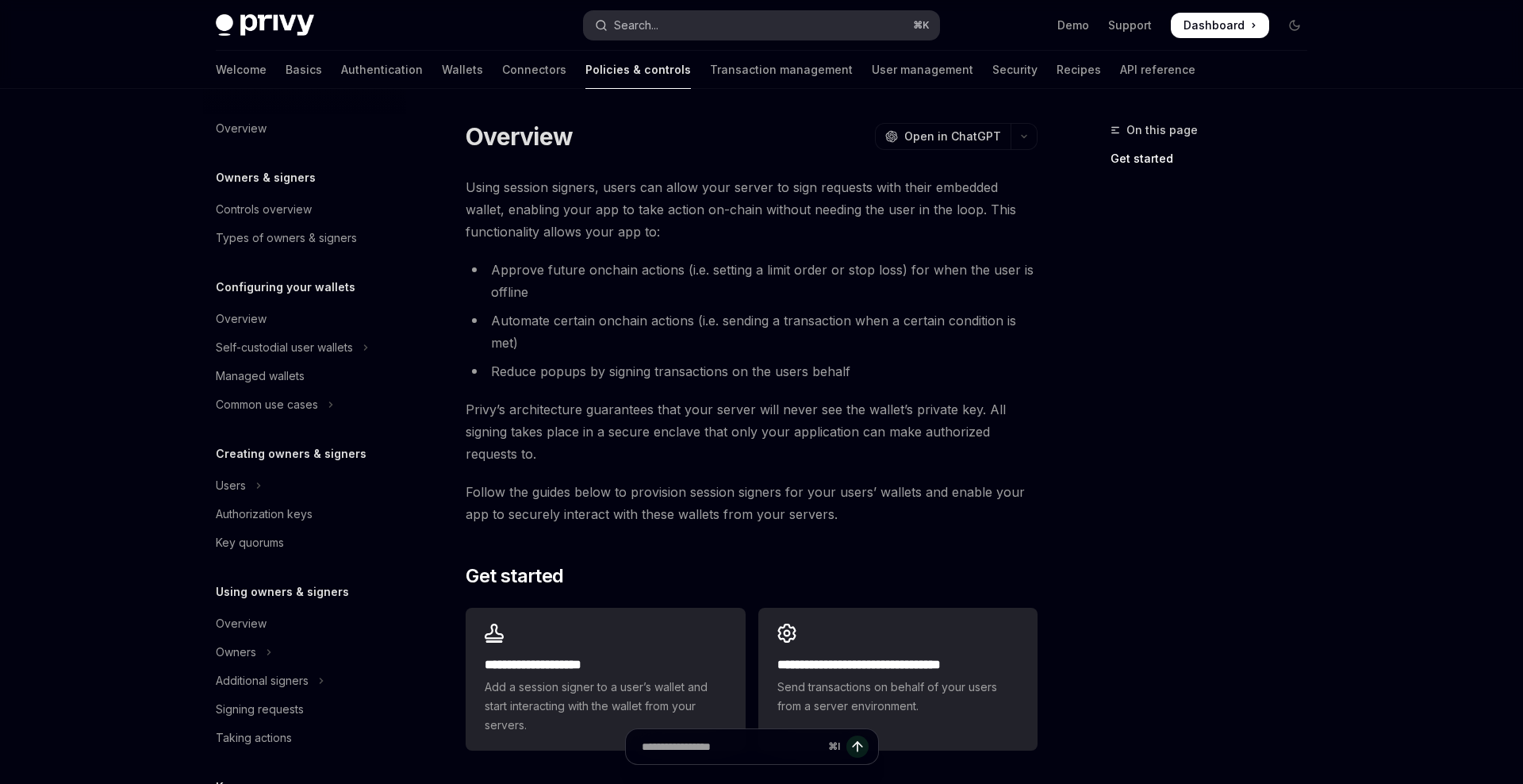
click at [704, 24] on button "Search... ⌘ K" at bounding box center [761, 26] width 355 height 29
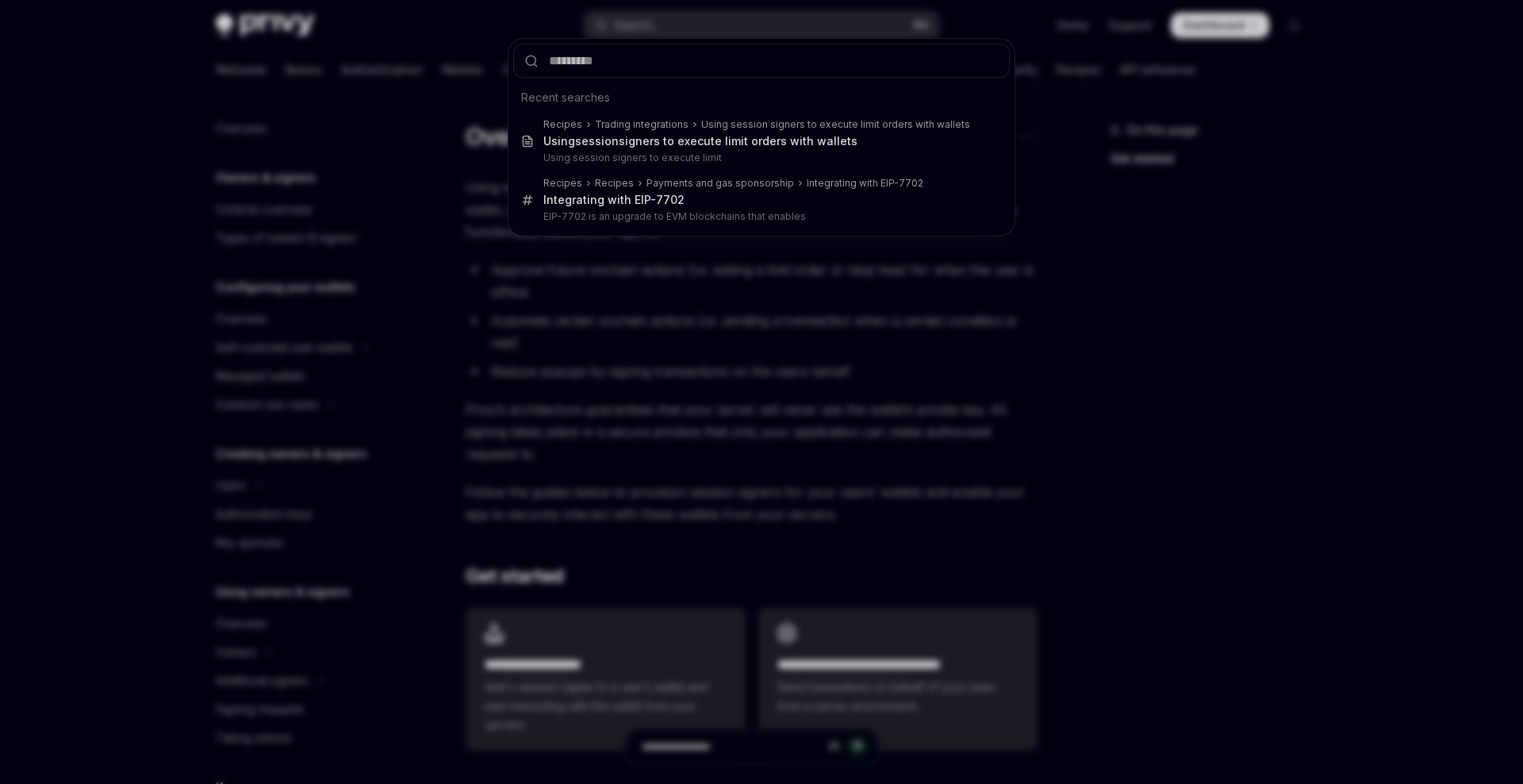
type input "**********"
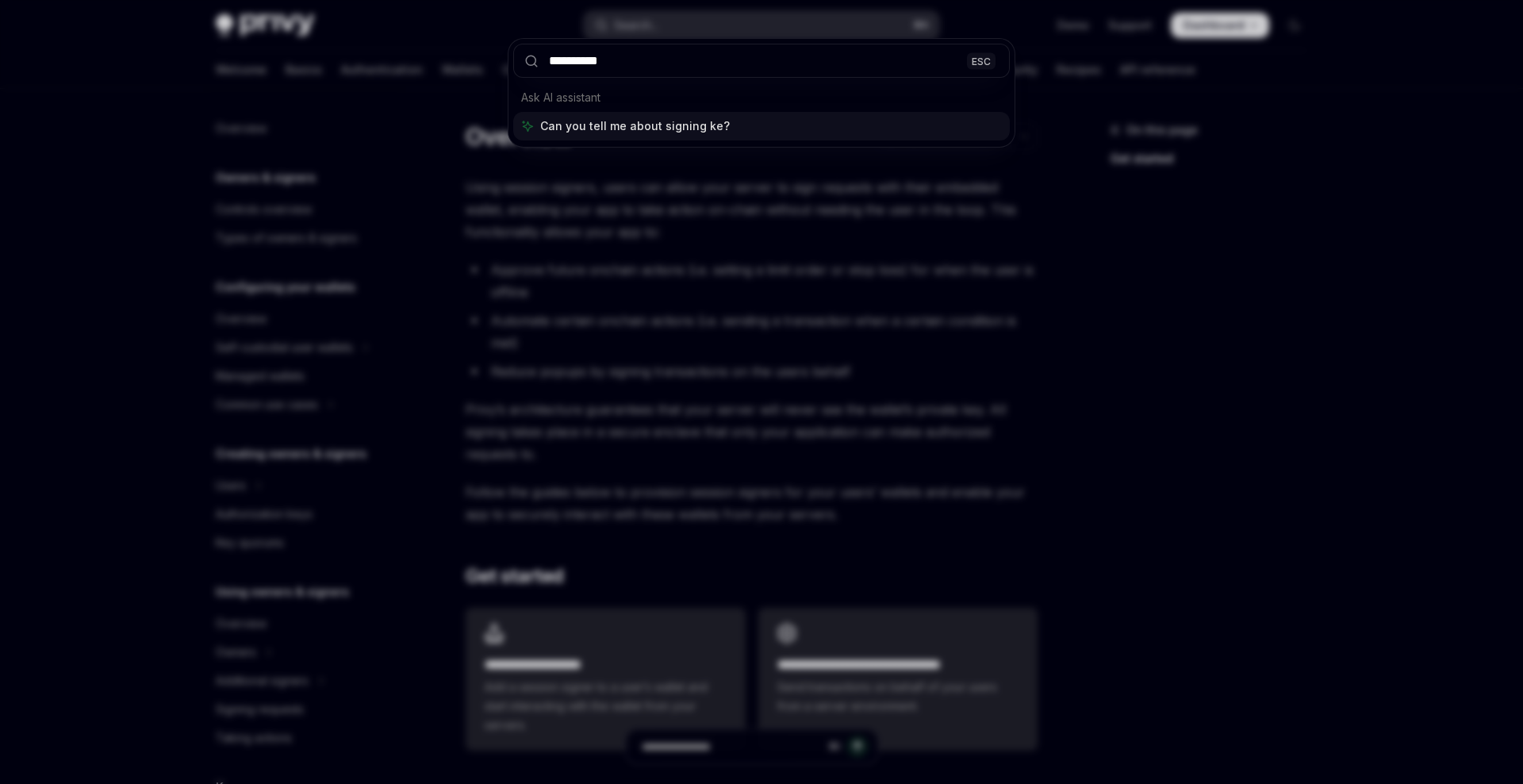
type input "**********"
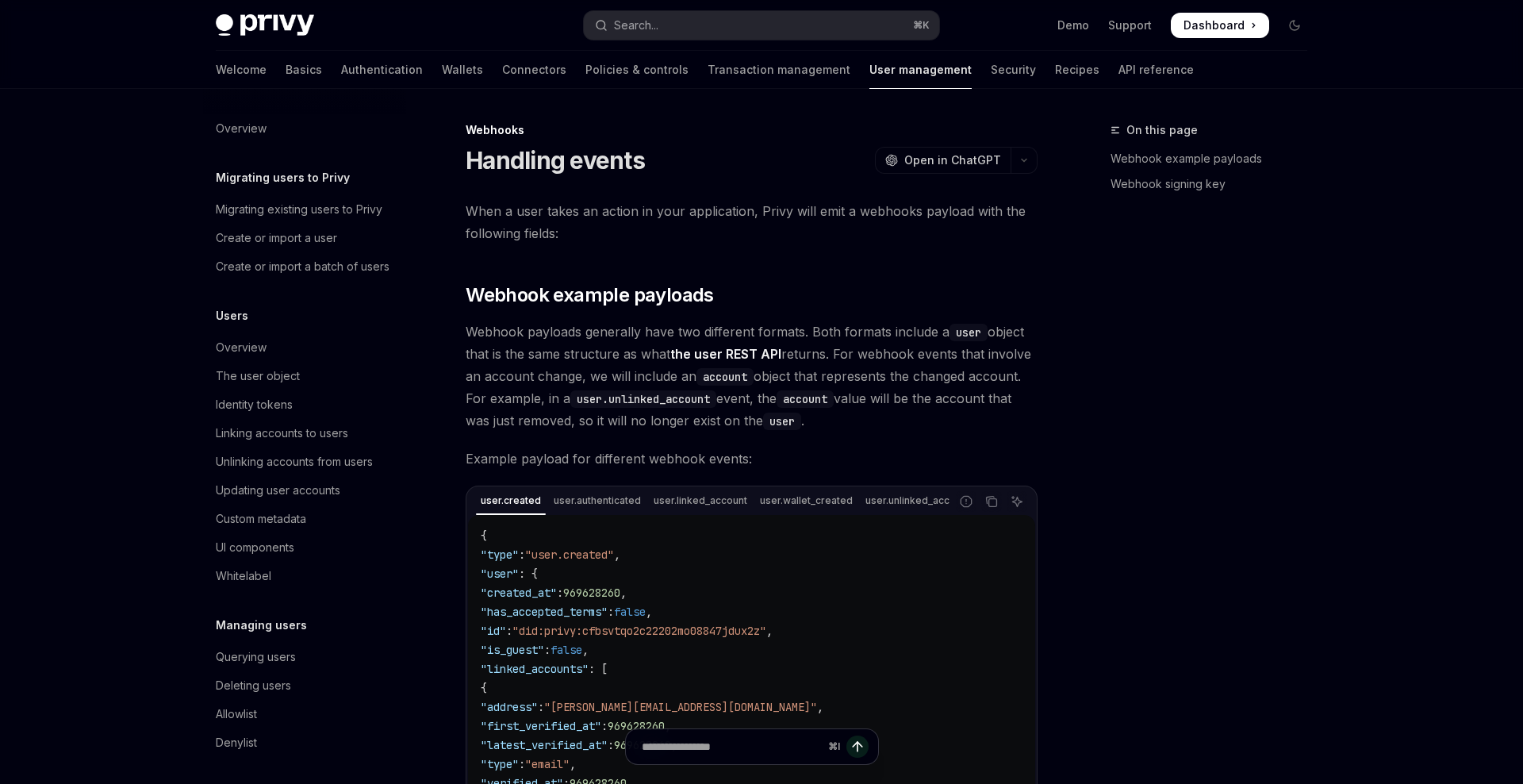
type textarea "*"
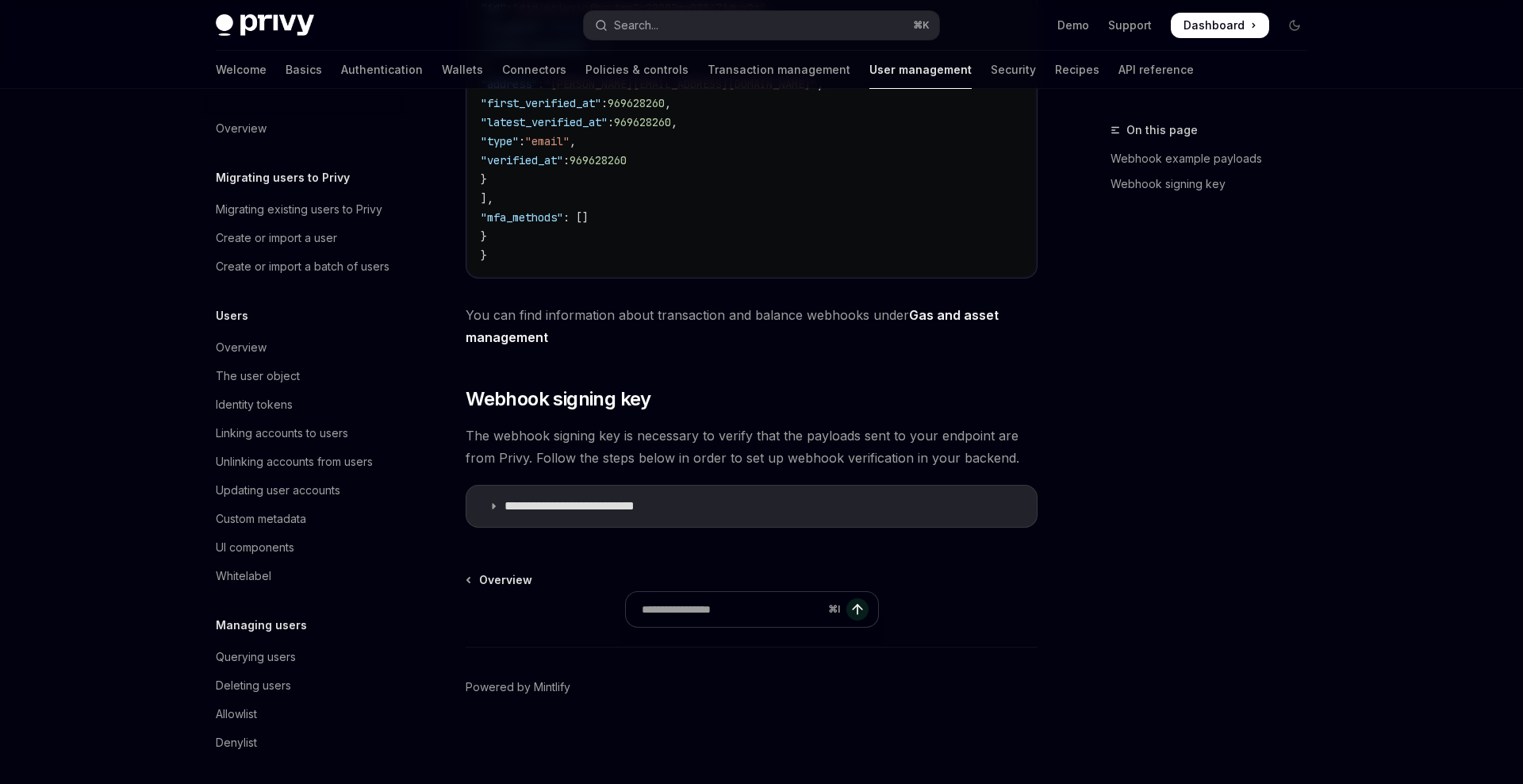
scroll to position [114, 0]
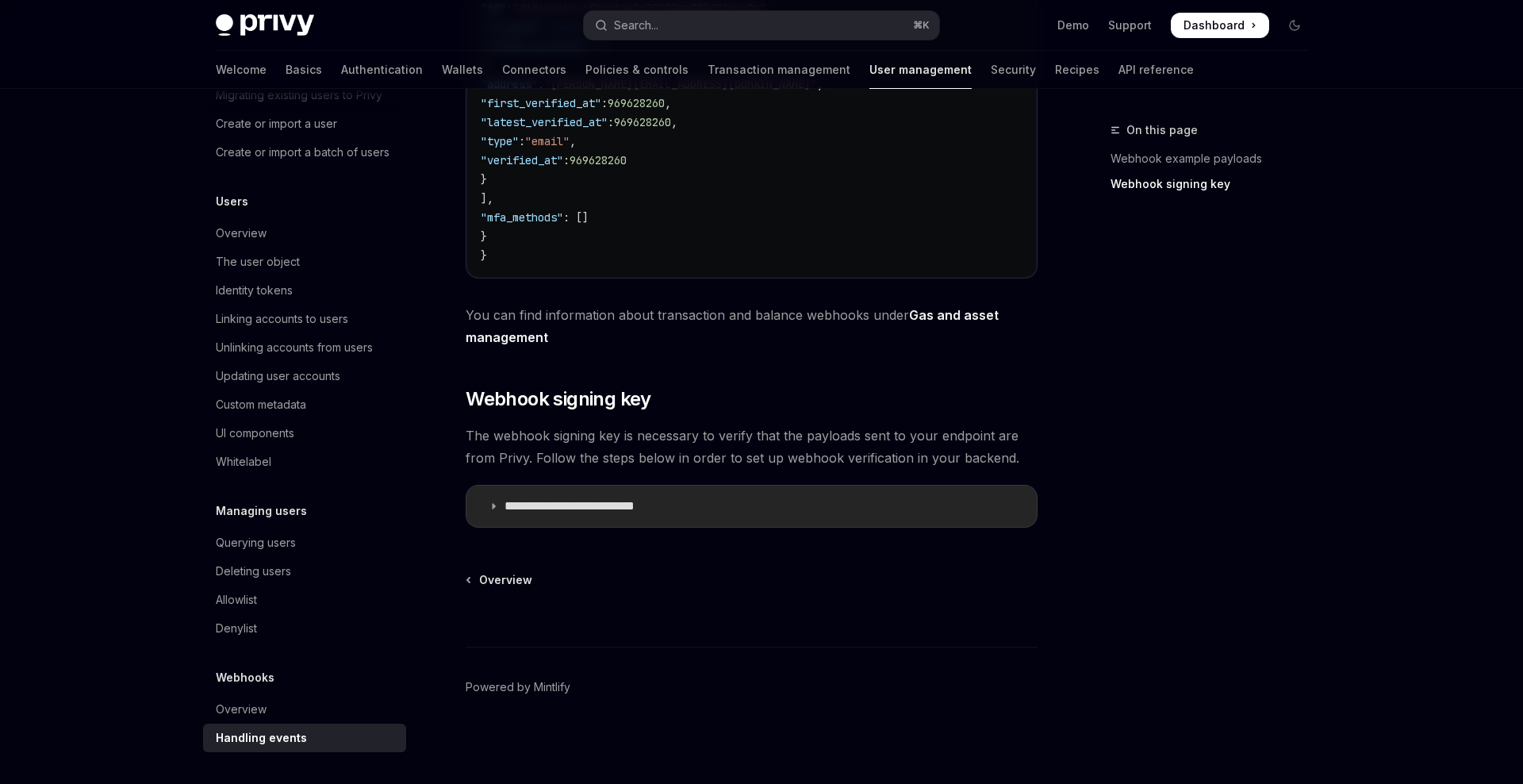
click at [945, 518] on summary "**********" at bounding box center [752, 506] width 570 height 41
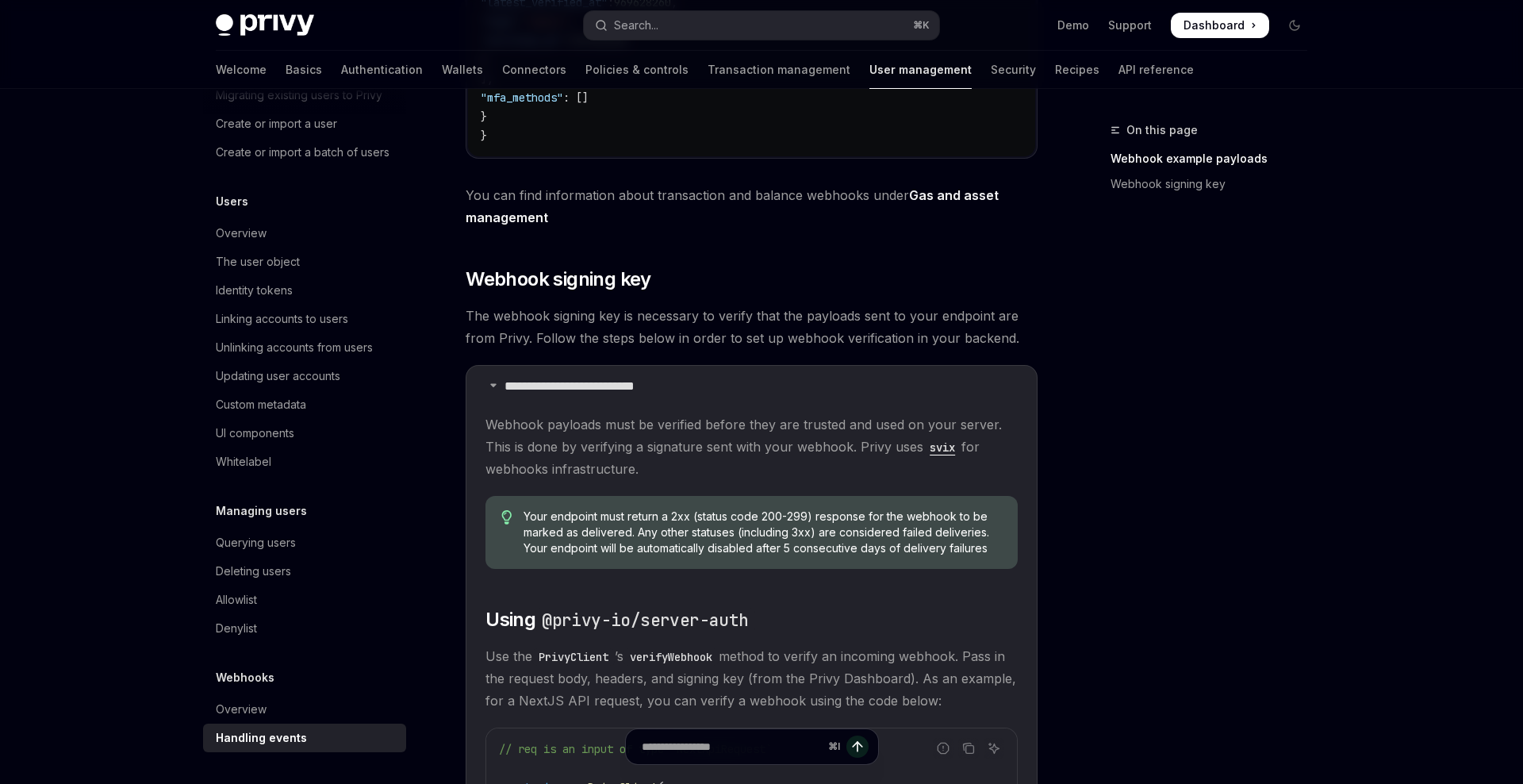
scroll to position [741, 0]
